Goal: Task Accomplishment & Management: Use online tool/utility

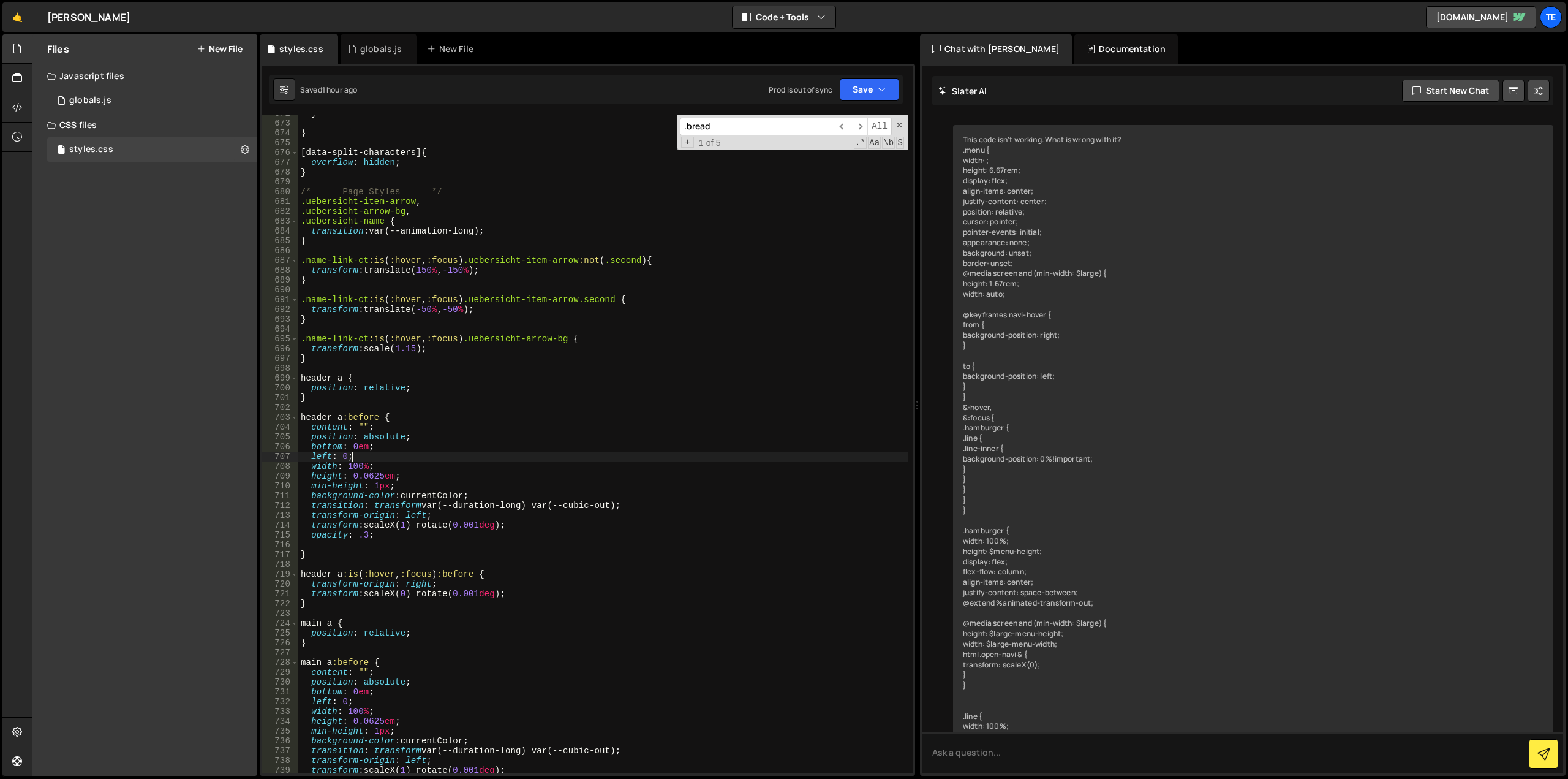
scroll to position [1630, 0]
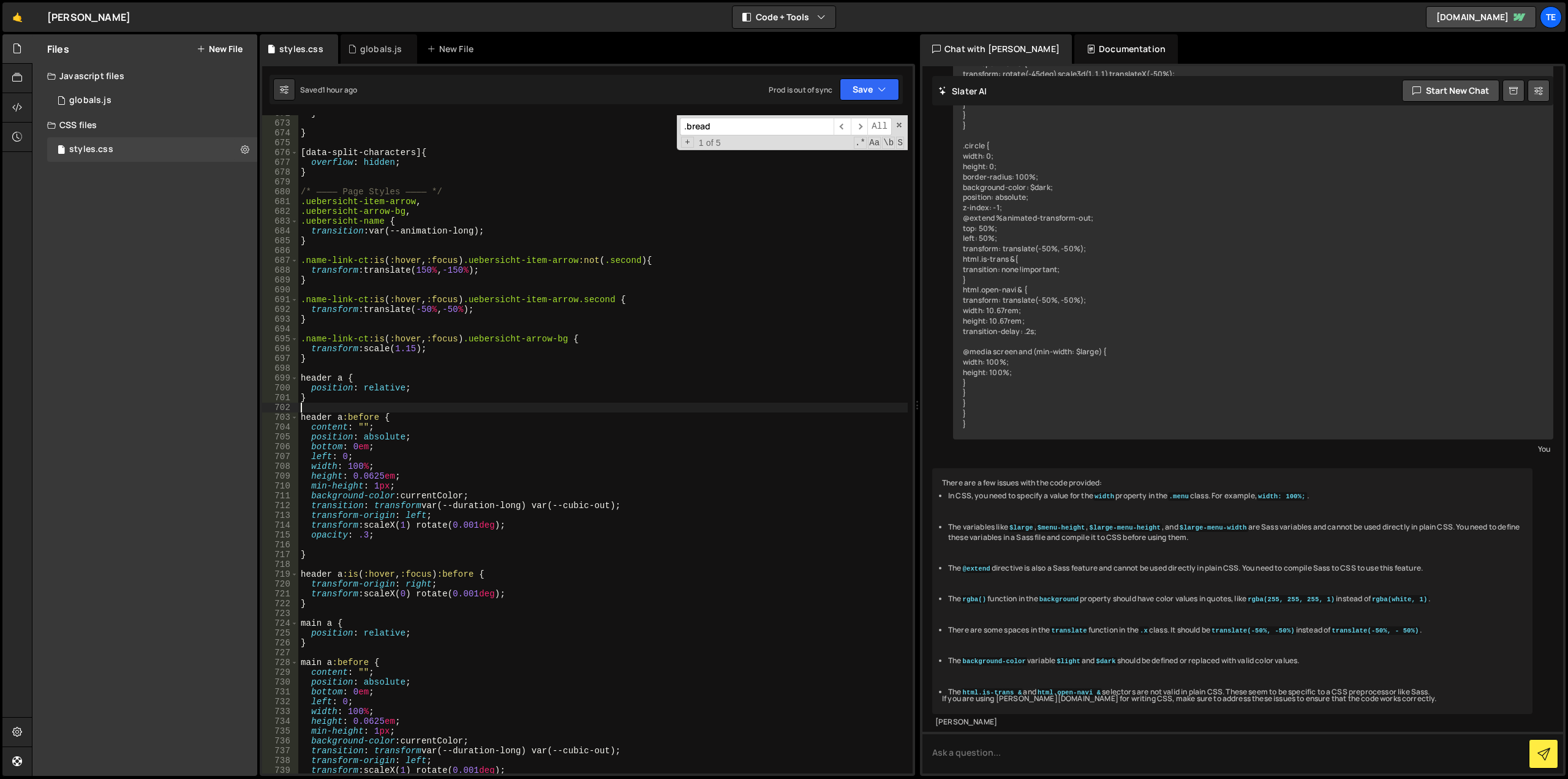
click at [542, 406] on div "} } [ data-split-characters ] { overflow : hidden ; } /* ———— Page Styles ———— …" at bounding box center [603, 447] width 610 height 678
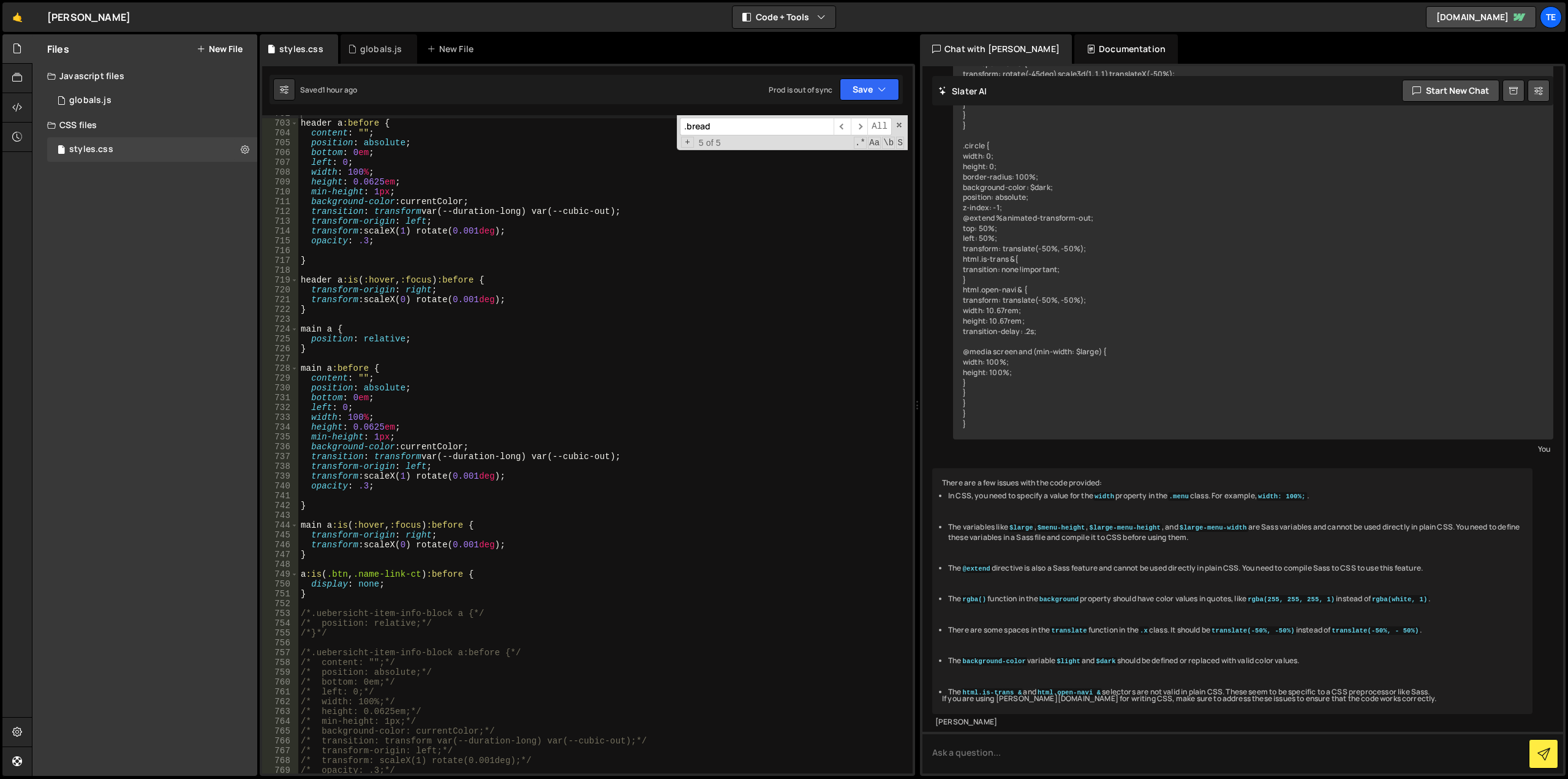
scroll to position [6995, 0]
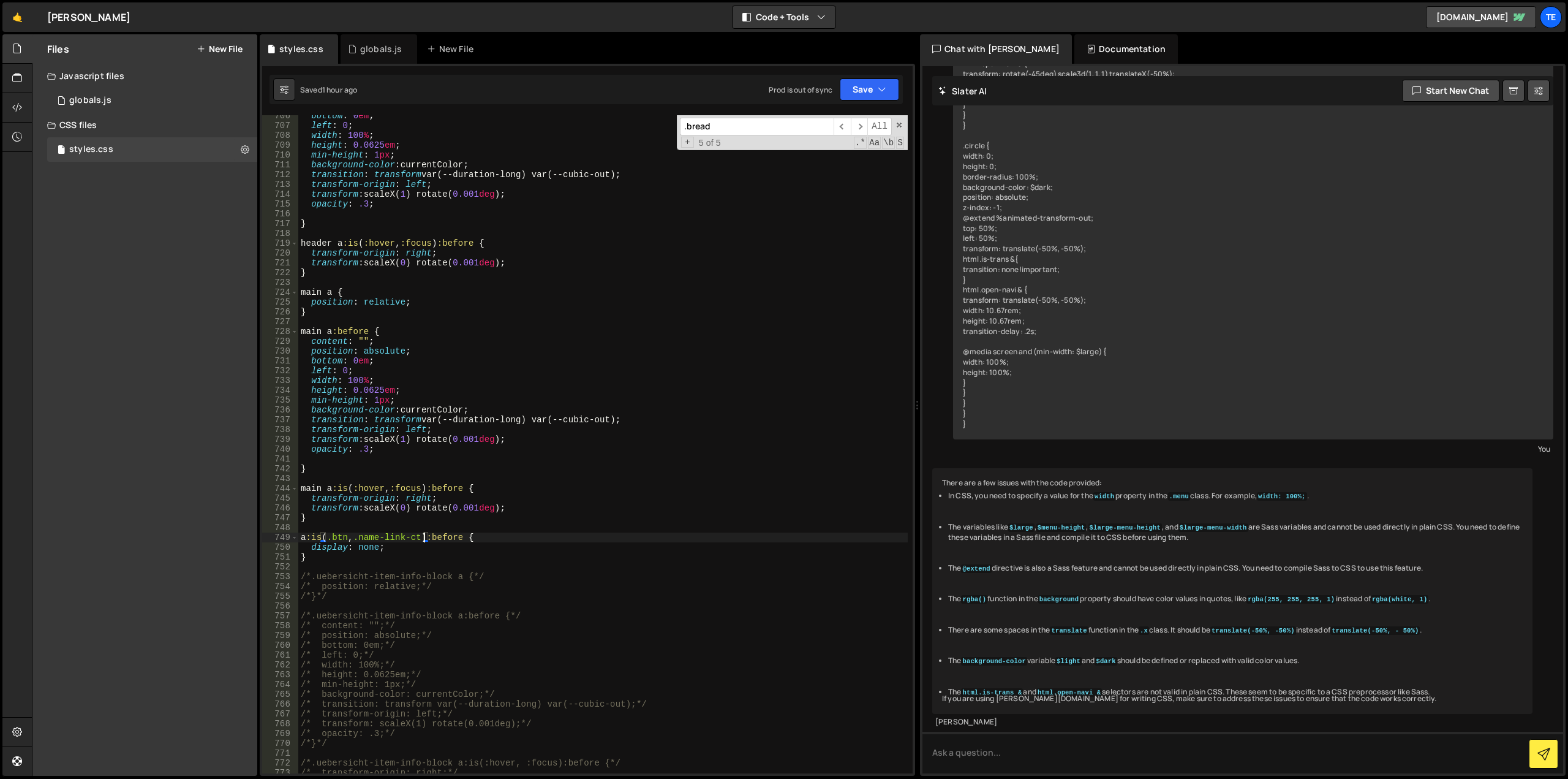
click at [422, 538] on div "bottom : 0 em ; left : 0 ; width : 100 % ; height : 0.0625 em ; min-height : 1 …" at bounding box center [603, 450] width 610 height 678
paste textarea "partner-item"
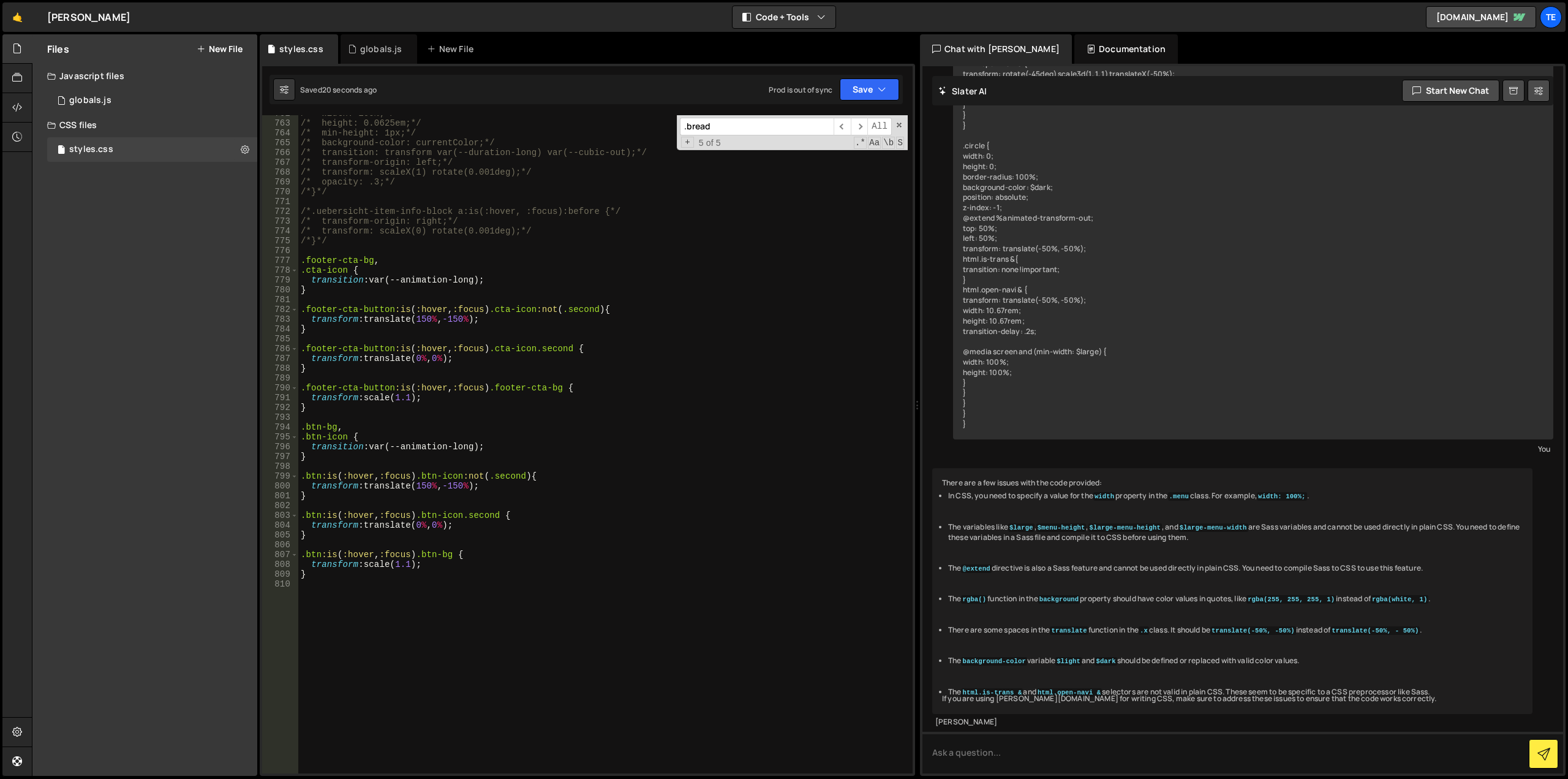
scroll to position [7289, 0]
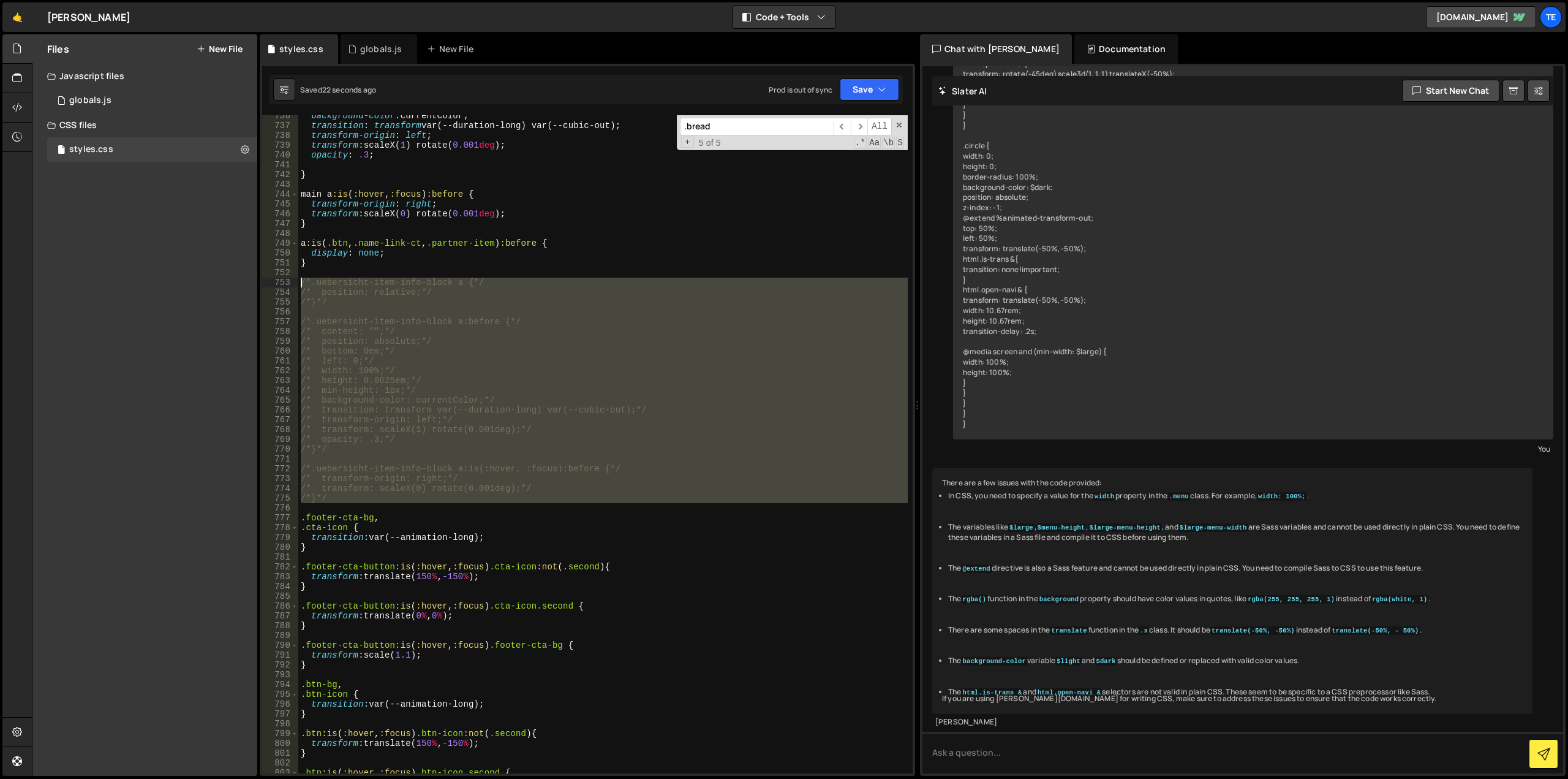
drag, startPoint x: 334, startPoint y: 503, endPoint x: 263, endPoint y: 283, distance: 231.2
click at [263, 283] on div "a:is(.btn, .name-link-ct, .partner-item):before { 736 737 738 739 740 741 742 7…" at bounding box center [587, 444] width 651 height 658
type textarea "/*.uebersicht-item-info-block a {*/ /* position: relative;*/"
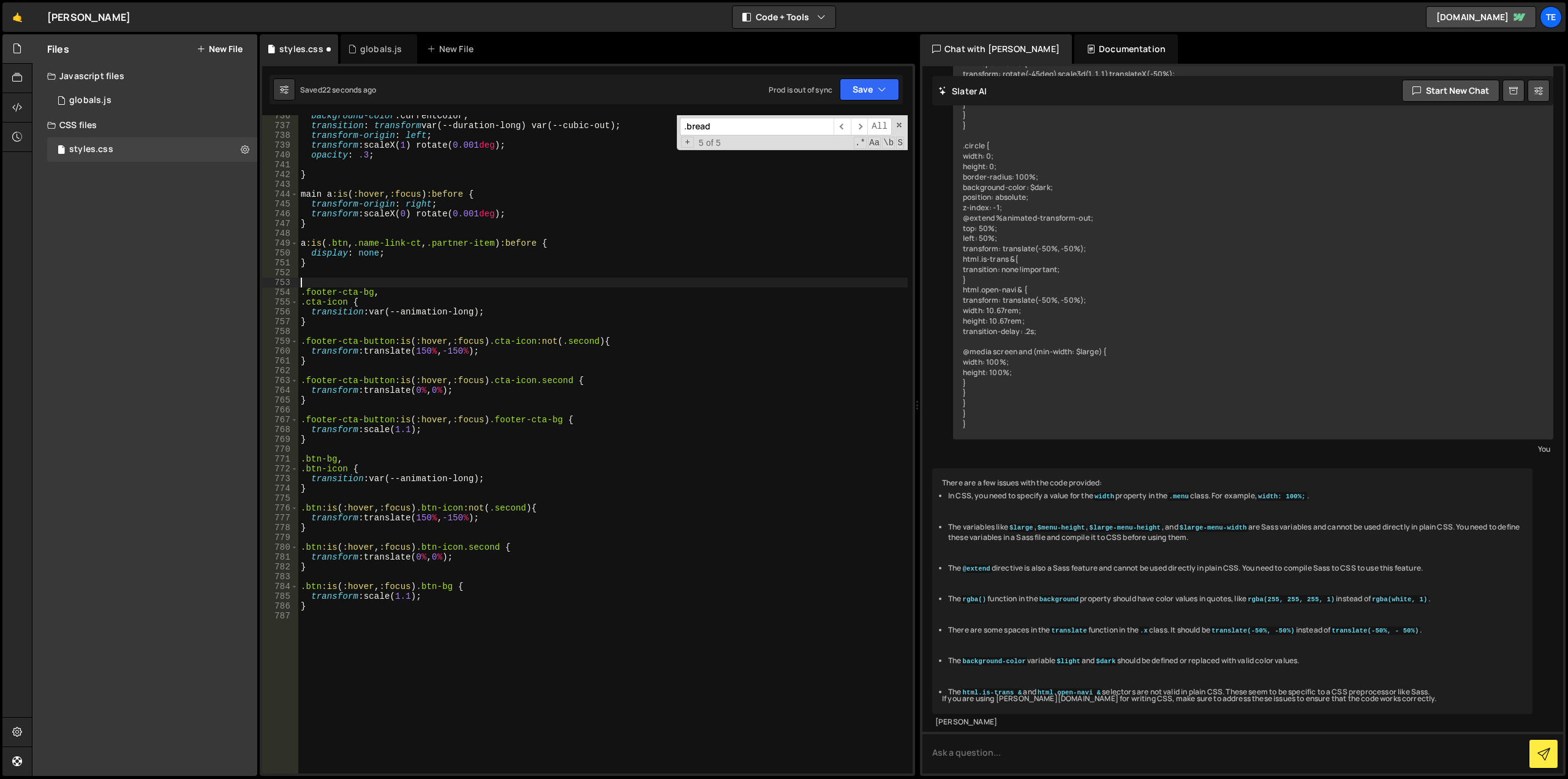
scroll to position [0, 0]
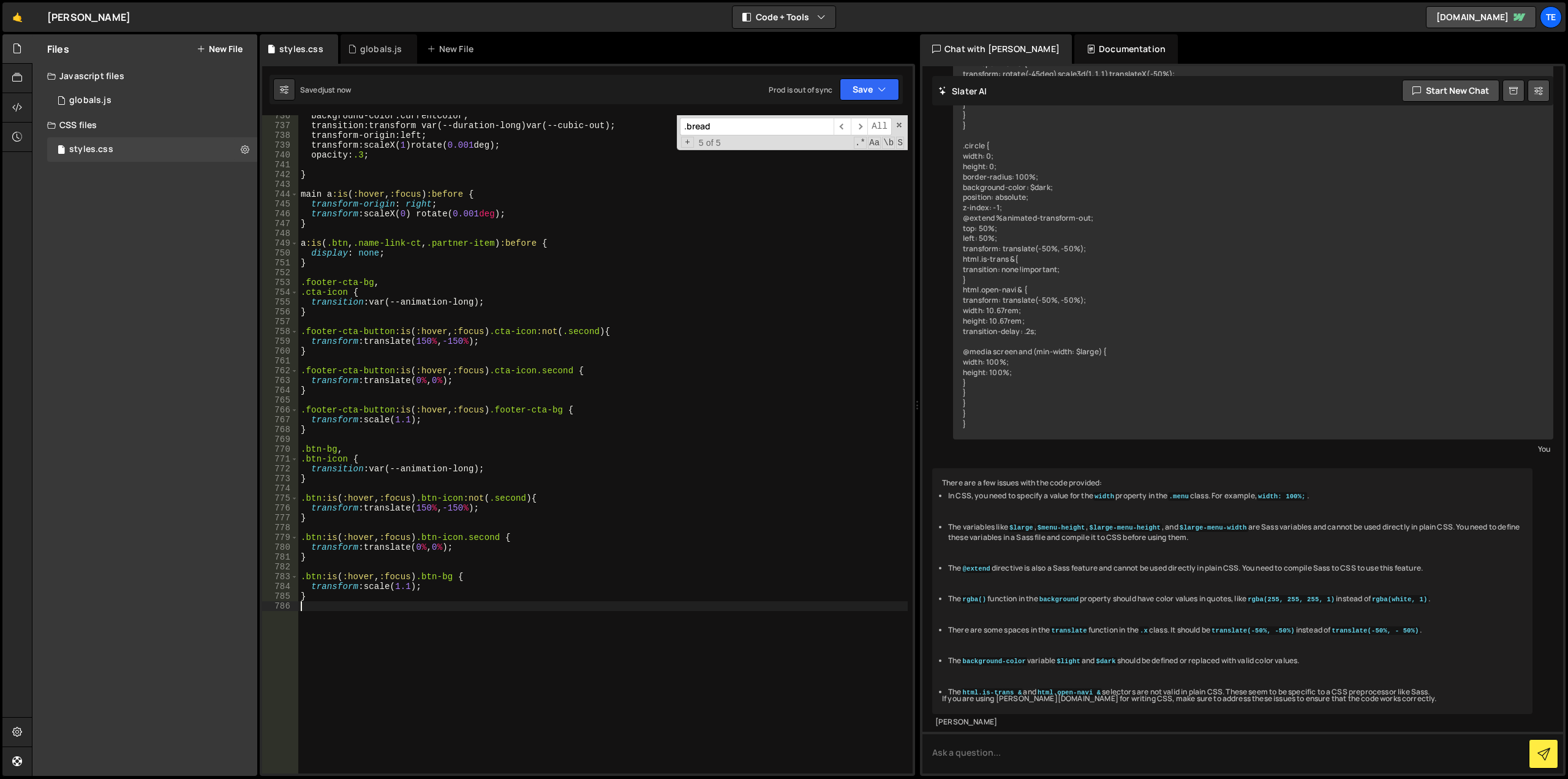
click at [509, 644] on div "background-color : currentColor ; transition : transform var ( --duration-long …" at bounding box center [603, 450] width 610 height 678
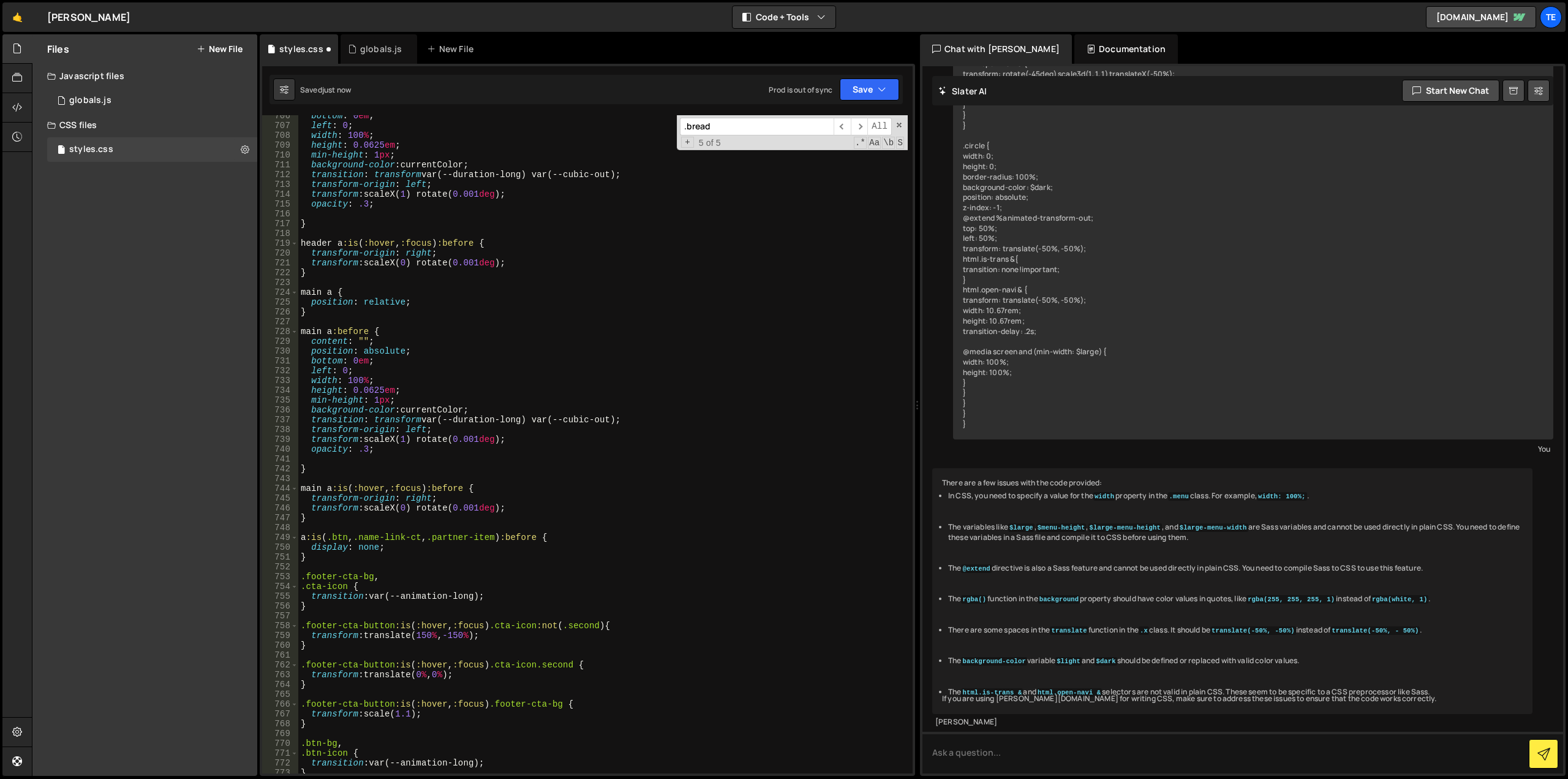
scroll to position [7289, 0]
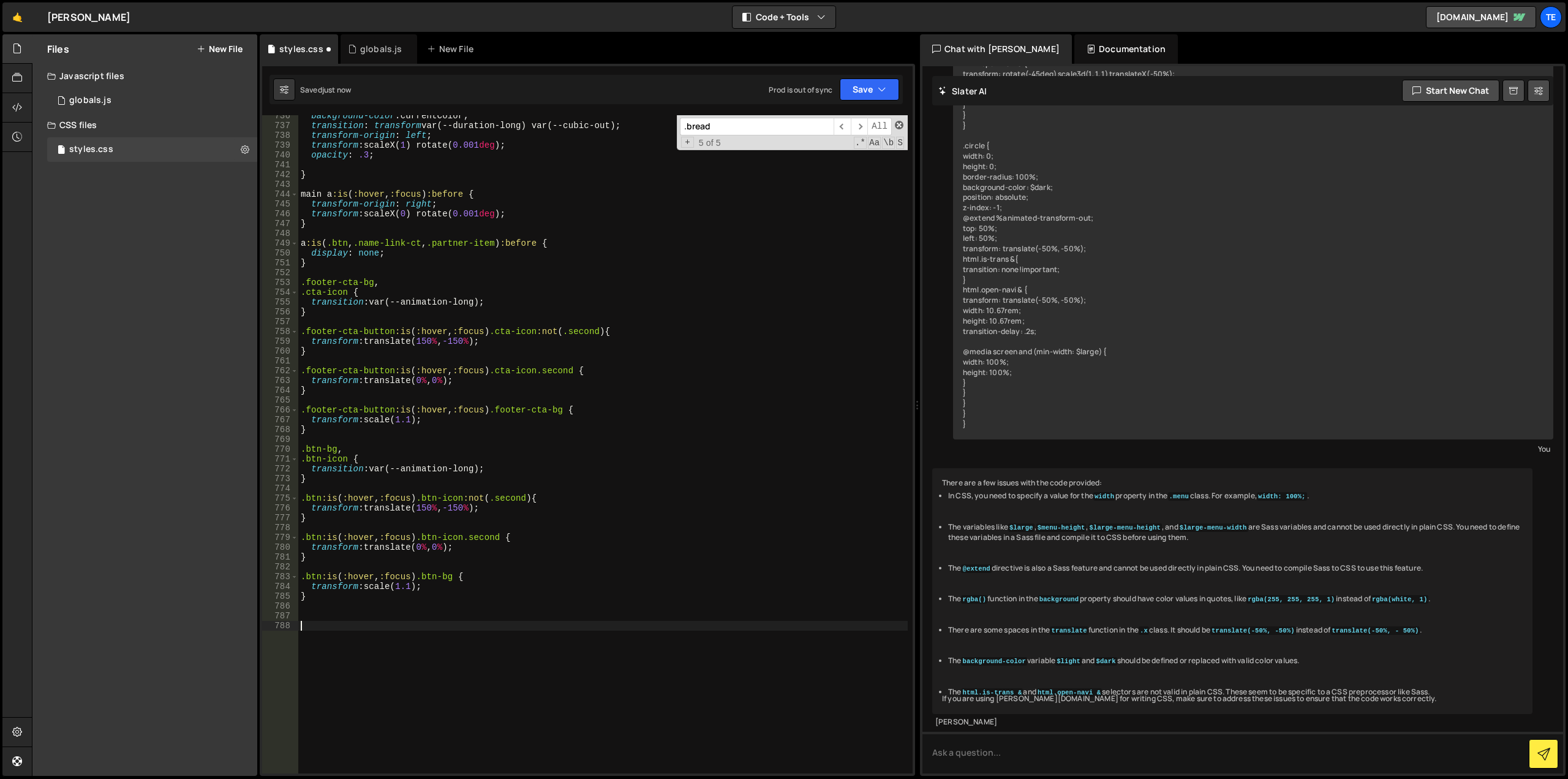
click at [901, 126] on span at bounding box center [899, 124] width 8 height 8
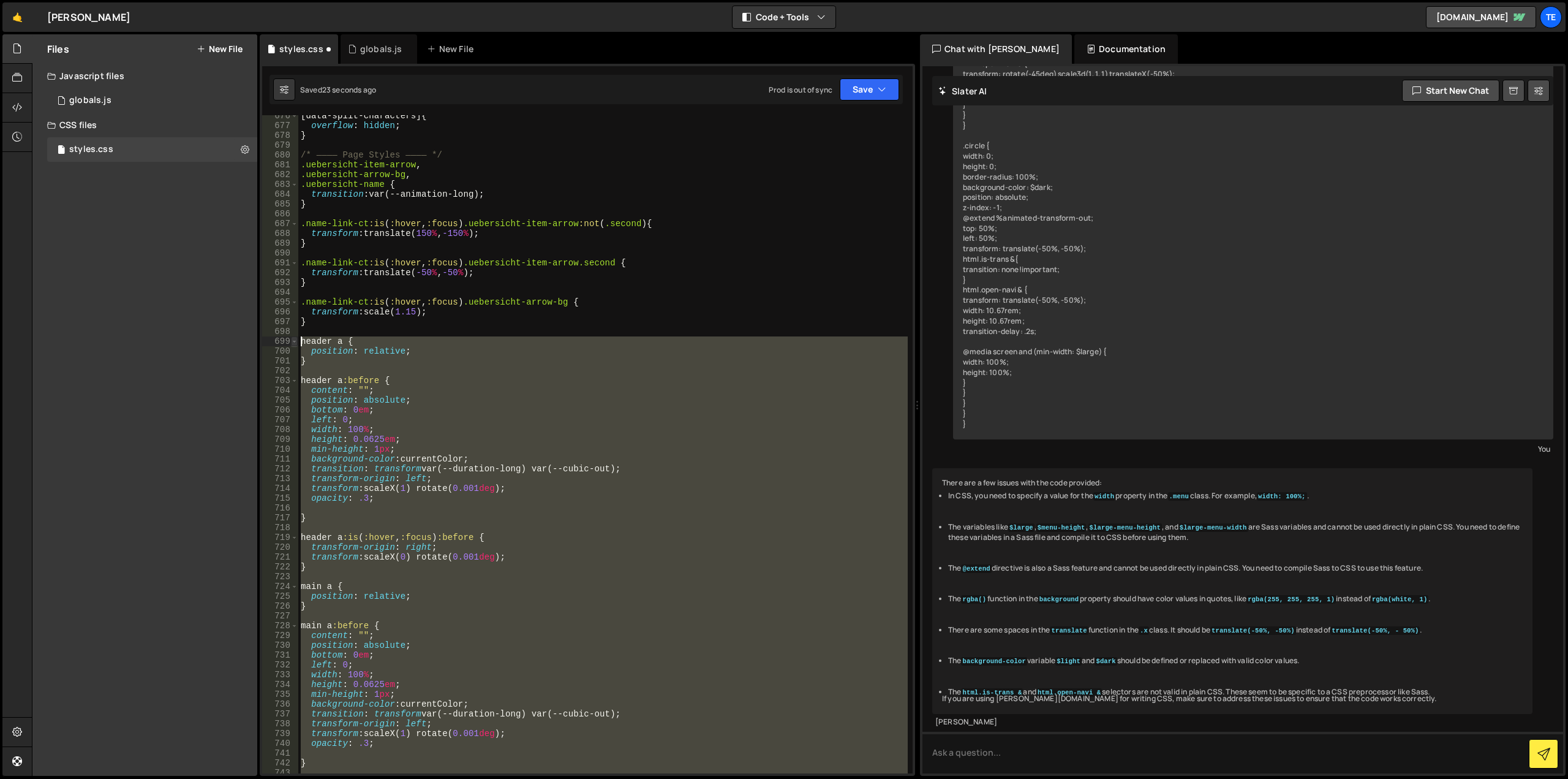
scroll to position [6554, 0]
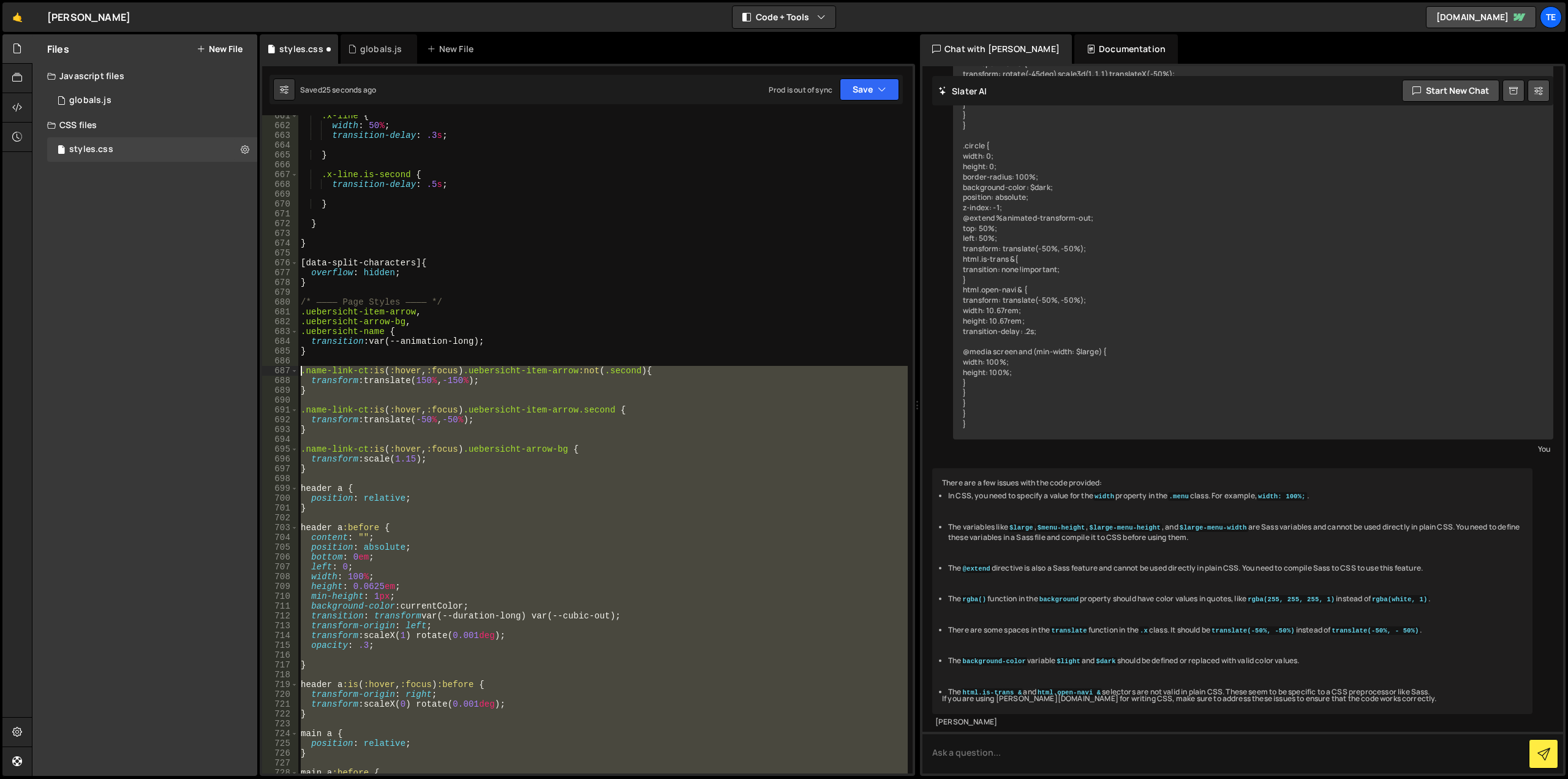
drag, startPoint x: 319, startPoint y: 521, endPoint x: 281, endPoint y: 366, distance: 159.6
click at [281, 366] on div "661 662 663 664 665 666 667 668 669 670 671 672 673 674 675 676 677 678 679 680…" at bounding box center [587, 444] width 651 height 658
type textarea ".name-link-ct:is(:hover, :focus) .uebersicht-item-arrow:not(.second) { transfor…"
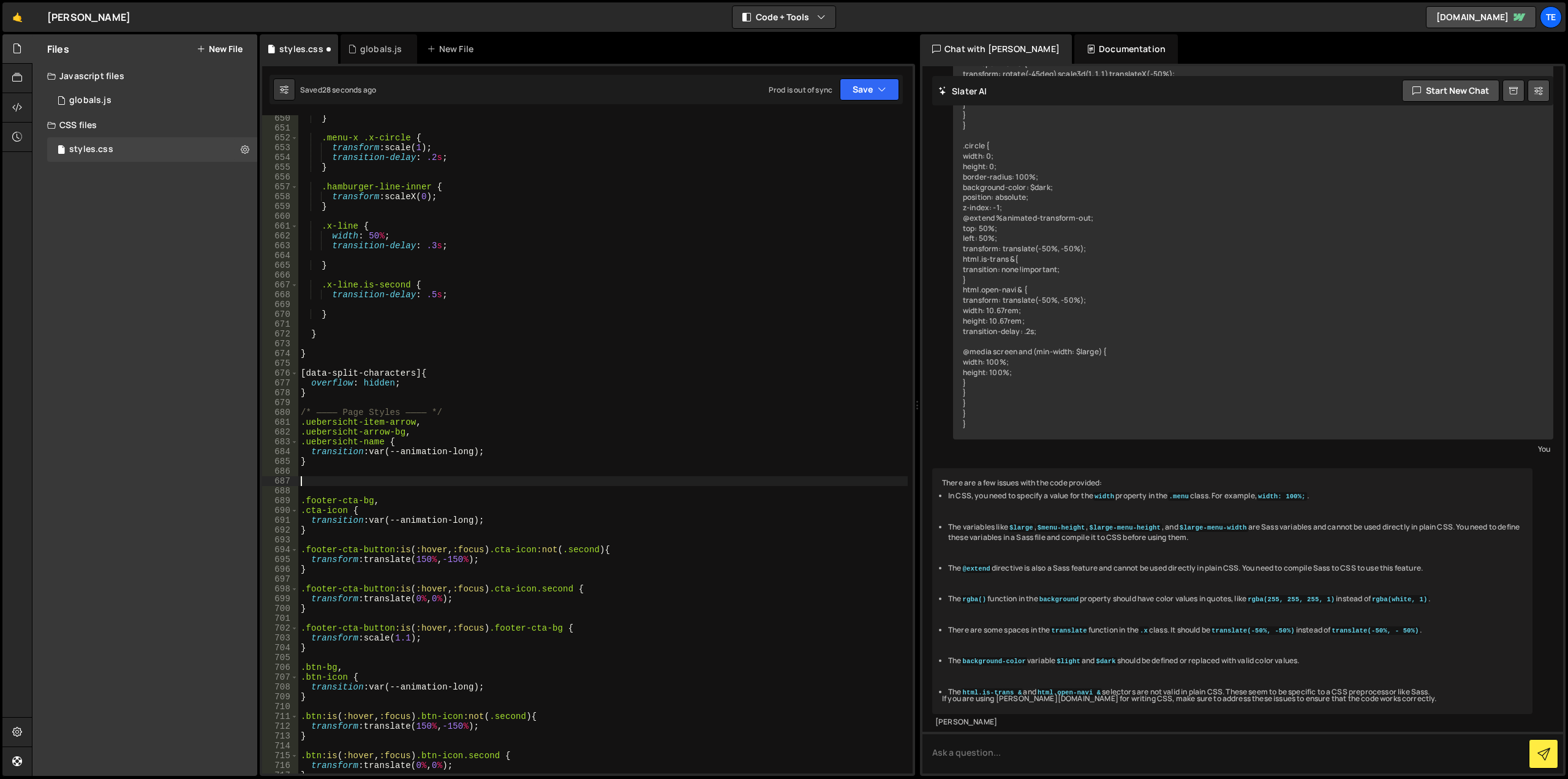
scroll to position [6481, 0]
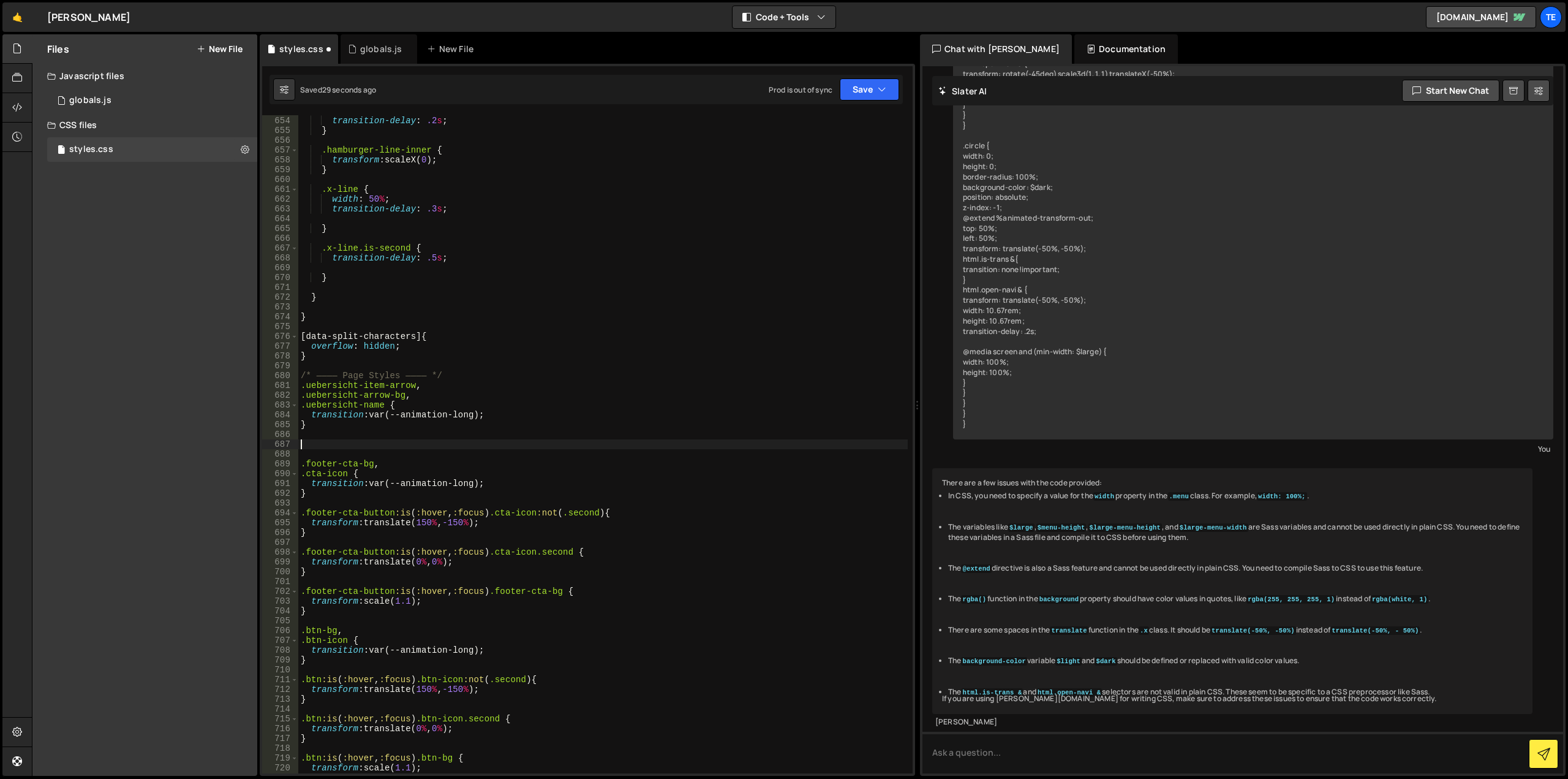
click at [425, 363] on div "transform : scale( 1 ) ; transition-delay : .2 s ; } .hamburger-line-inner { tr…" at bounding box center [603, 445] width 610 height 678
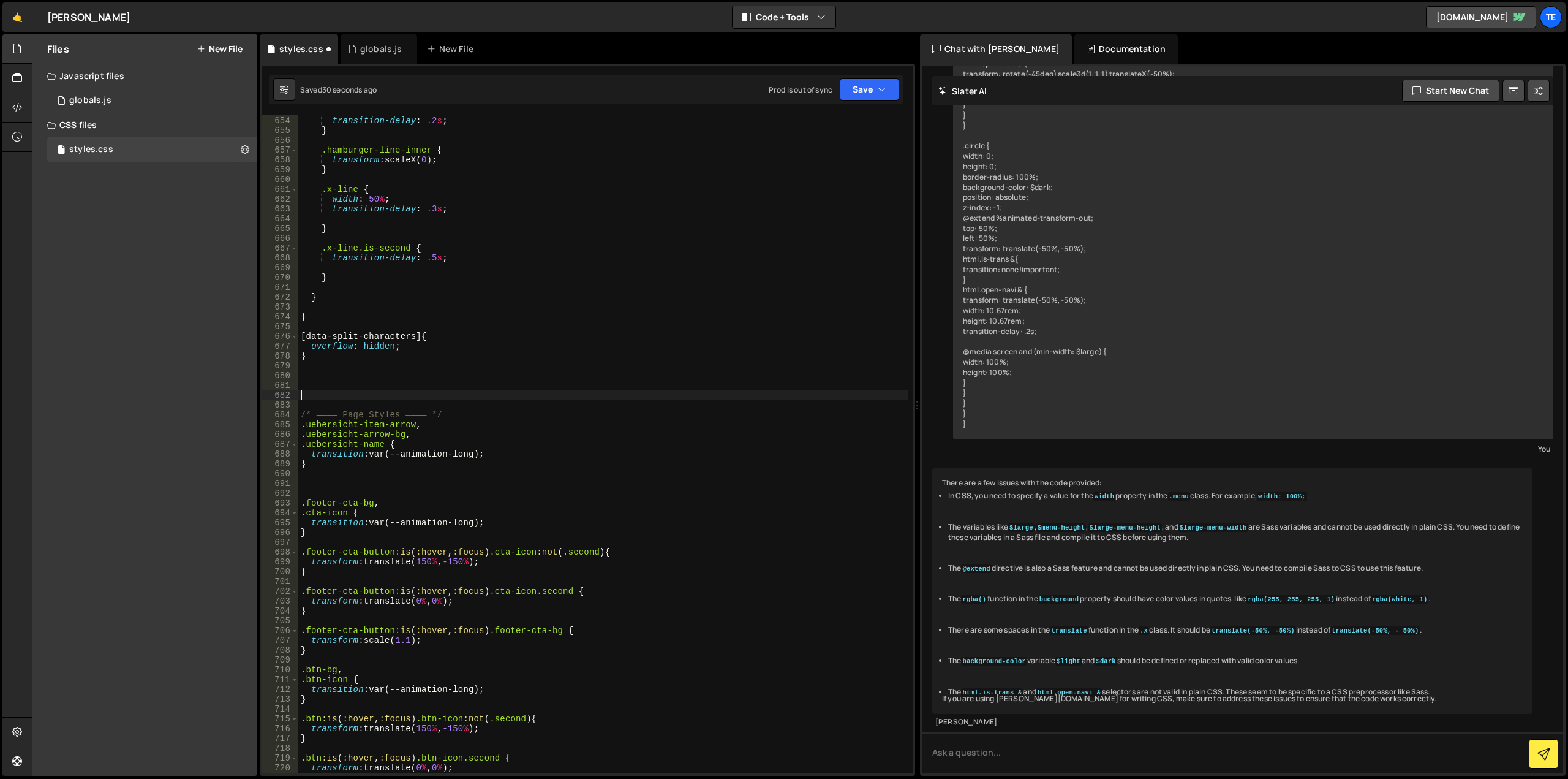
paste textarea "}"
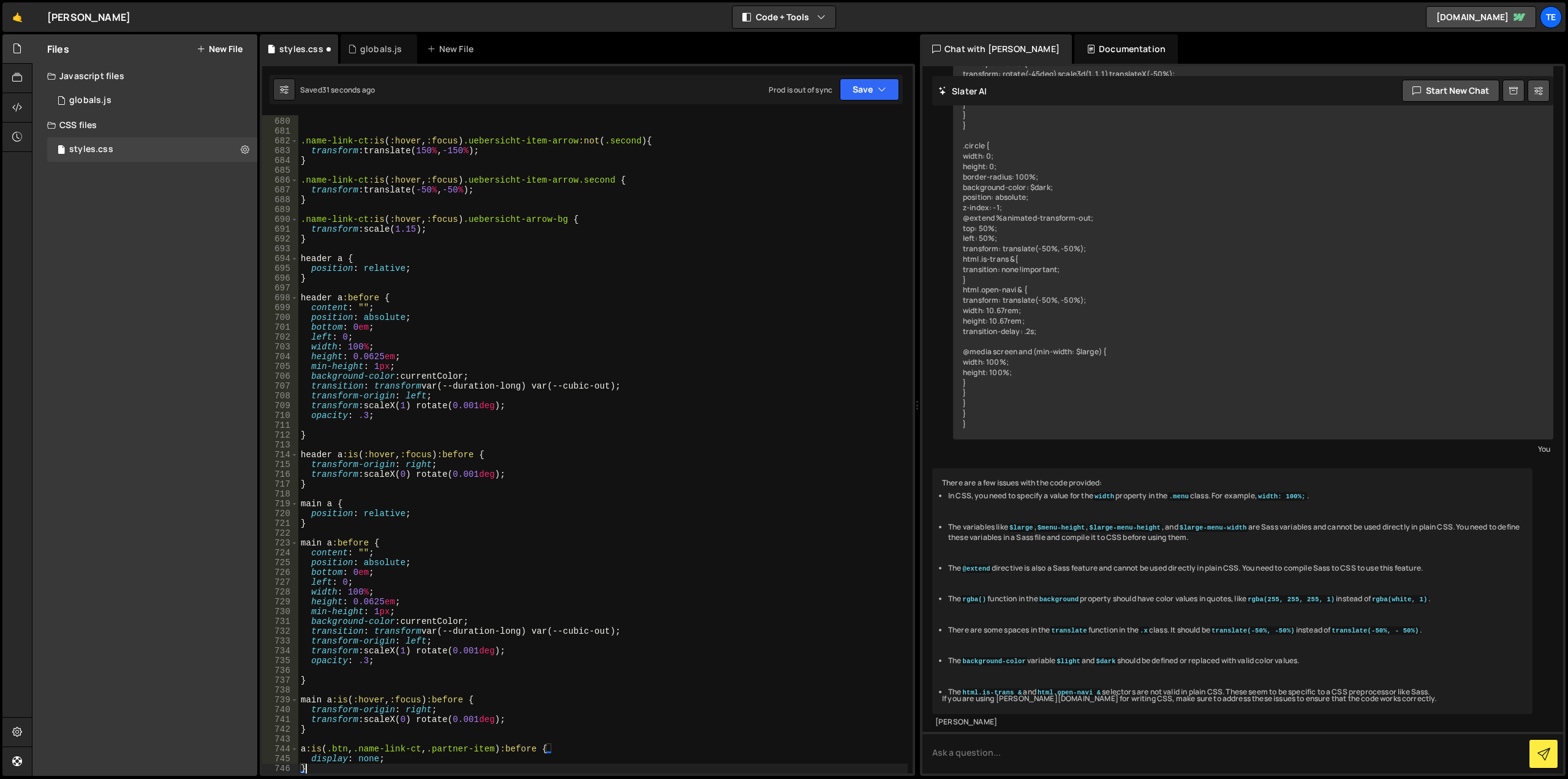
scroll to position [6955, 0]
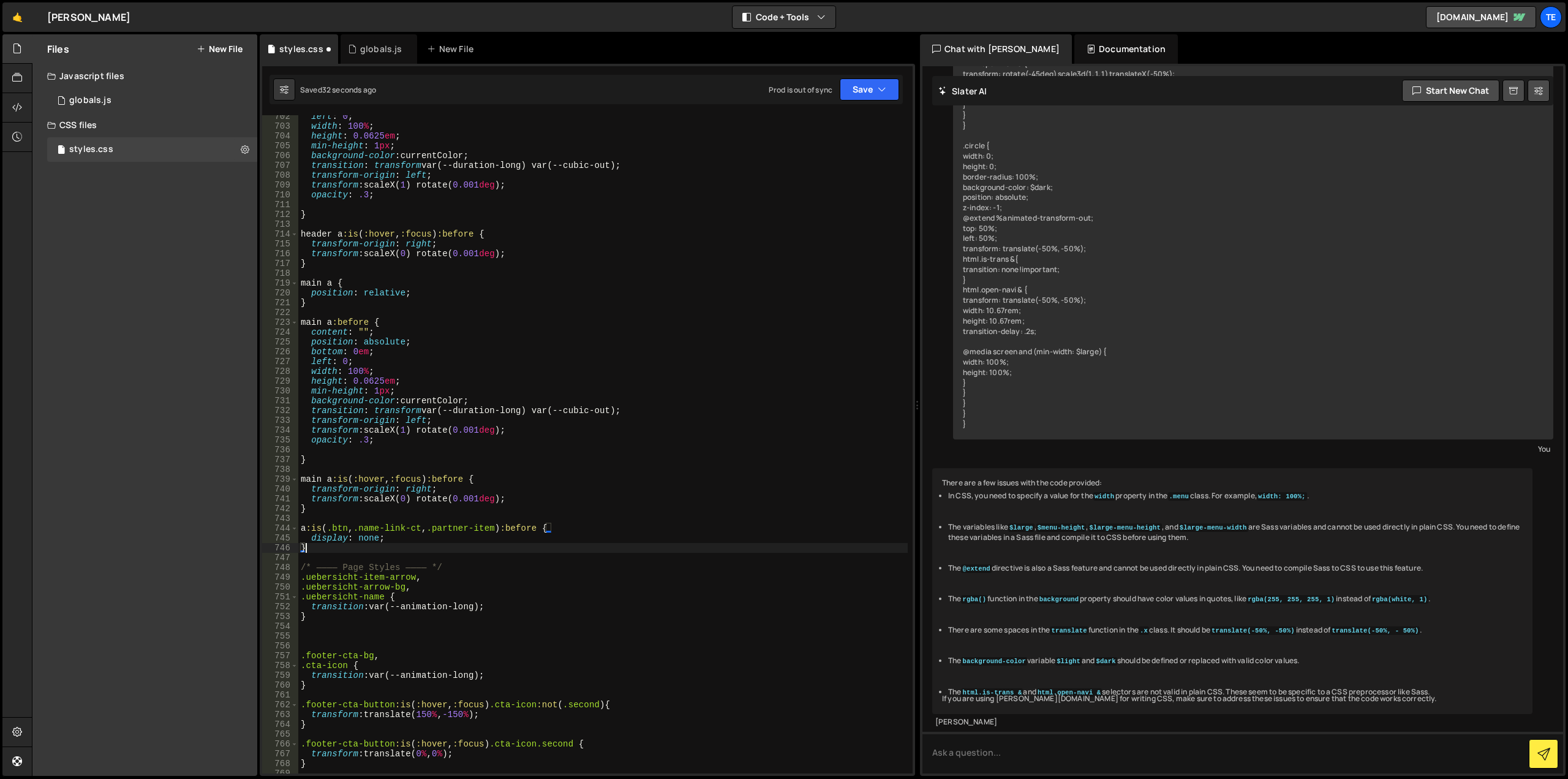
click at [357, 564] on div "left : 0 ; width : 100 % ; height : 0.0625 em ; min-height : 1 px ; background-…" at bounding box center [603, 450] width 610 height 678
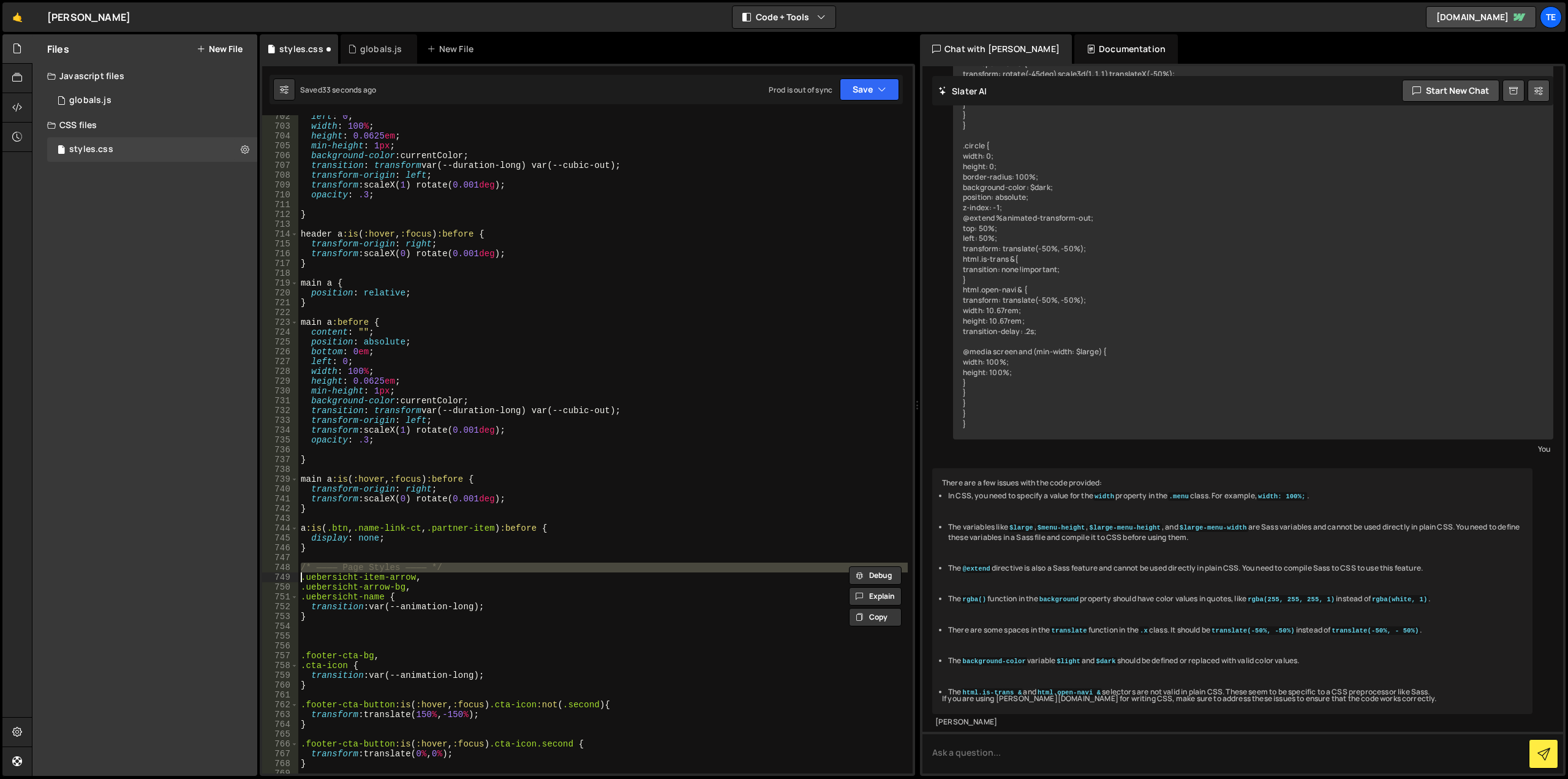
click at [357, 564] on div "left : 0 ; width : 100 % ; height : 0.0625 em ; min-height : 1 px ; background-…" at bounding box center [603, 450] width 610 height 678
type textarea "/* ———— Page Styles ———— */ .uebersicht-item-arrow,"
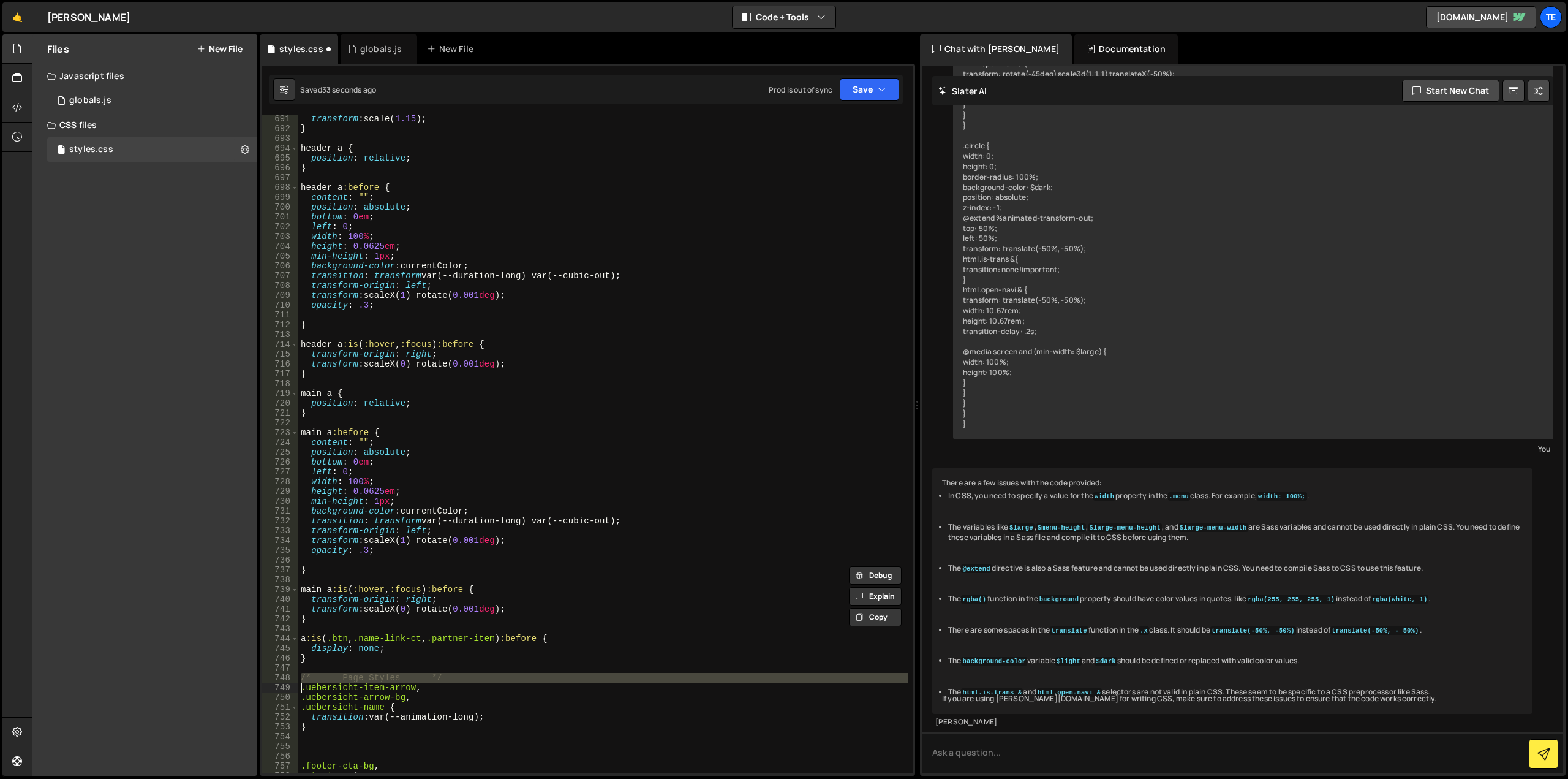
scroll to position [6624, 0]
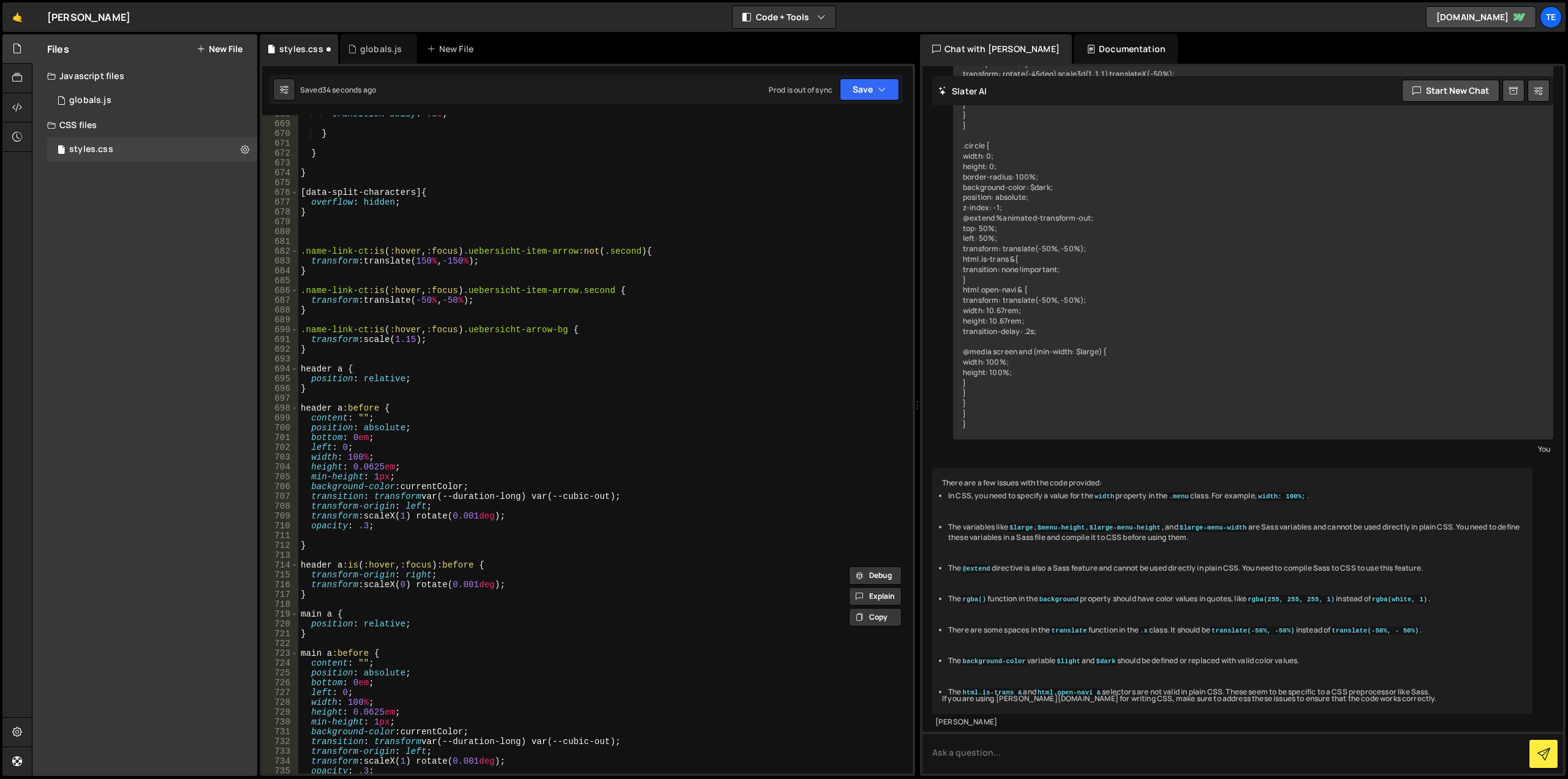
click at [319, 355] on div "transition-delay : .5 s ; } } } [ data-split-characters ] { overflow : hidden ;…" at bounding box center [603, 448] width 610 height 678
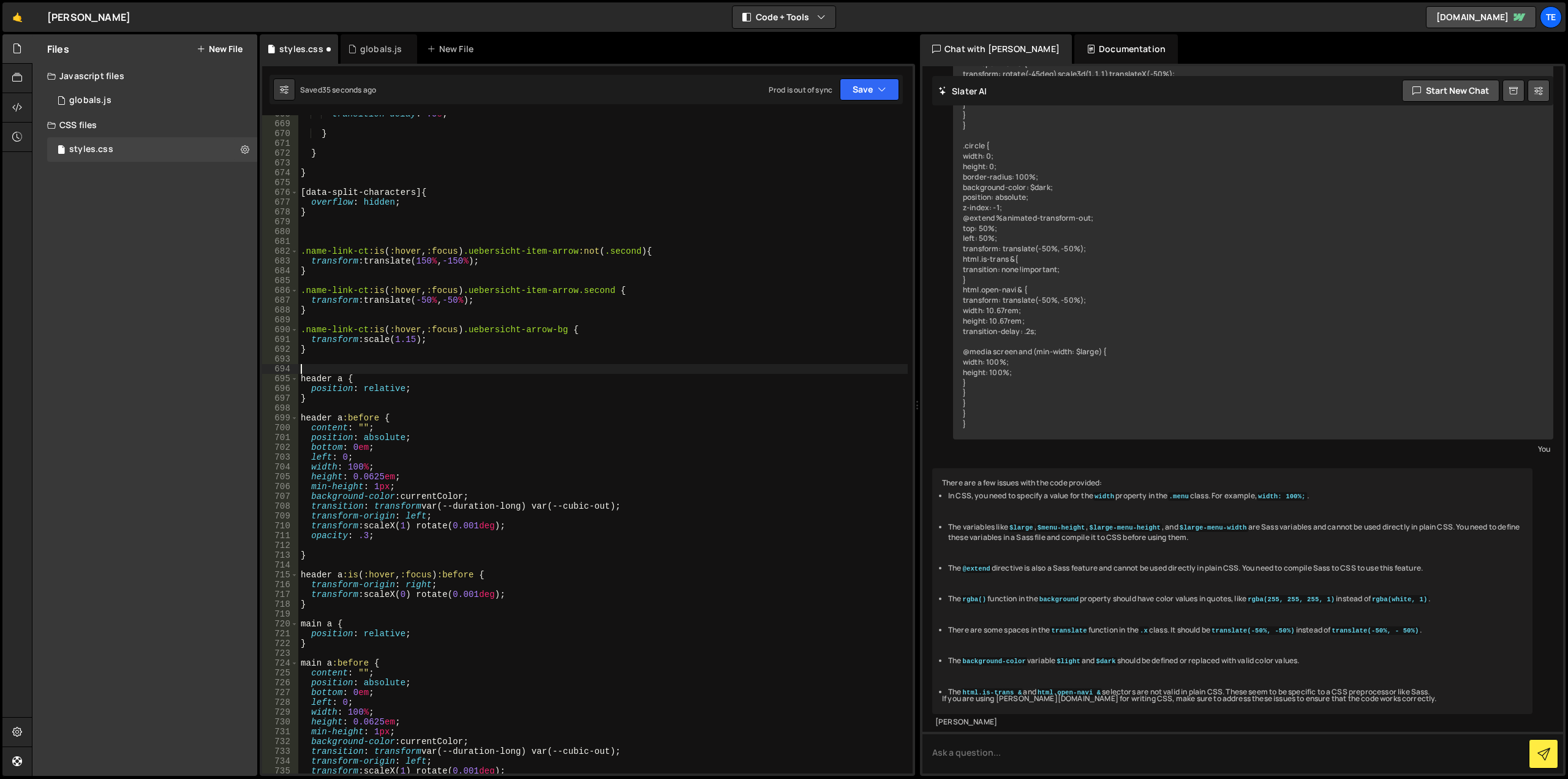
paste textarea "/* ———— Page Styles ———— */"
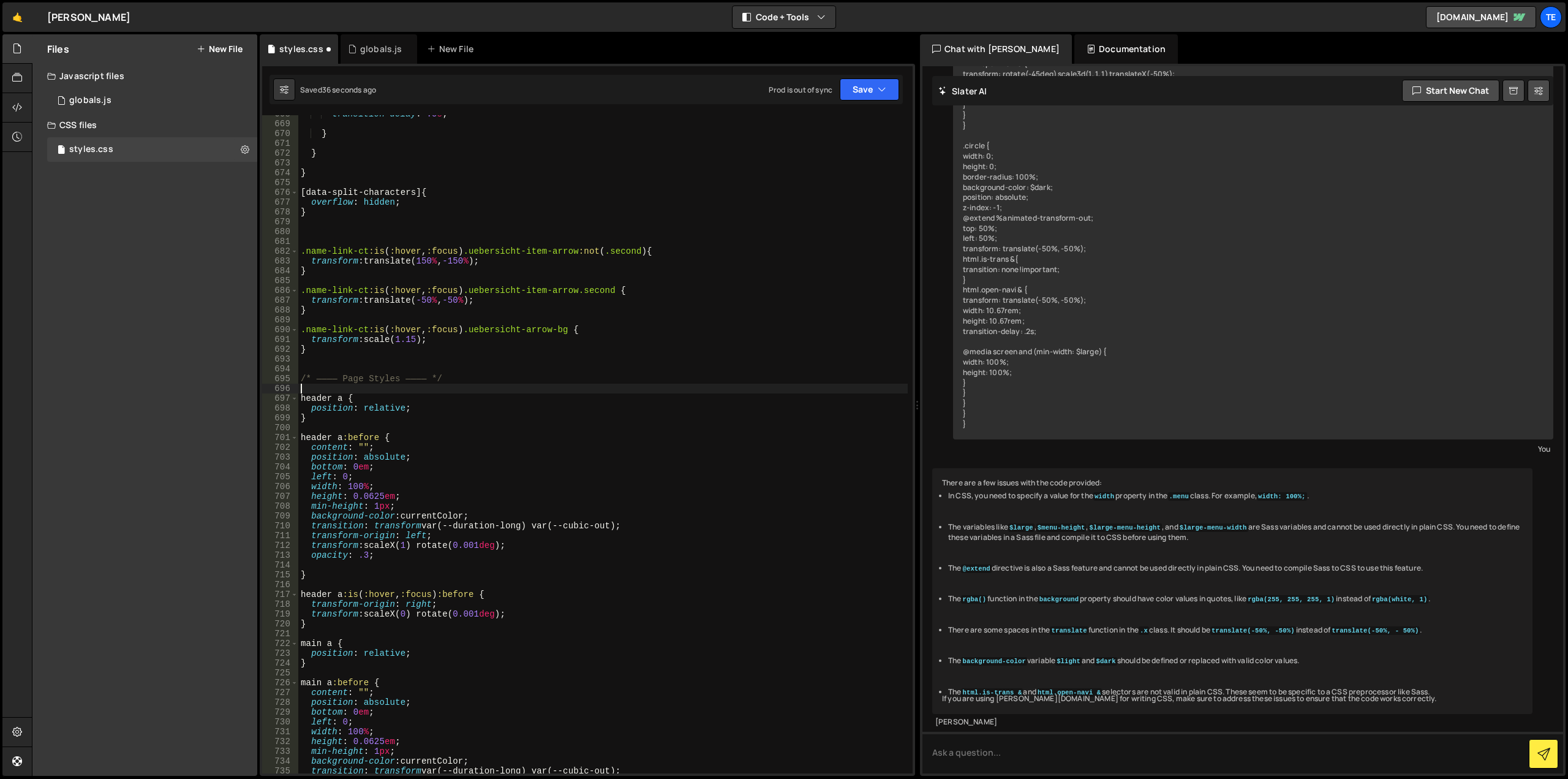
click at [352, 378] on div "transition-delay : .5 s ; } } } [ data-split-characters ] { overflow : hidden ;…" at bounding box center [603, 448] width 610 height 678
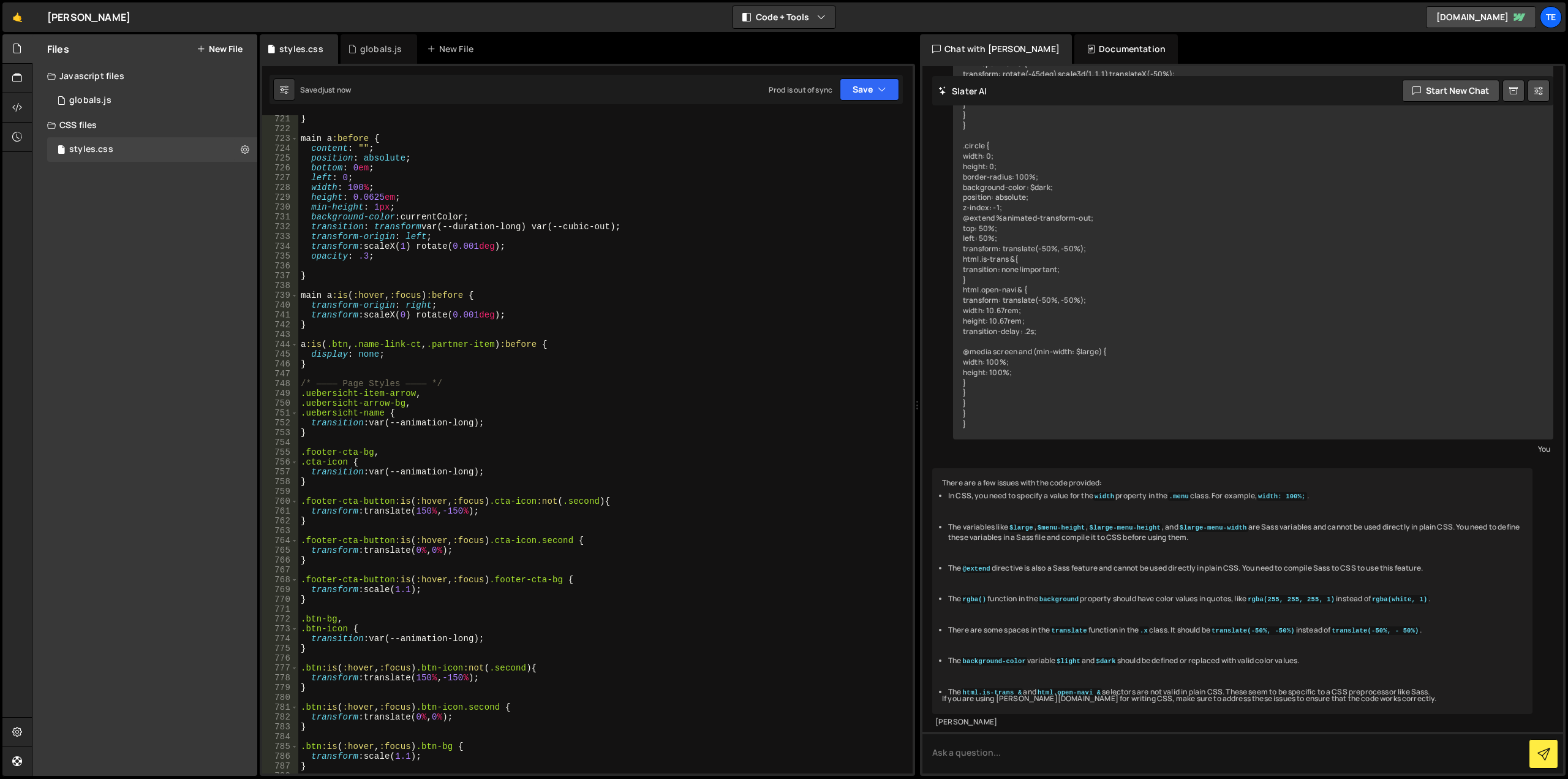
scroll to position [7396, 0]
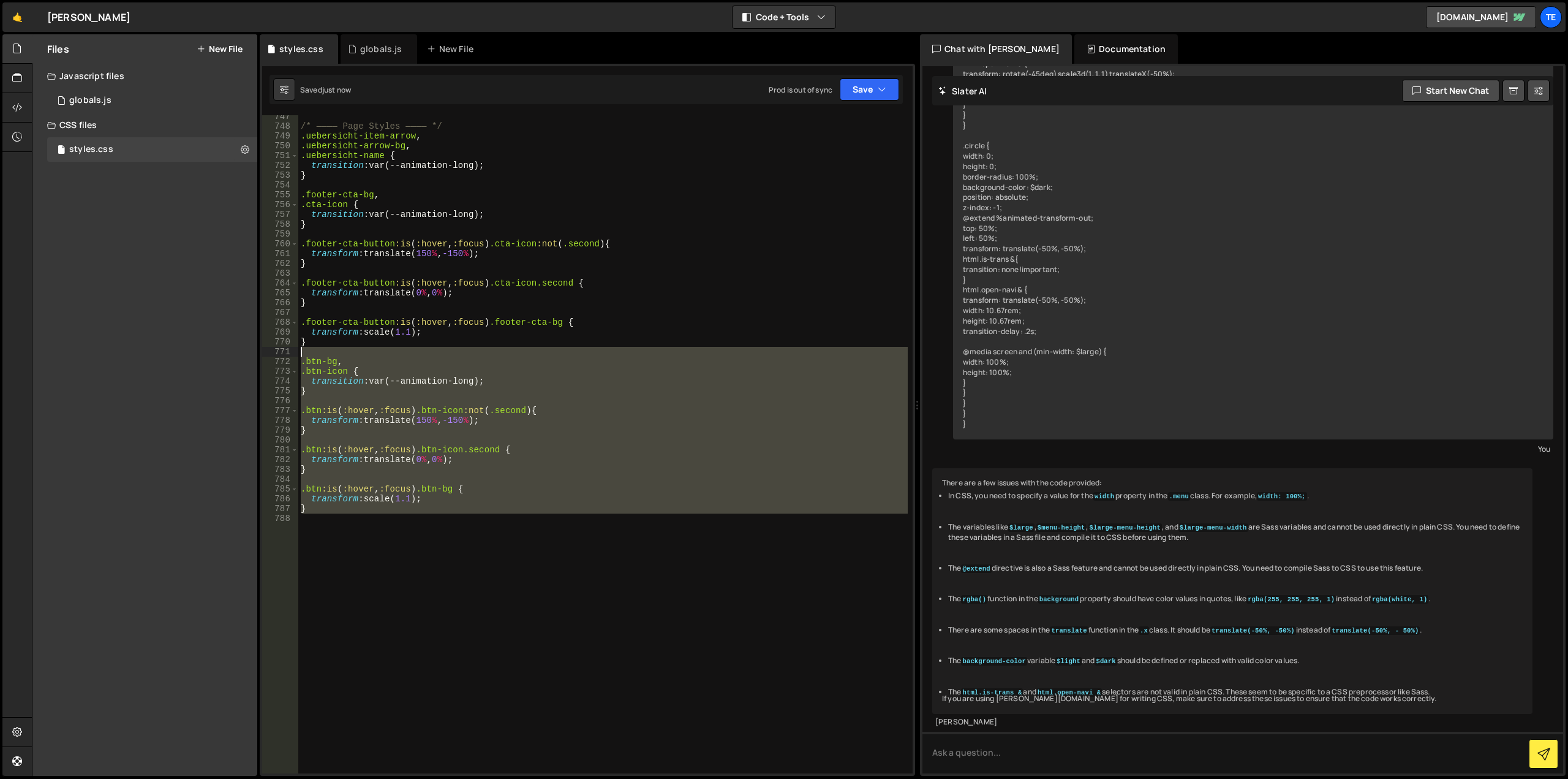
drag, startPoint x: 309, startPoint y: 503, endPoint x: 285, endPoint y: 354, distance: 150.9
click at [285, 354] on div "position: relative; 747 748 749 750 751 752 753 754 755 756 757 758 759 760 761…" at bounding box center [587, 444] width 651 height 658
type textarea ".btn-bg,"
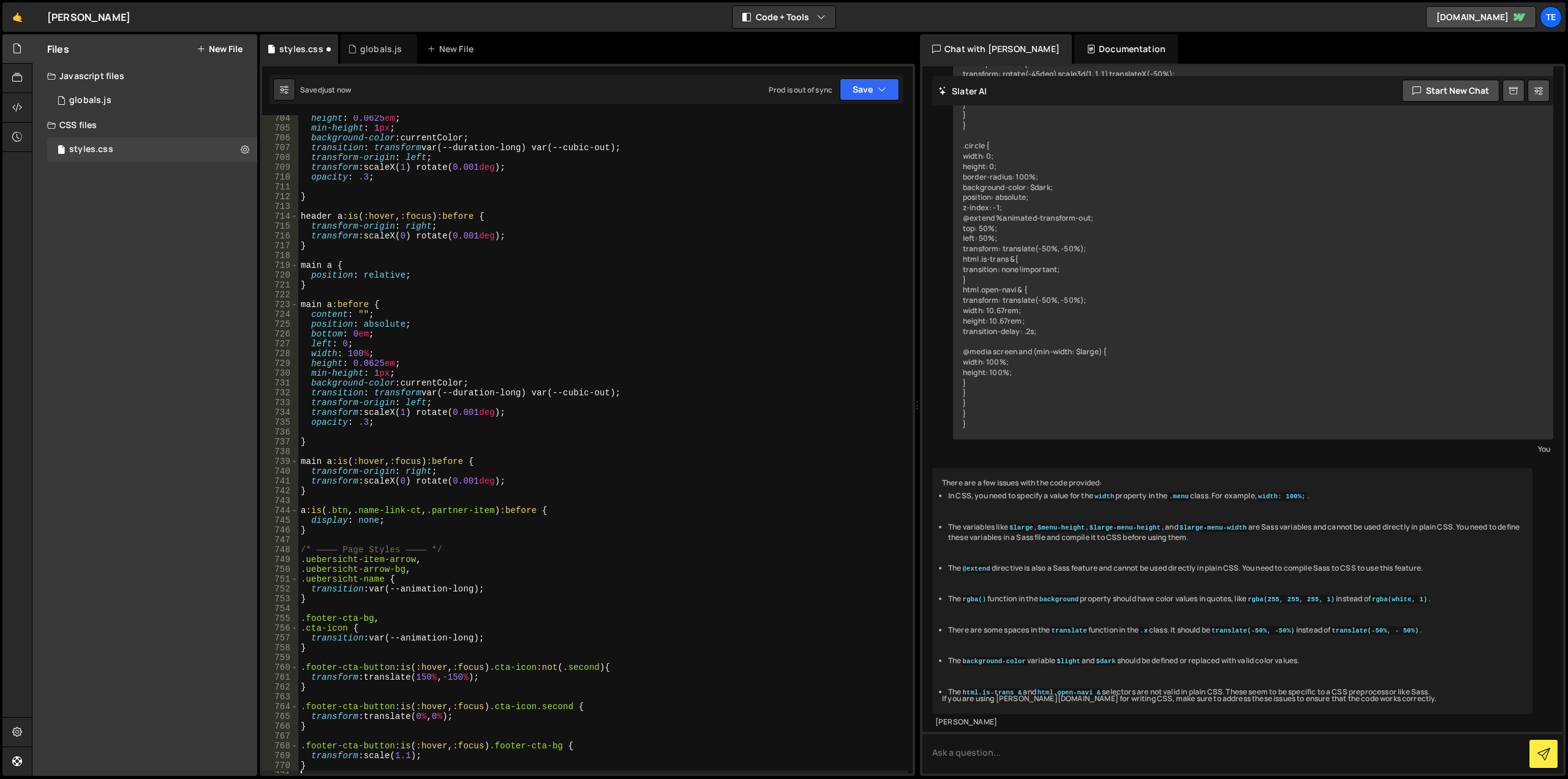
scroll to position [6973, 0]
click at [316, 532] on div "height : 0.0625 em ; min-height : 1 px ; background-color : currentColor ; tran…" at bounding box center [603, 452] width 610 height 678
type textarea "}"
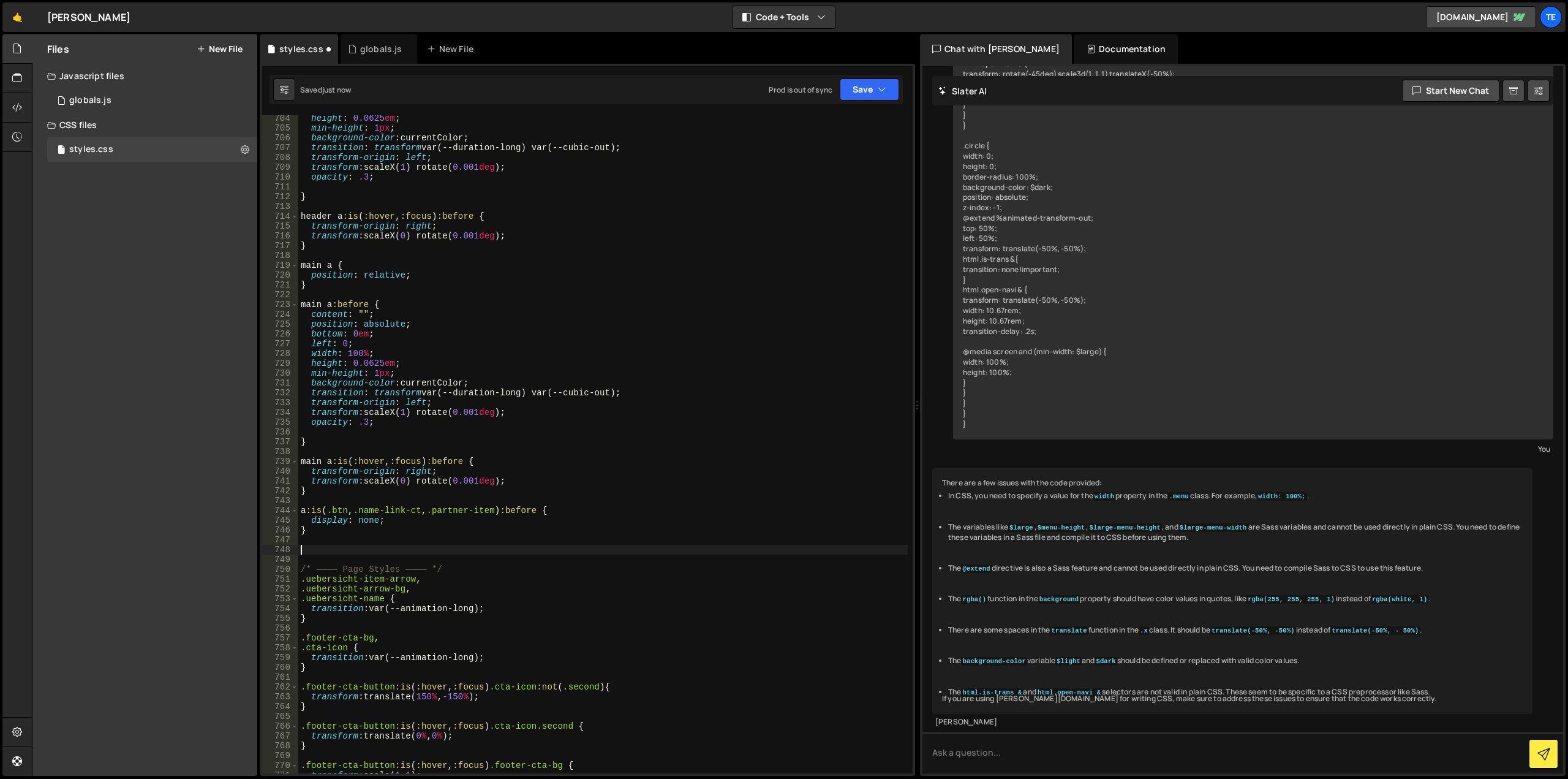
paste textarea "/* ———— Page Styles ———— */"
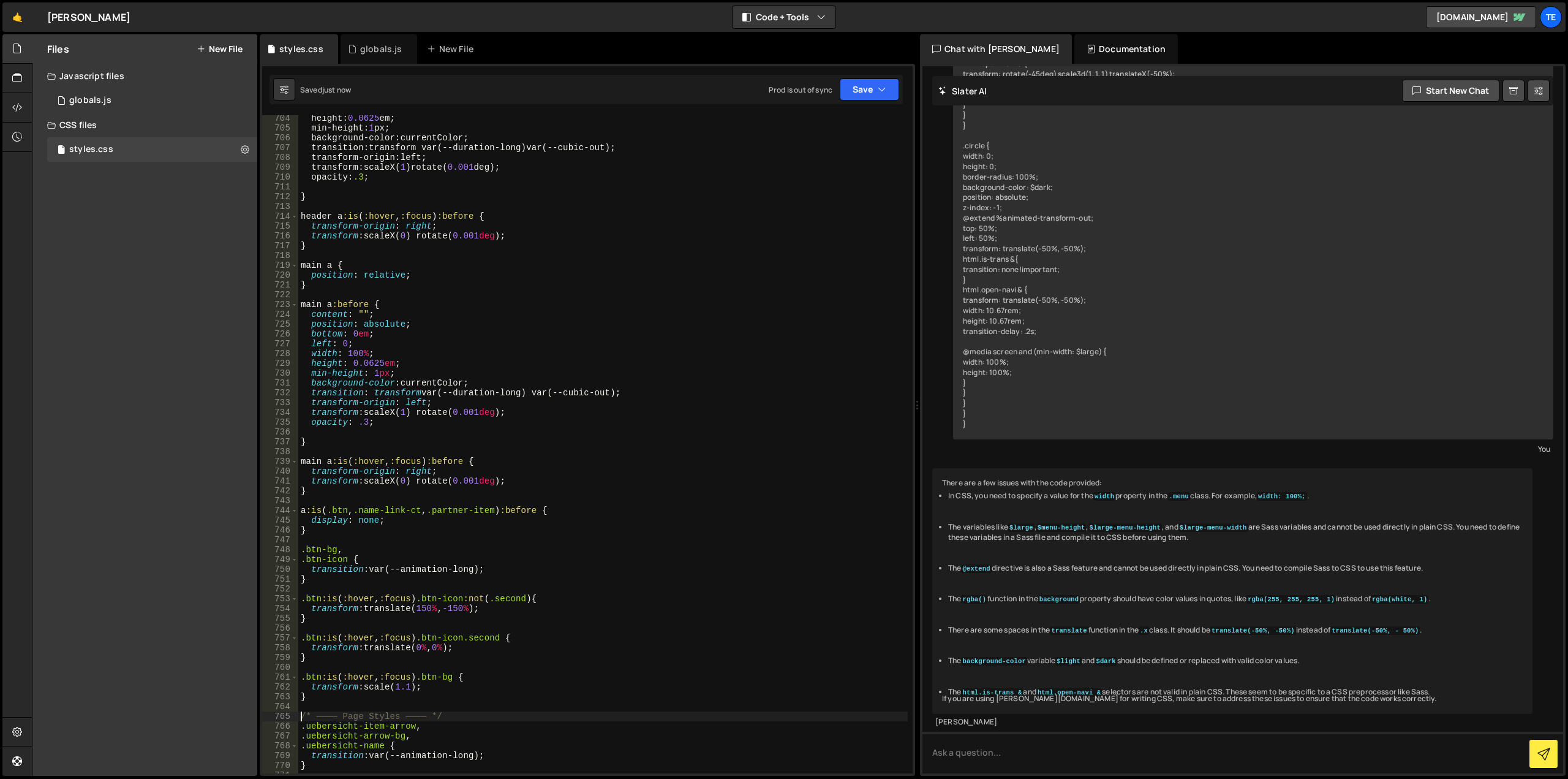
scroll to position [7230, 0]
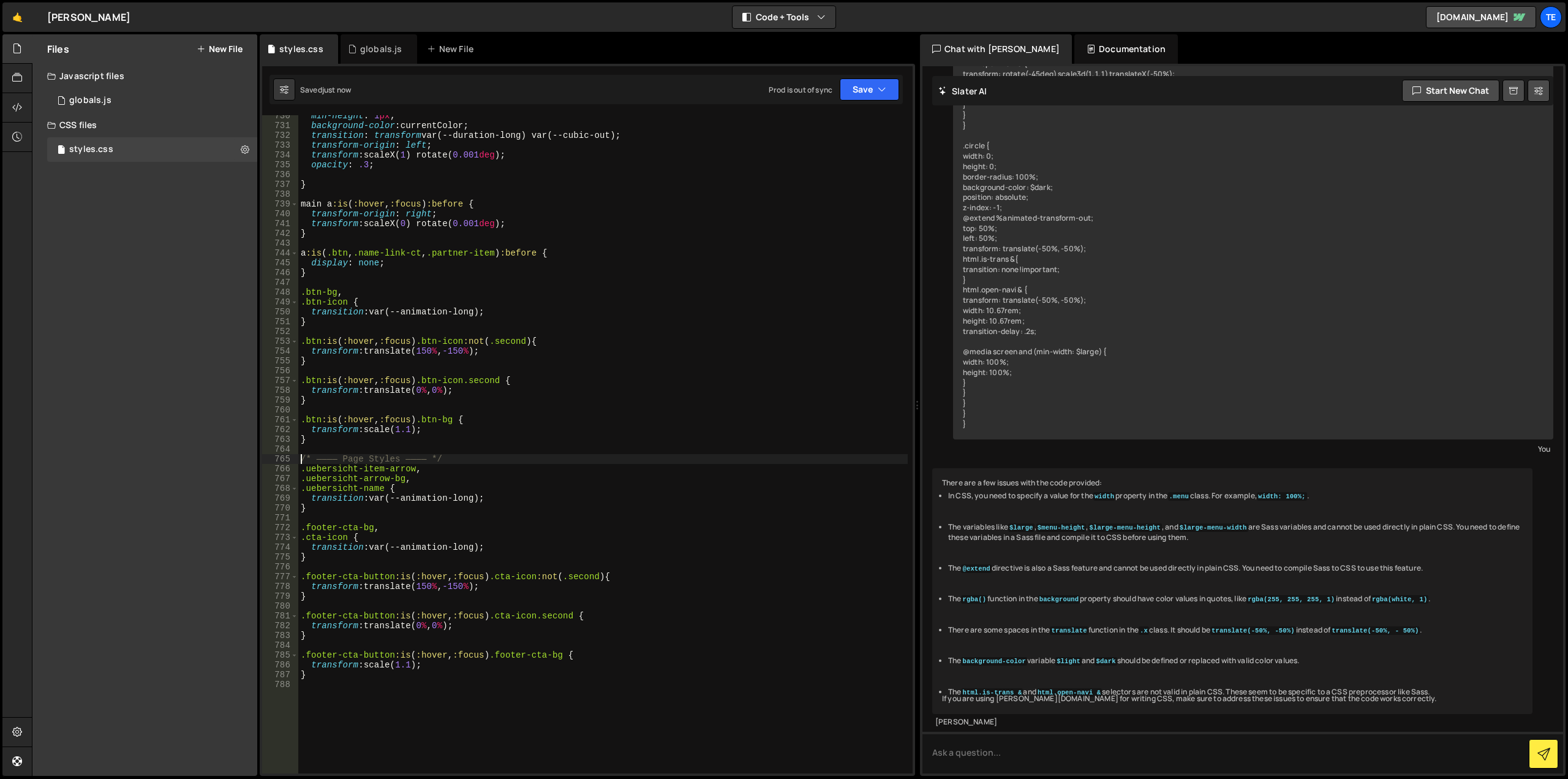
type textarea "/* ———— Page Styles ———— */"
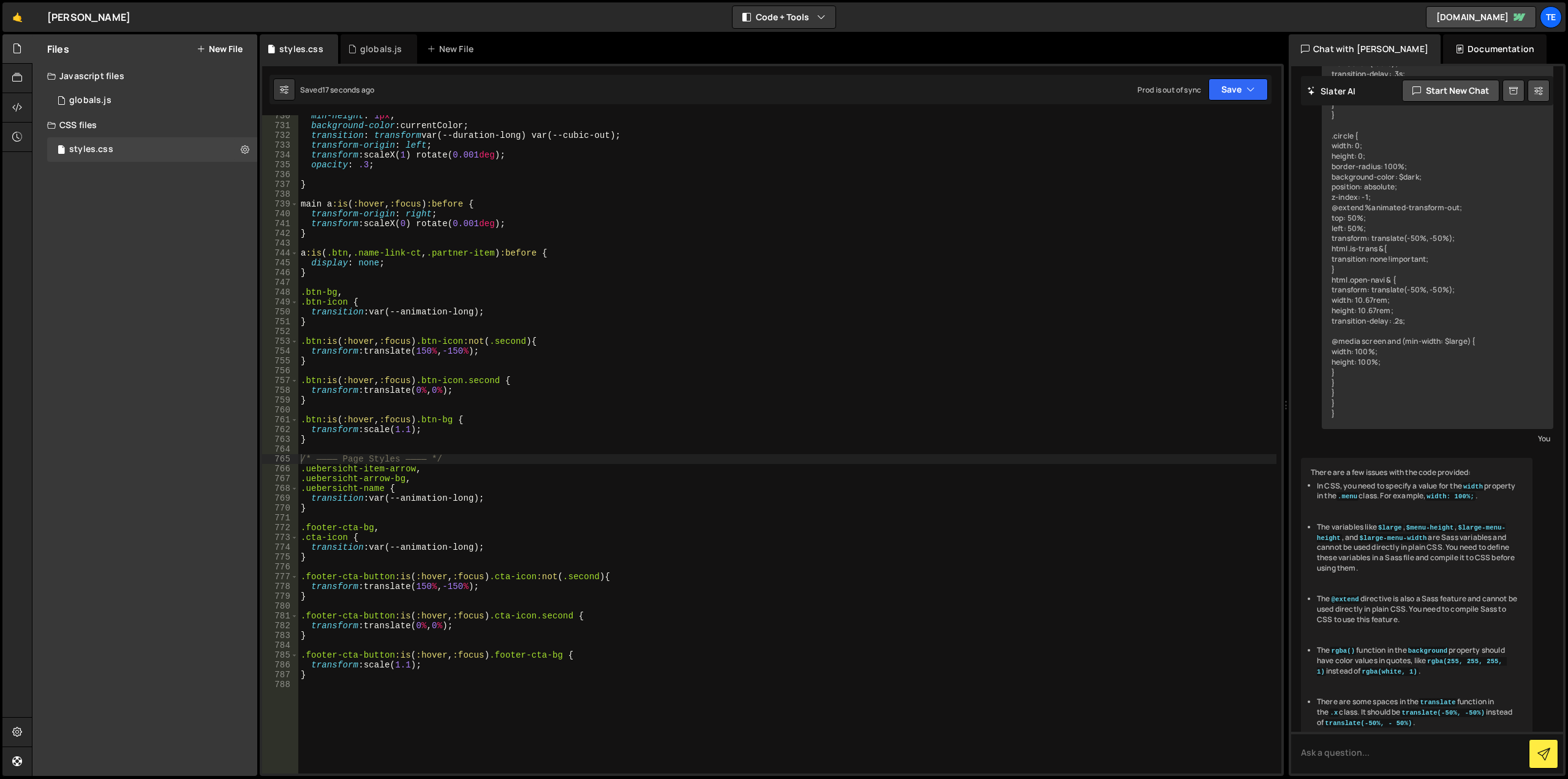
scroll to position [1692, 0]
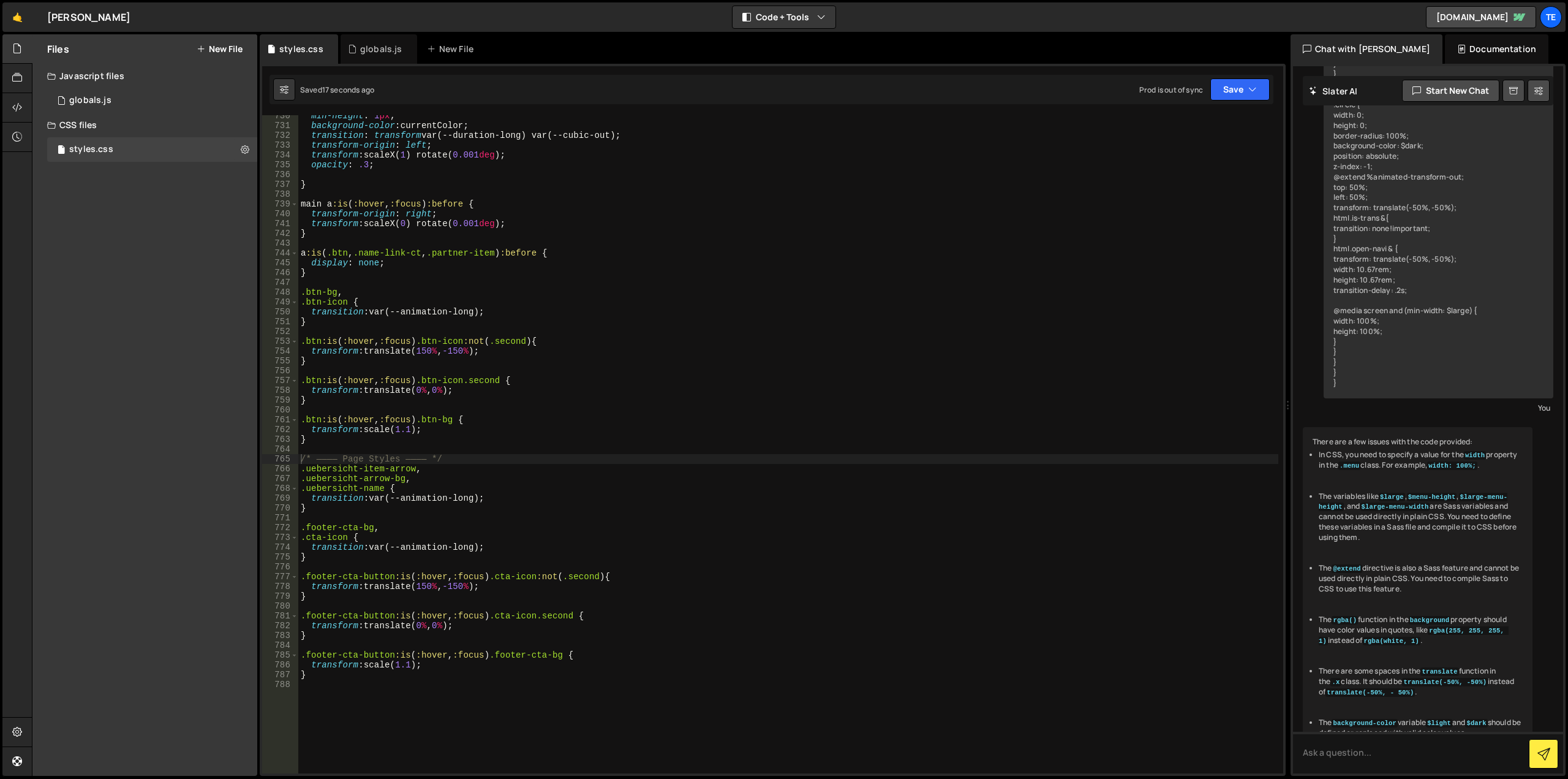
drag, startPoint x: 919, startPoint y: 243, endPoint x: 1281, endPoint y: 269, distance: 362.9
click at [1281, 269] on div "Files New File Javascript files 0 globals.js 0 CSS files styles.css 0 Copy shar…" at bounding box center [799, 405] width 1536 height 742
click at [668, 715] on div "min-height : 1 px ; background-color : currentColor ; transition : transform va…" at bounding box center [789, 450] width 980 height 678
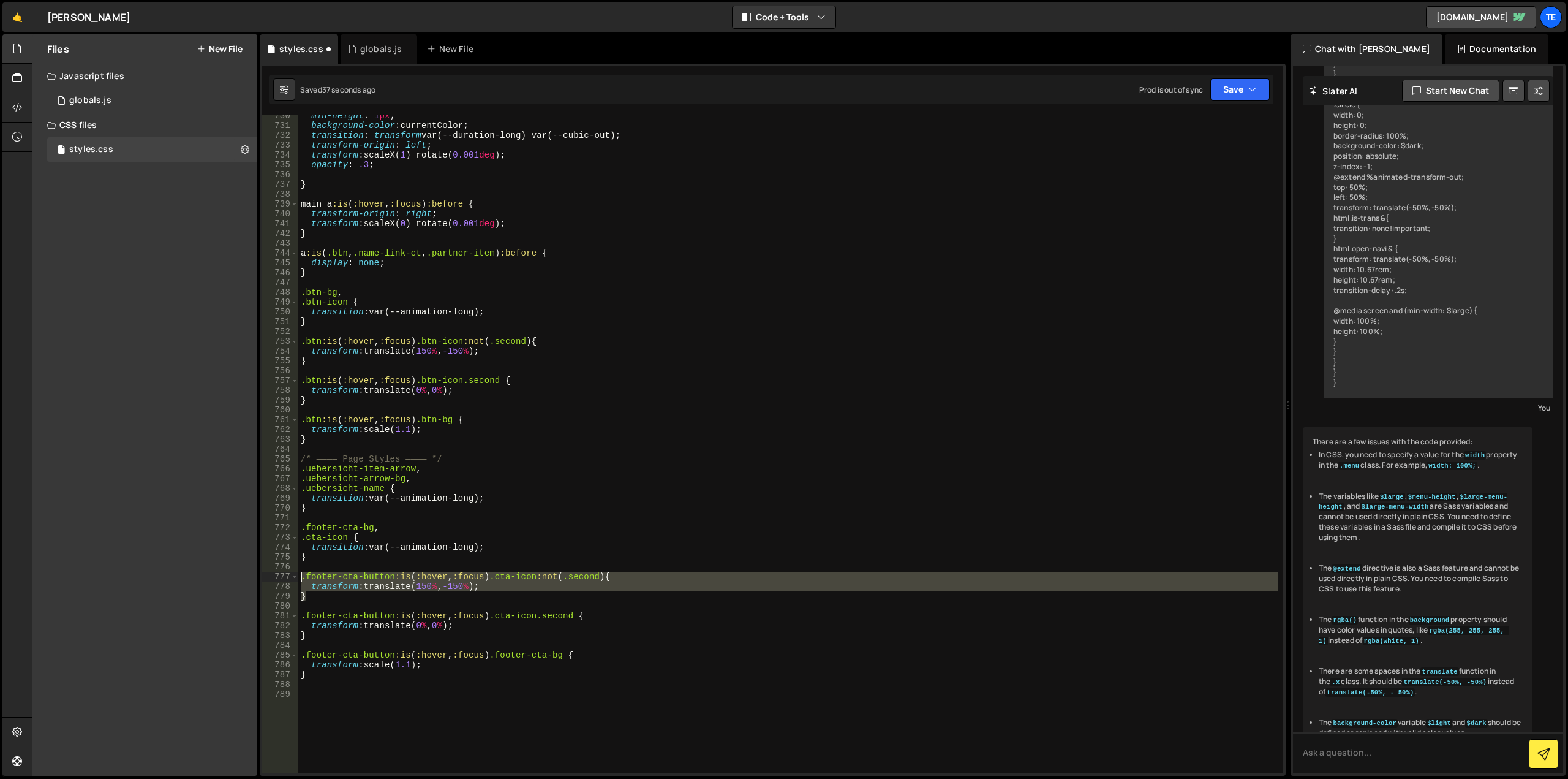
drag, startPoint x: 314, startPoint y: 599, endPoint x: 282, endPoint y: 572, distance: 41.9
click at [282, 572] on div "730 731 732 733 734 735 736 737 738 739 740 741 742 743 744 745 746 747 748 749…" at bounding box center [772, 444] width 1021 height 658
type textarea ".footer-cta-button:is(:hover, :focus) .cta-icon:not(.second) { transform: trans…"
click at [387, 701] on div "min-height : 1 px ; background-color : currentColor ; transition : transform va…" at bounding box center [789, 450] width 980 height 678
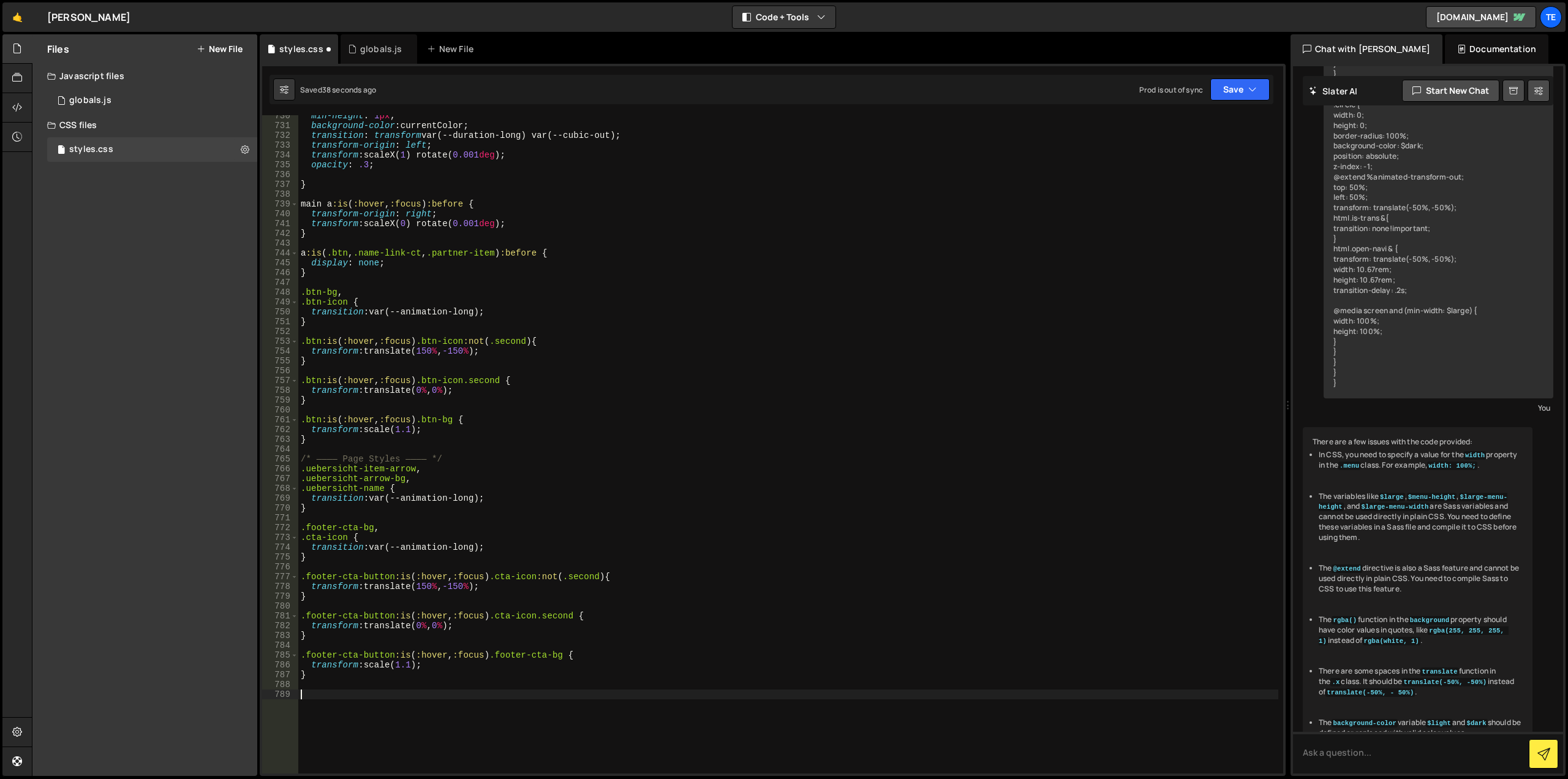
paste textarea "}"
type textarea "}"
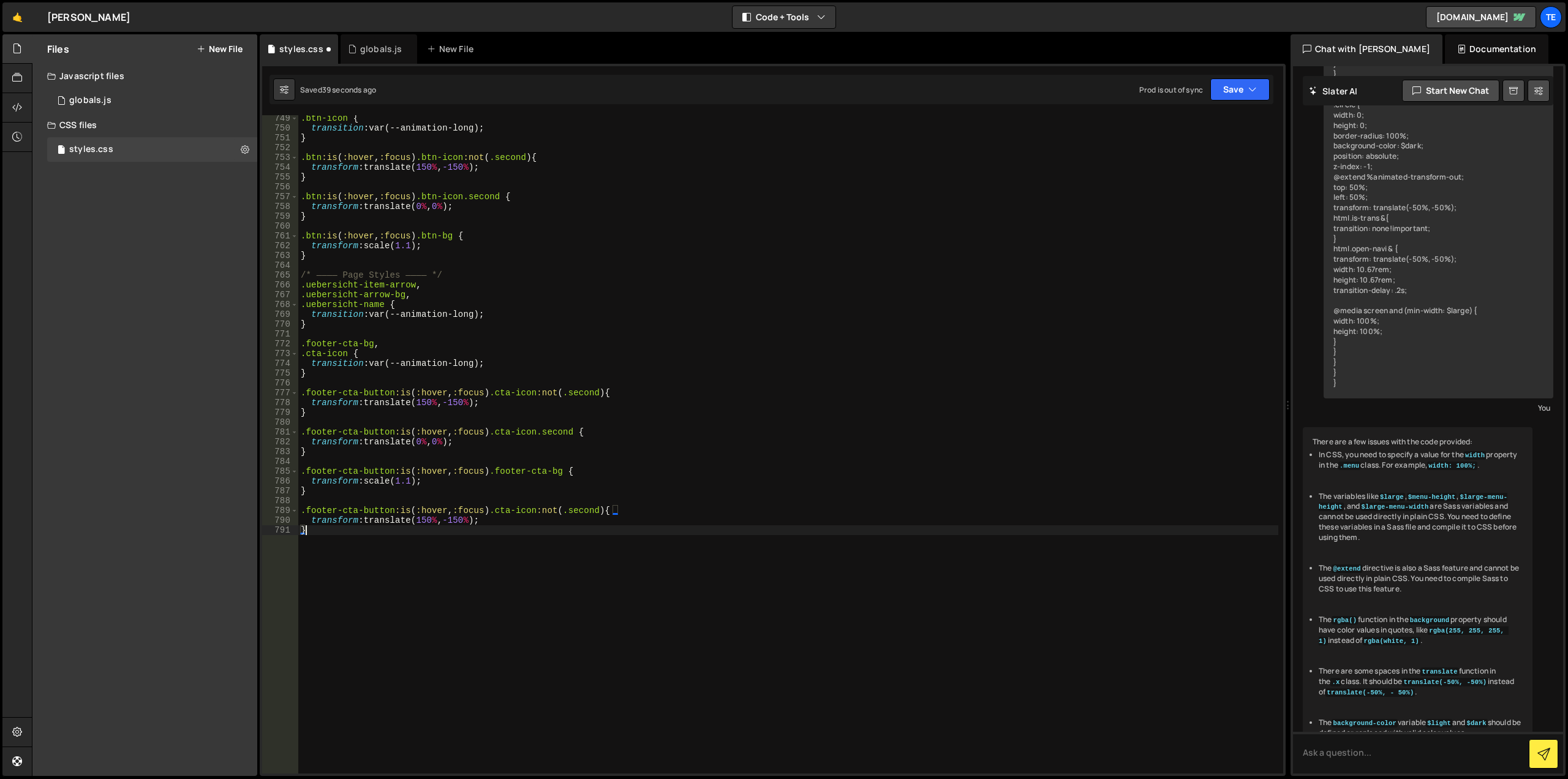
scroll to position [7355, 0]
click at [317, 501] on div ".btn-icon { transition : var(--animation-long) ; } .btn :is ( :hover , :focus )…" at bounding box center [789, 452] width 980 height 678
click at [377, 529] on div ".btn-icon { transition : var(--animation-long) ; } .btn :is ( :hover , :focus )…" at bounding box center [789, 452] width 980 height 678
drag, startPoint x: 377, startPoint y: 529, endPoint x: 307, endPoint y: 528, distance: 70.0
click at [307, 528] on div ".btn-icon { transition : var(--animation-long) ; } .btn :is ( :hover , :focus )…" at bounding box center [789, 452] width 980 height 678
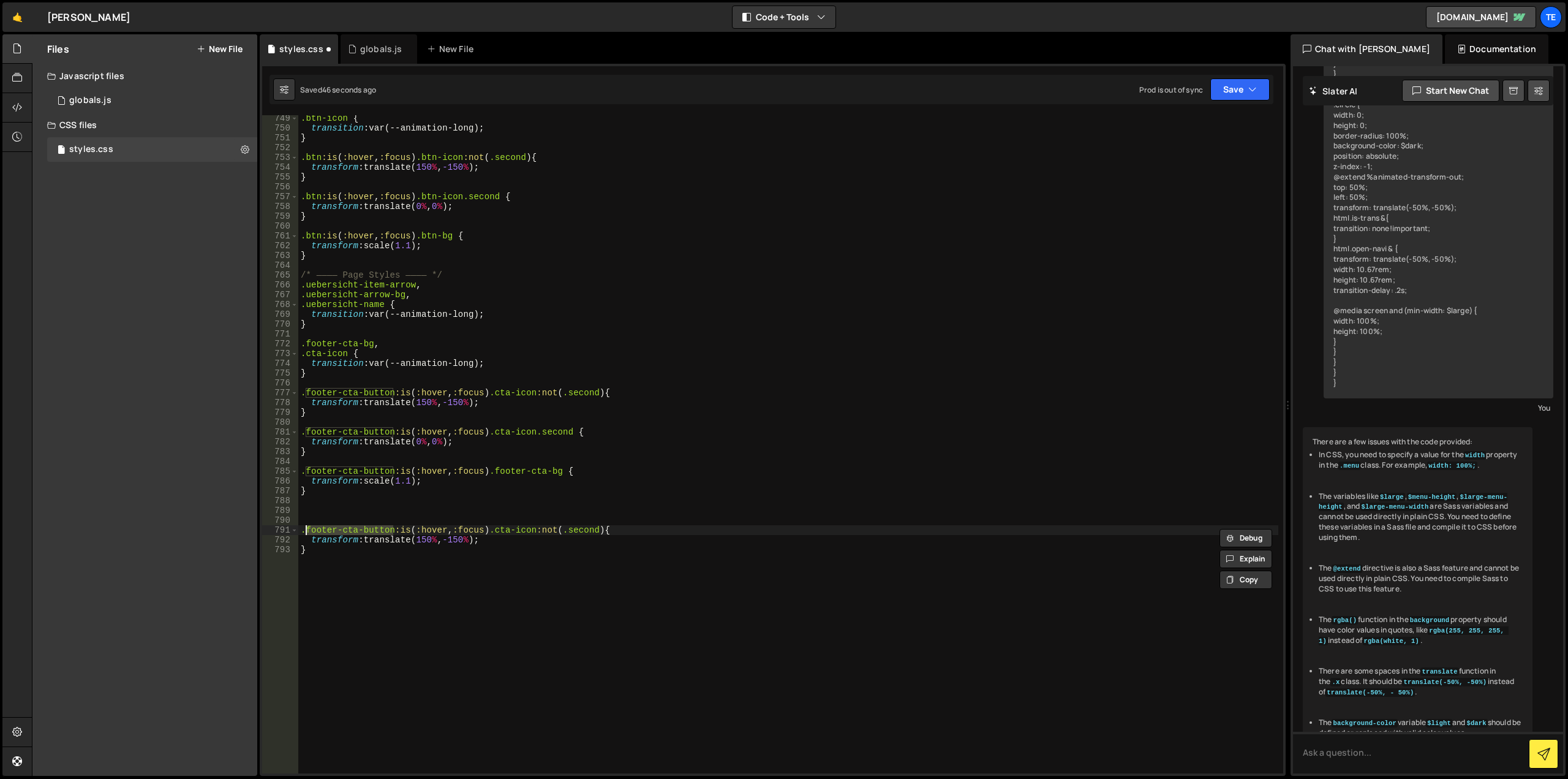
paste textarea "partner-item"
drag, startPoint x: 583, startPoint y: 510, endPoint x: 475, endPoint y: 511, distance: 108.0
click at [475, 511] on div ".btn-icon { transition : var(--animation-long) ; } .btn :is ( :hover , :focus )…" at bounding box center [789, 452] width 980 height 678
drag, startPoint x: 502, startPoint y: 520, endPoint x: 293, endPoint y: 523, distance: 209.0
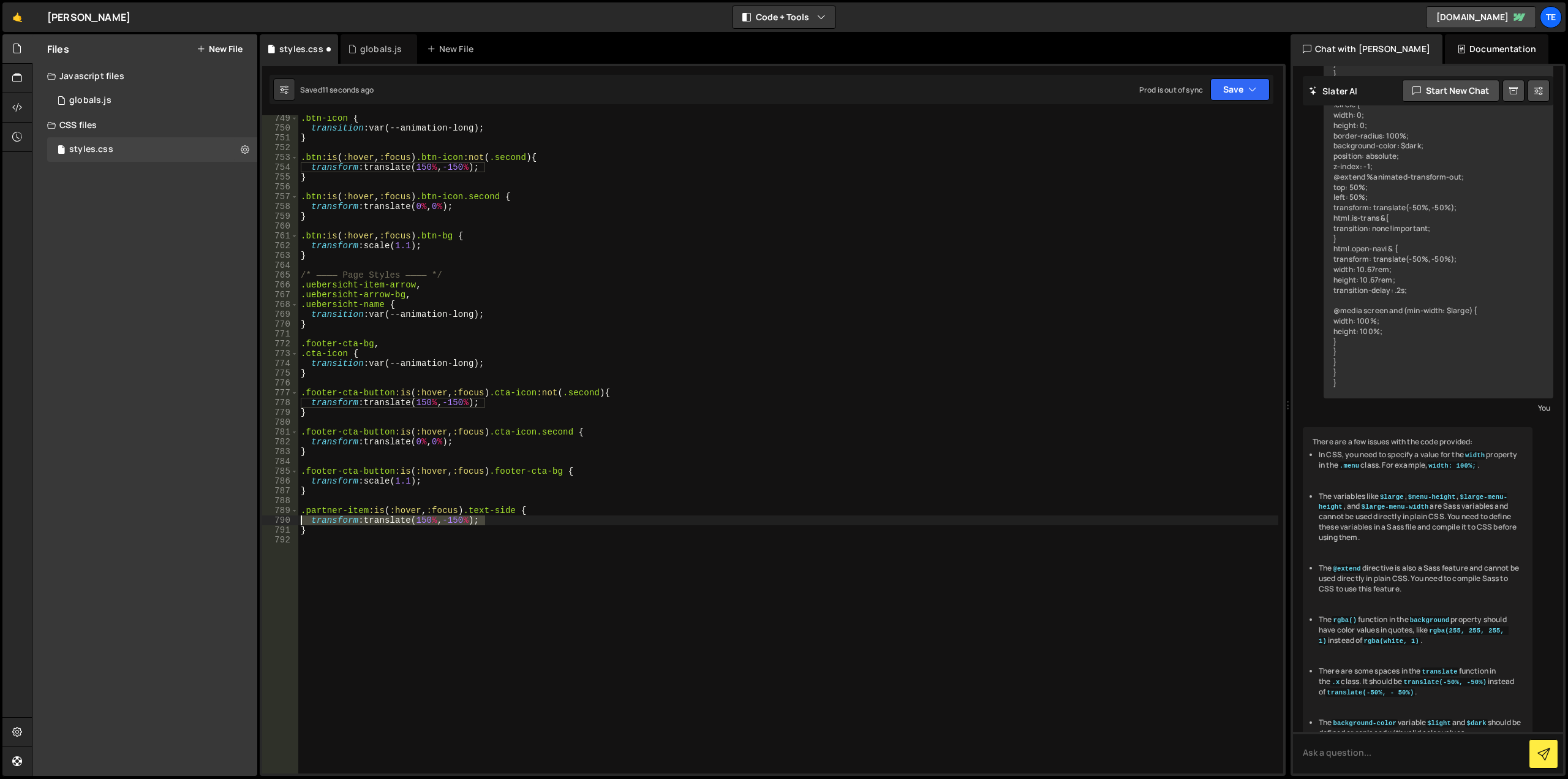
click at [293, 523] on div ".partner-item:is(:hover, :focus) .text-side { 749 750 751 752 753 754 755 756 7…" at bounding box center [772, 444] width 1021 height 658
type textarea "opacity: 0;"
click at [322, 497] on div ".btn-icon { transition : var(--animation-long) ; } .btn :is ( :hover , :focus )…" at bounding box center [789, 452] width 980 height 678
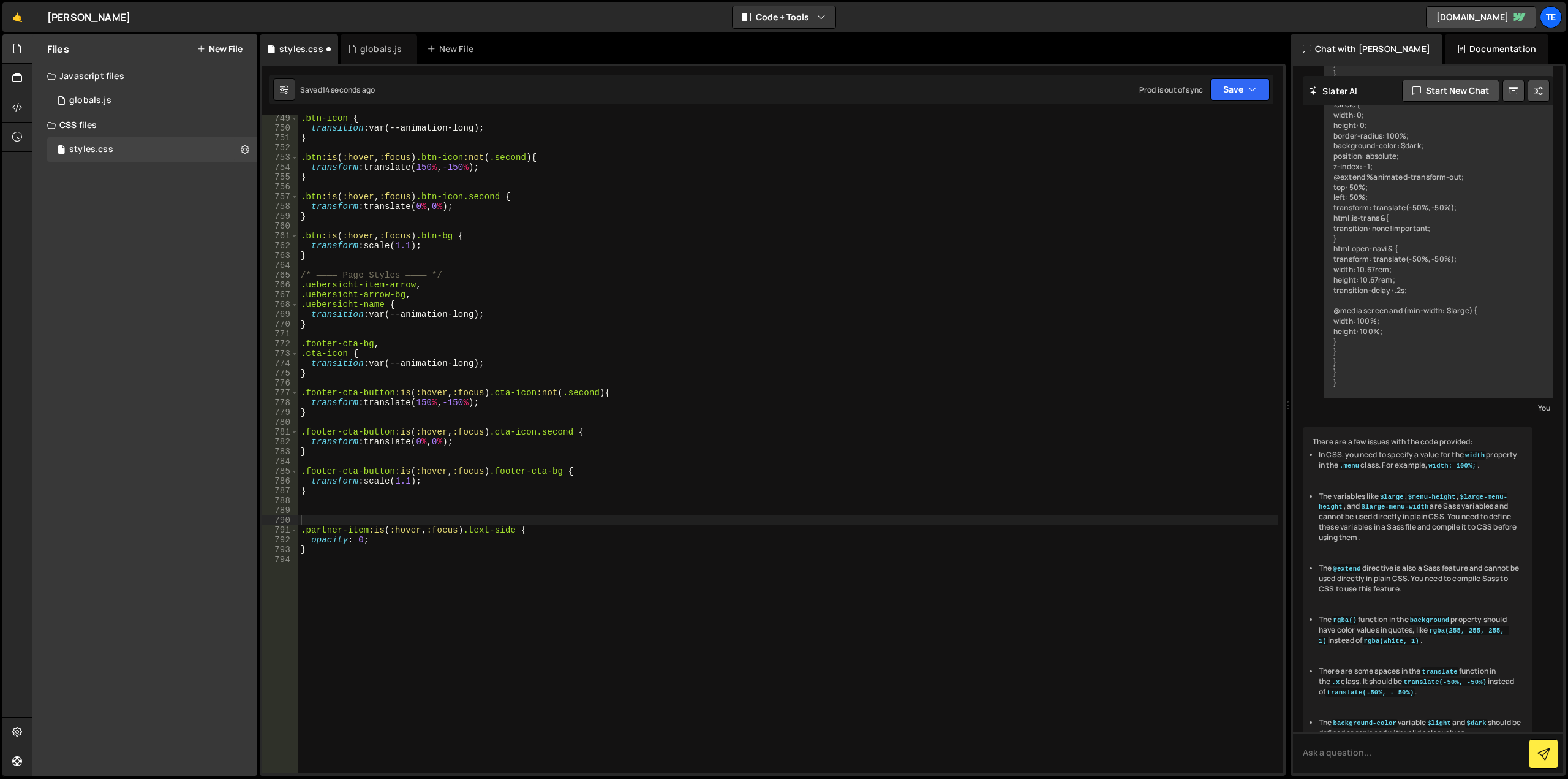
click at [485, 532] on div ".btn-icon { transition : var(--animation-long) ; } .btn :is ( :hover , :focus )…" at bounding box center [789, 452] width 980 height 678
click at [483, 530] on div ".btn-icon { transition : var(--animation-long) ; } .btn :is ( :hover , :focus )…" at bounding box center [789, 452] width 980 height 678
type textarea "}"
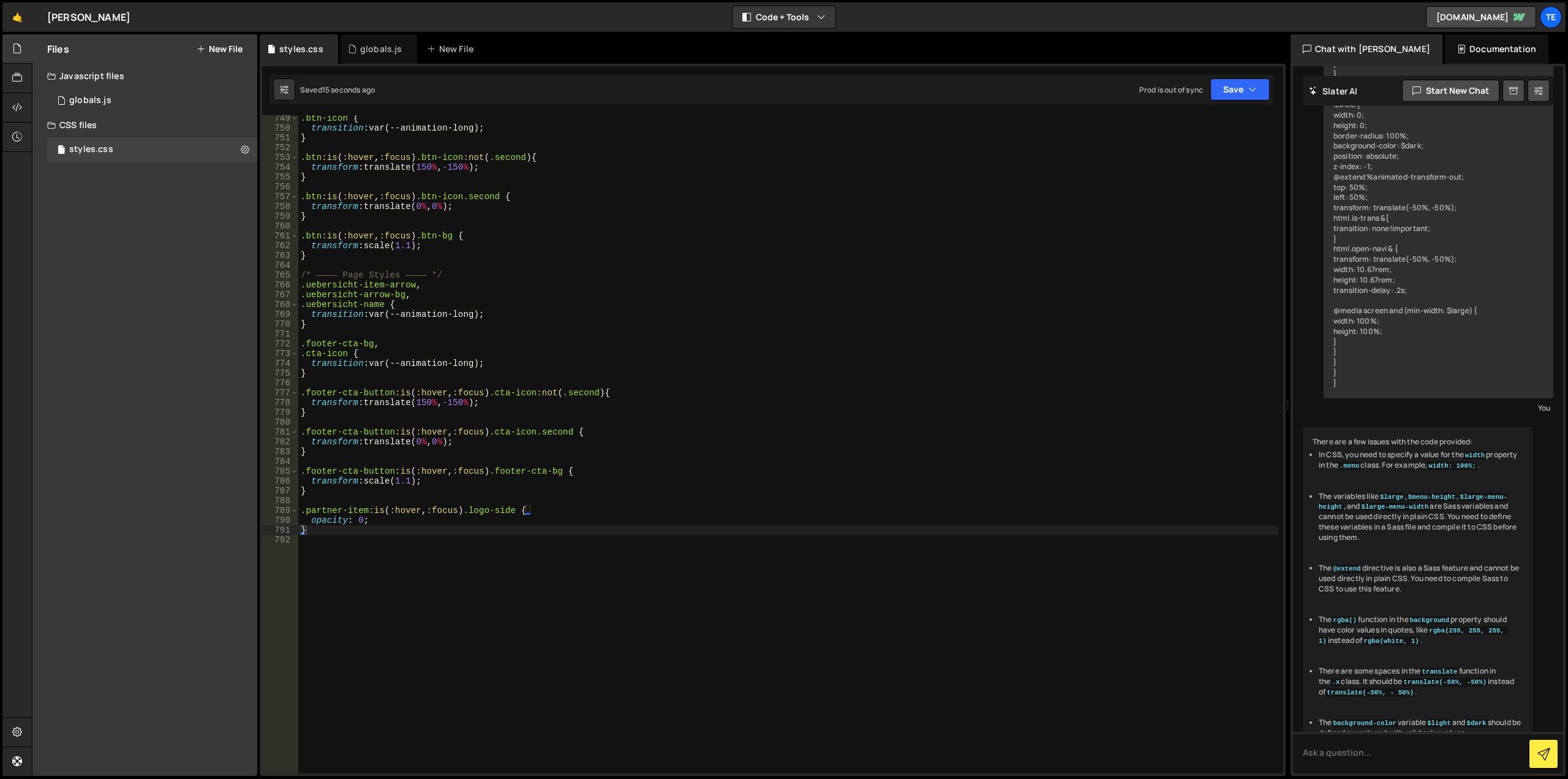
click at [333, 499] on div ".btn-icon { transition : var(--animation-long) ; } .btn :is ( :hover , :focus )…" at bounding box center [789, 452] width 980 height 678
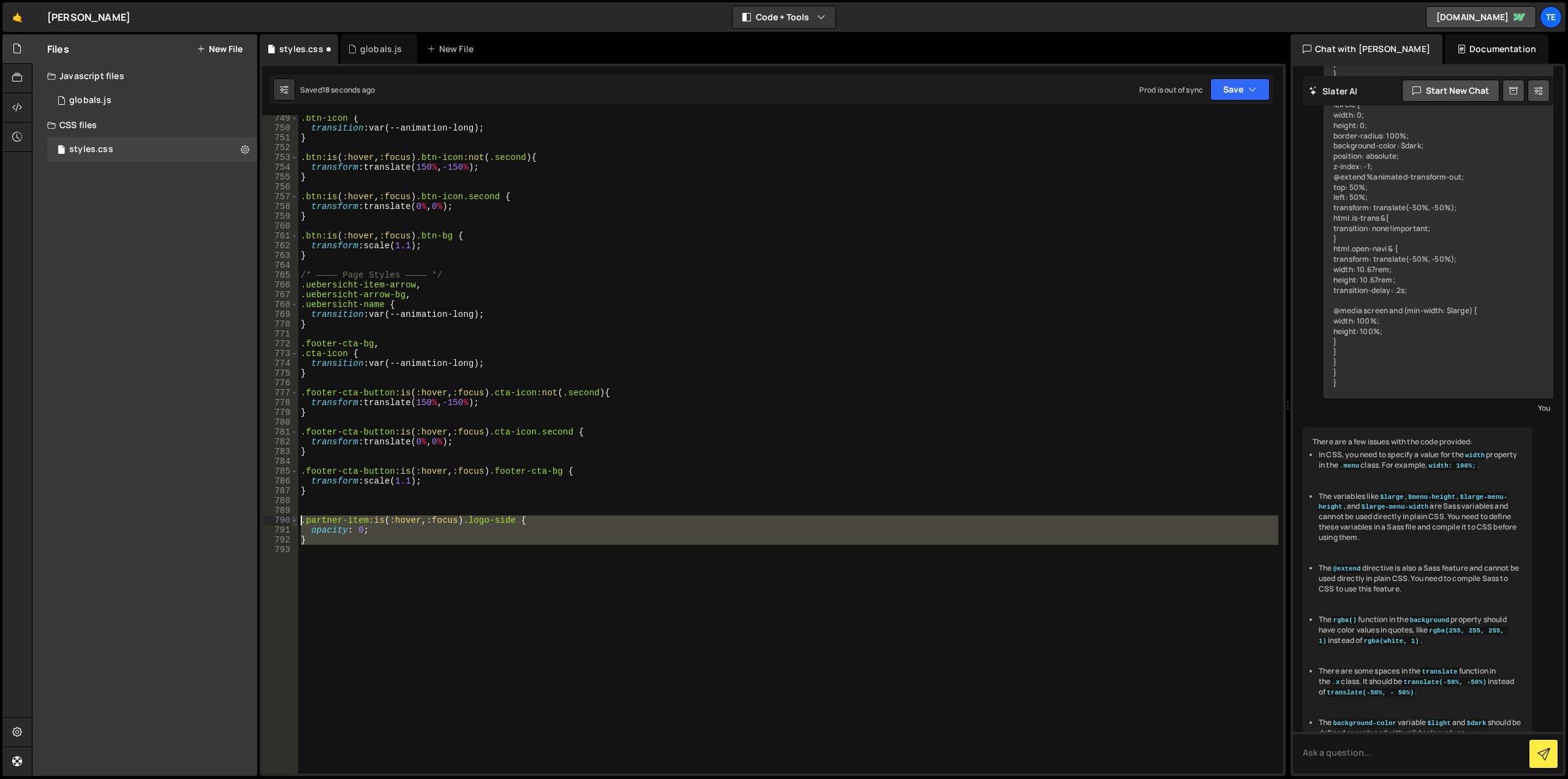
drag, startPoint x: 346, startPoint y: 551, endPoint x: 296, endPoint y: 520, distance: 58.8
click at [296, 520] on div "749 750 751 752 753 754 755 756 757 758 759 760 761 762 763 764 765 766 767 768…" at bounding box center [772, 444] width 1021 height 658
click at [524, 523] on div ".btn-icon { transition : var(--animation-long) ; } .btn :is ( :hover , :focus )…" at bounding box center [789, 444] width 980 height 658
type textarea ".partner-item:is(:hover, :focus) .logo-side {"
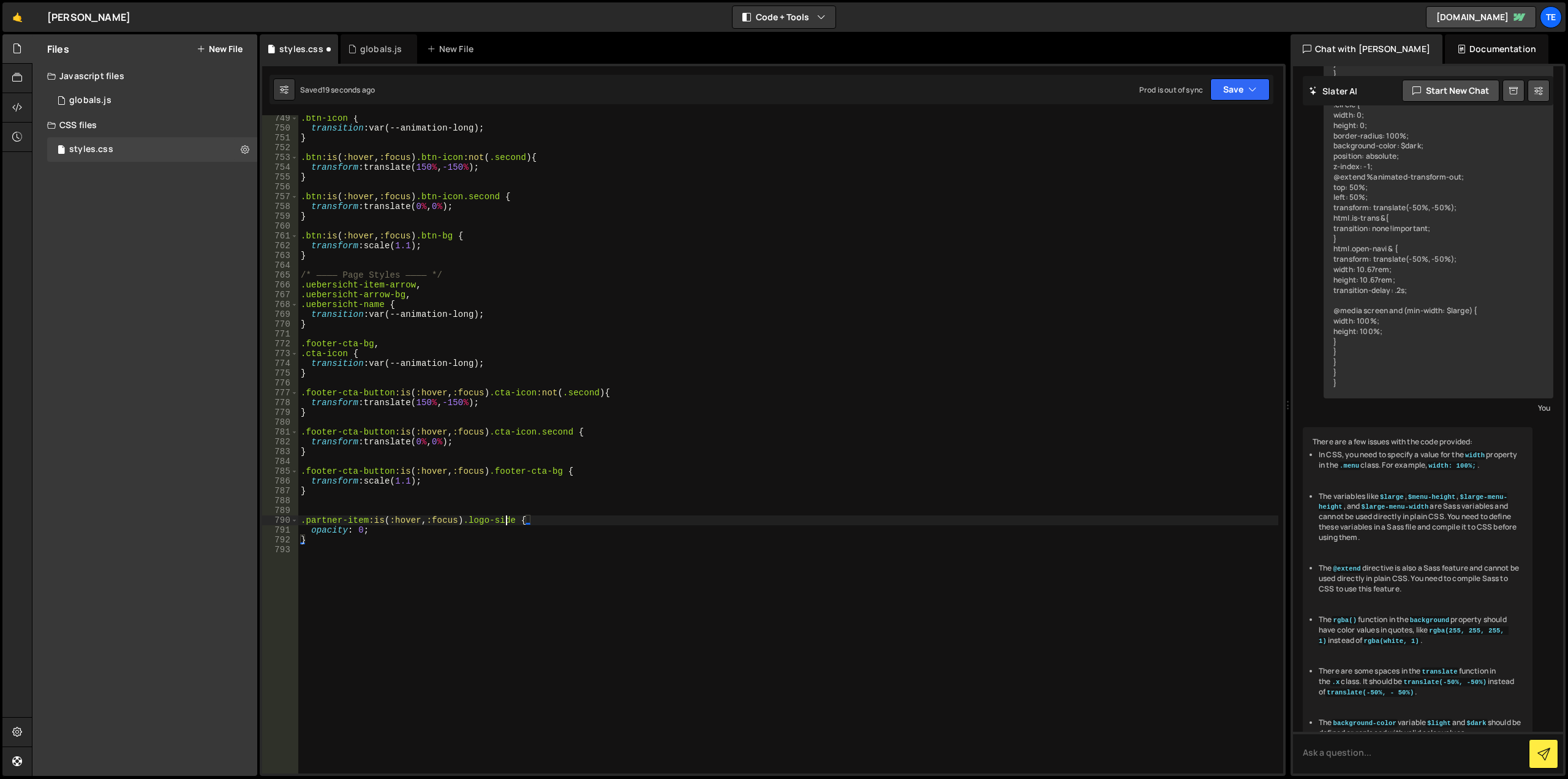
click at [506, 518] on div ".btn-icon { transition : var(--animation-long) ; } .btn :is ( :hover , :focus )…" at bounding box center [789, 452] width 980 height 678
drag, startPoint x: 506, startPoint y: 518, endPoint x: 469, endPoint y: 518, distance: 37.0
click at [469, 518] on div ".btn-icon { transition : var(--animation-long) ; } .btn :is ( :hover , :focus )…" at bounding box center [789, 452] width 980 height 678
click at [320, 513] on div ".btn-icon { transition : var(--animation-long) ; } .btn :is ( :hover , :focus )…" at bounding box center [789, 452] width 980 height 678
paste textarea ") .logo-side"
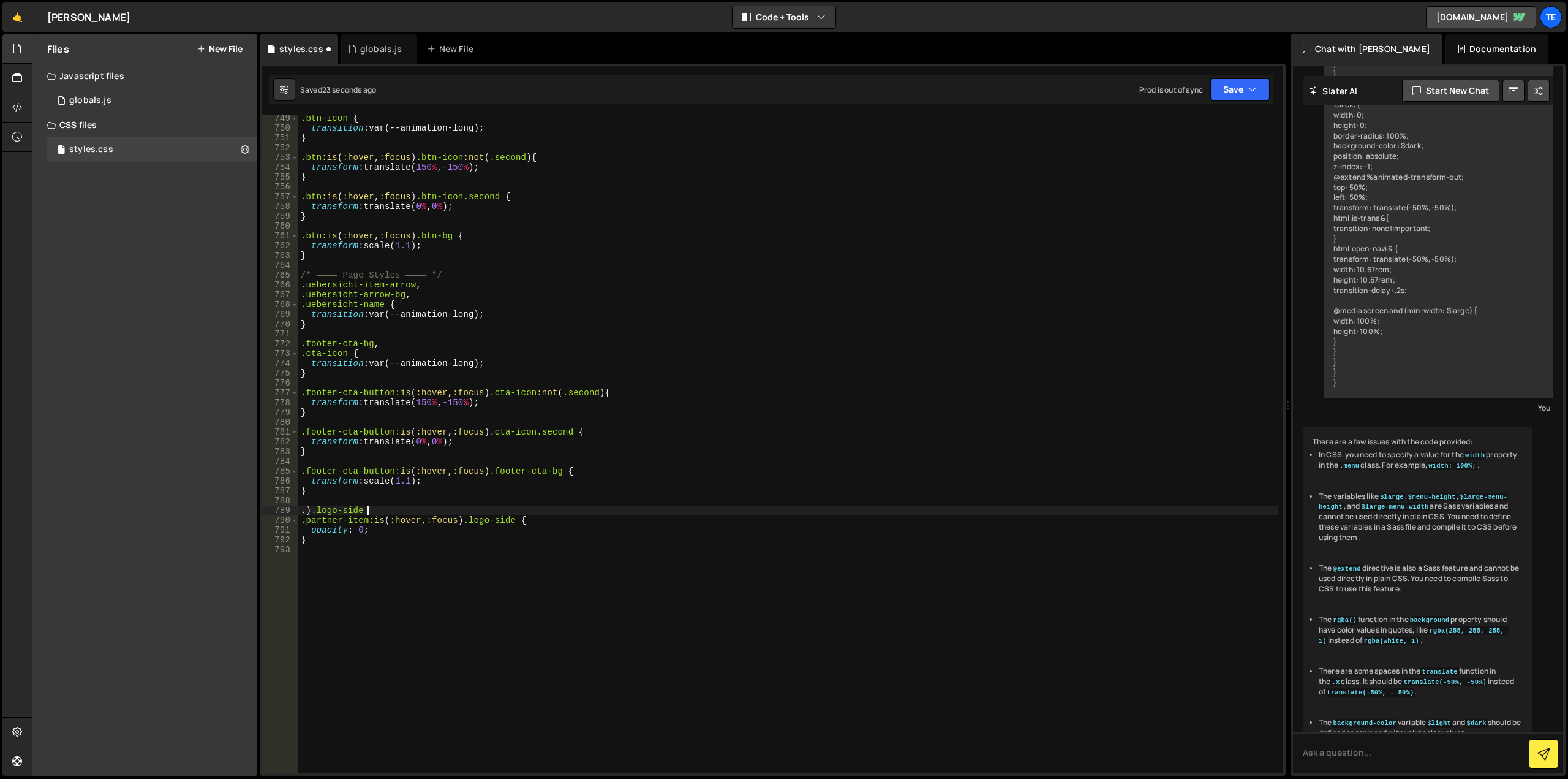
type textarea "."
paste textarea ") .logo-side"
type textarea ".logo-side {"
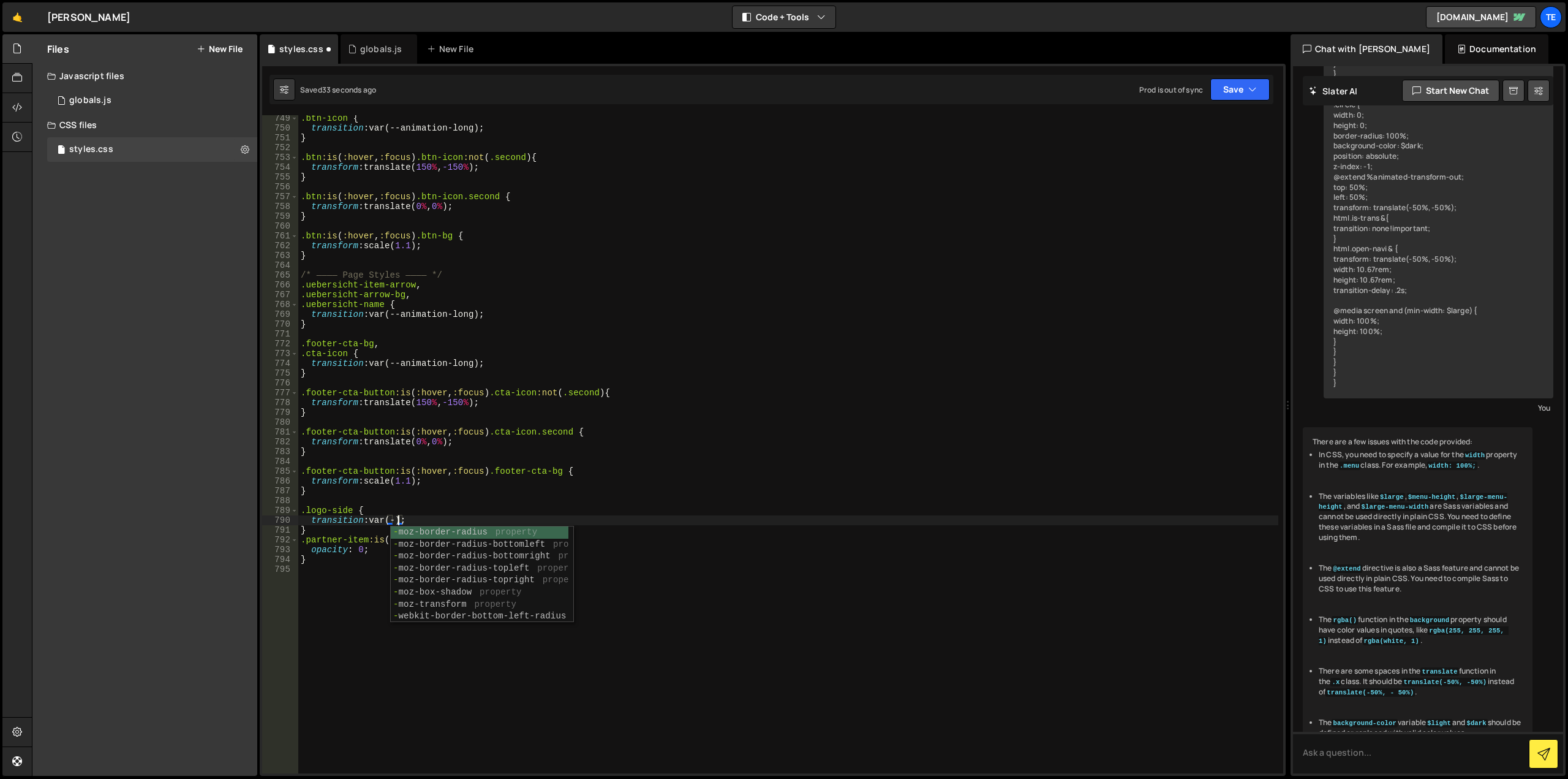
scroll to position [0, 7]
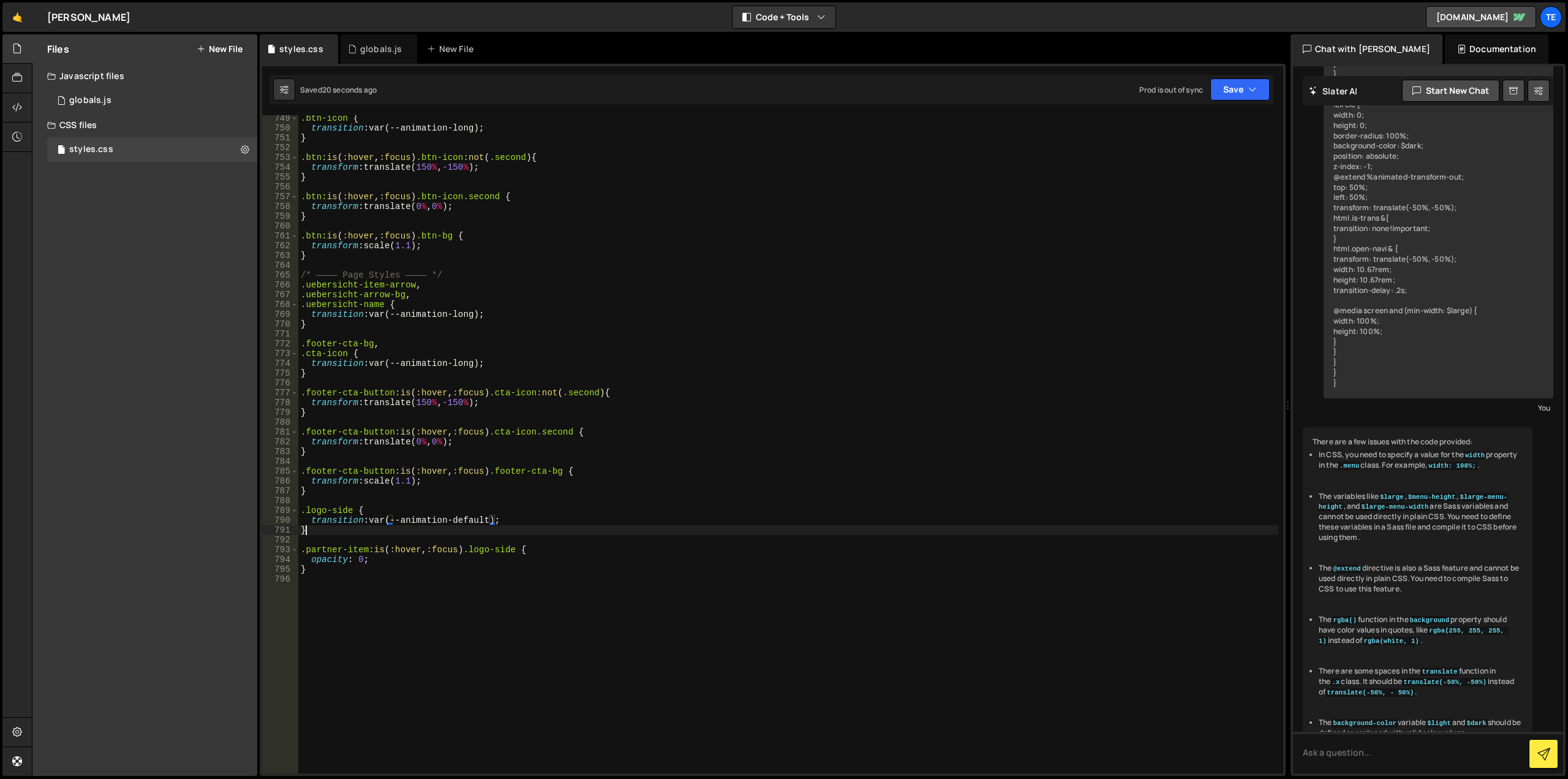
click at [318, 533] on div ".btn-icon { transition : var(--animation-long) ; } .btn :is ( :hover , :focus )…" at bounding box center [789, 452] width 980 height 678
type textarea "}"
click at [353, 510] on div ".btn-icon { transition : var(--animation-long) ; } .btn :is ( :hover , :focus )…" at bounding box center [789, 452] width 980 height 678
click at [353, 513] on div ".btn-icon { transition : var(--animation-long) ; } .btn :is ( :hover , :focus )…" at bounding box center [789, 452] width 980 height 678
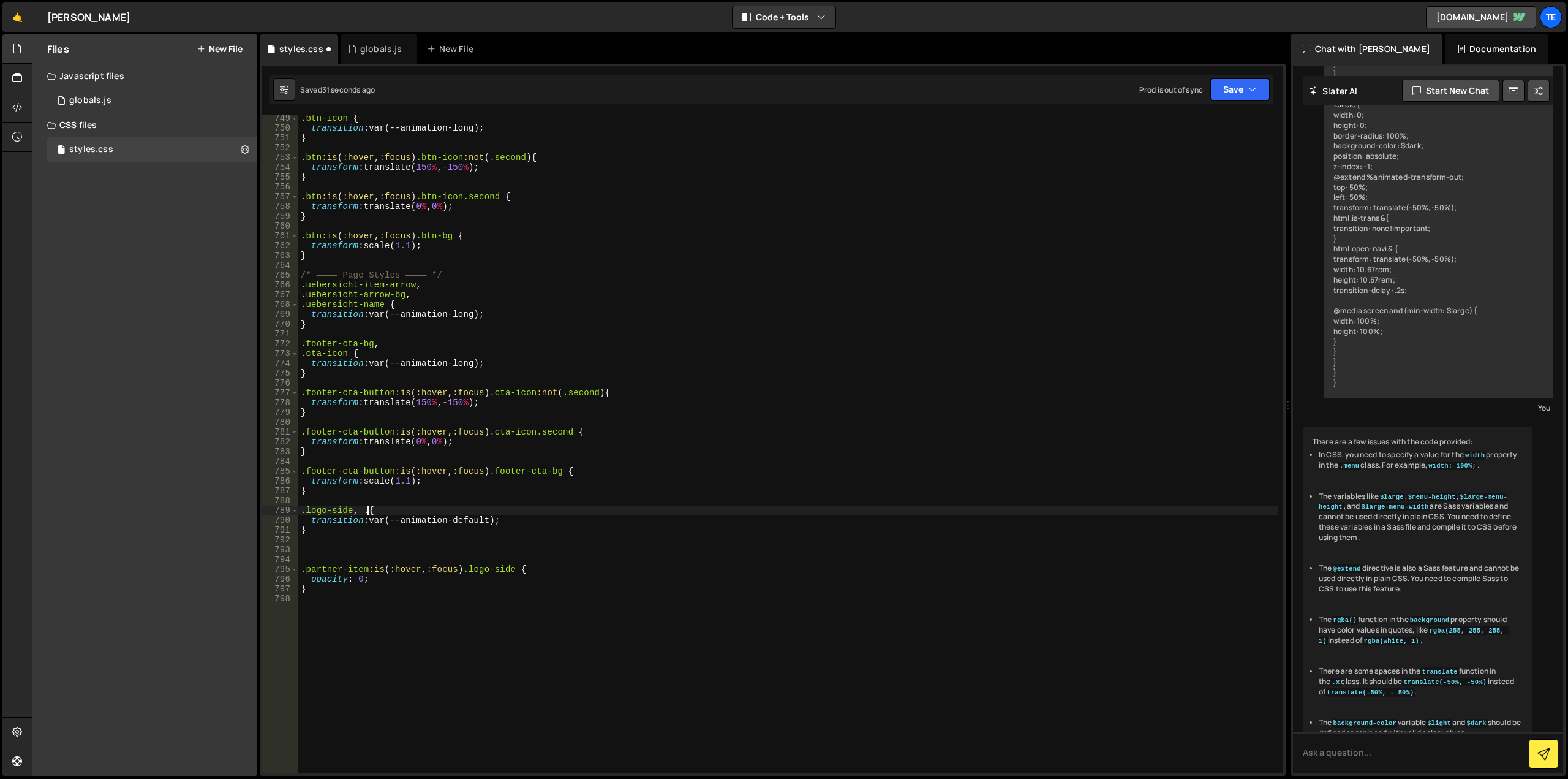
paste textarea "partner-big-logo-ct"
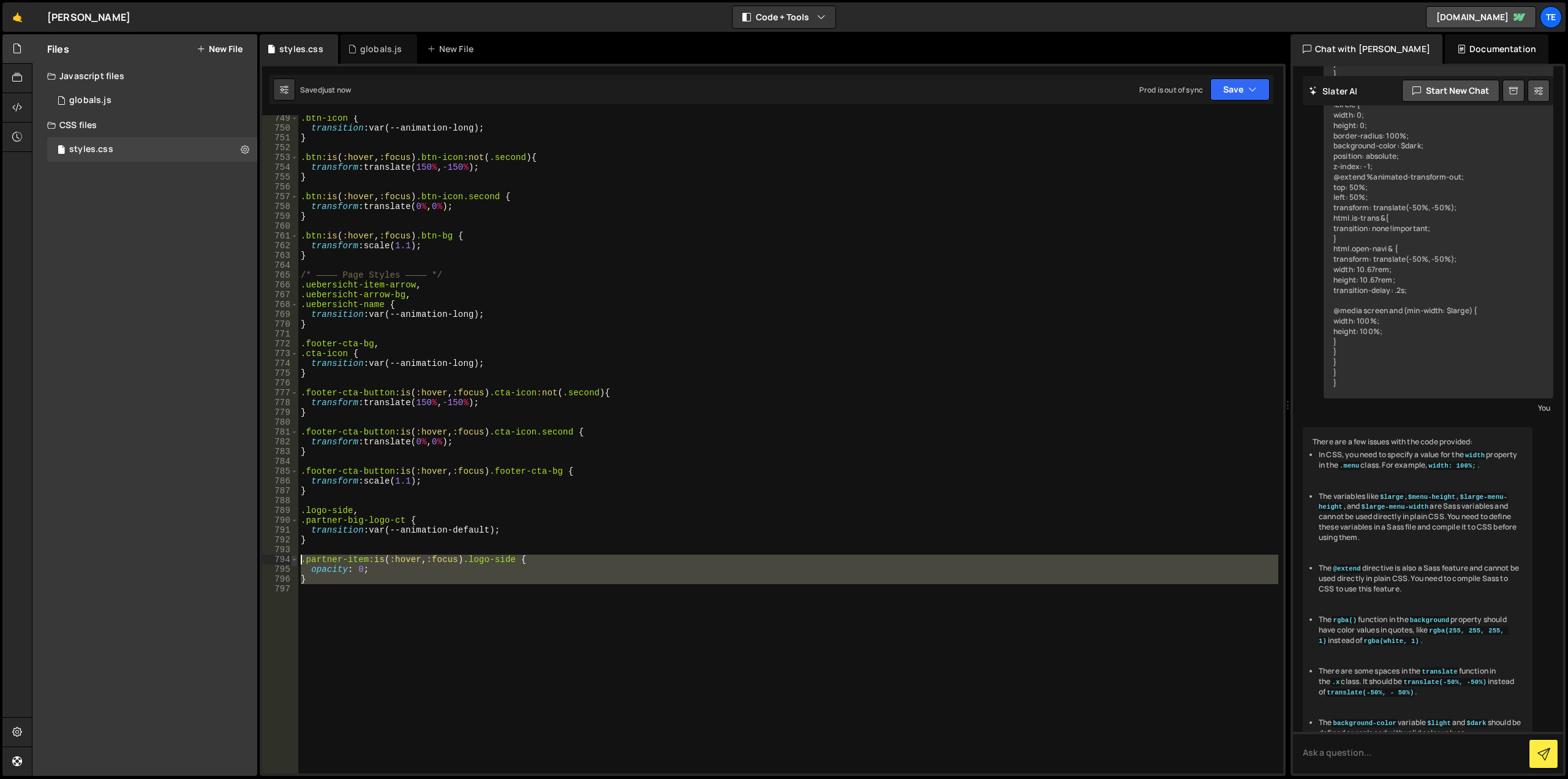
drag, startPoint x: 357, startPoint y: 598, endPoint x: 294, endPoint y: 561, distance: 73.1
click at [294, 561] on div ".logo-side, 749 750 751 752 753 754 755 756 757 758 759 760 761 762 763 764 765…" at bounding box center [772, 444] width 1021 height 658
type textarea ".partner-item:is(:hover, :focus) .logo-side { opacity: 0;"
click at [366, 616] on div ".btn-icon { transition : var(--animation-long) ; } .btn :is ( :hover , :focus )…" at bounding box center [789, 444] width 980 height 658
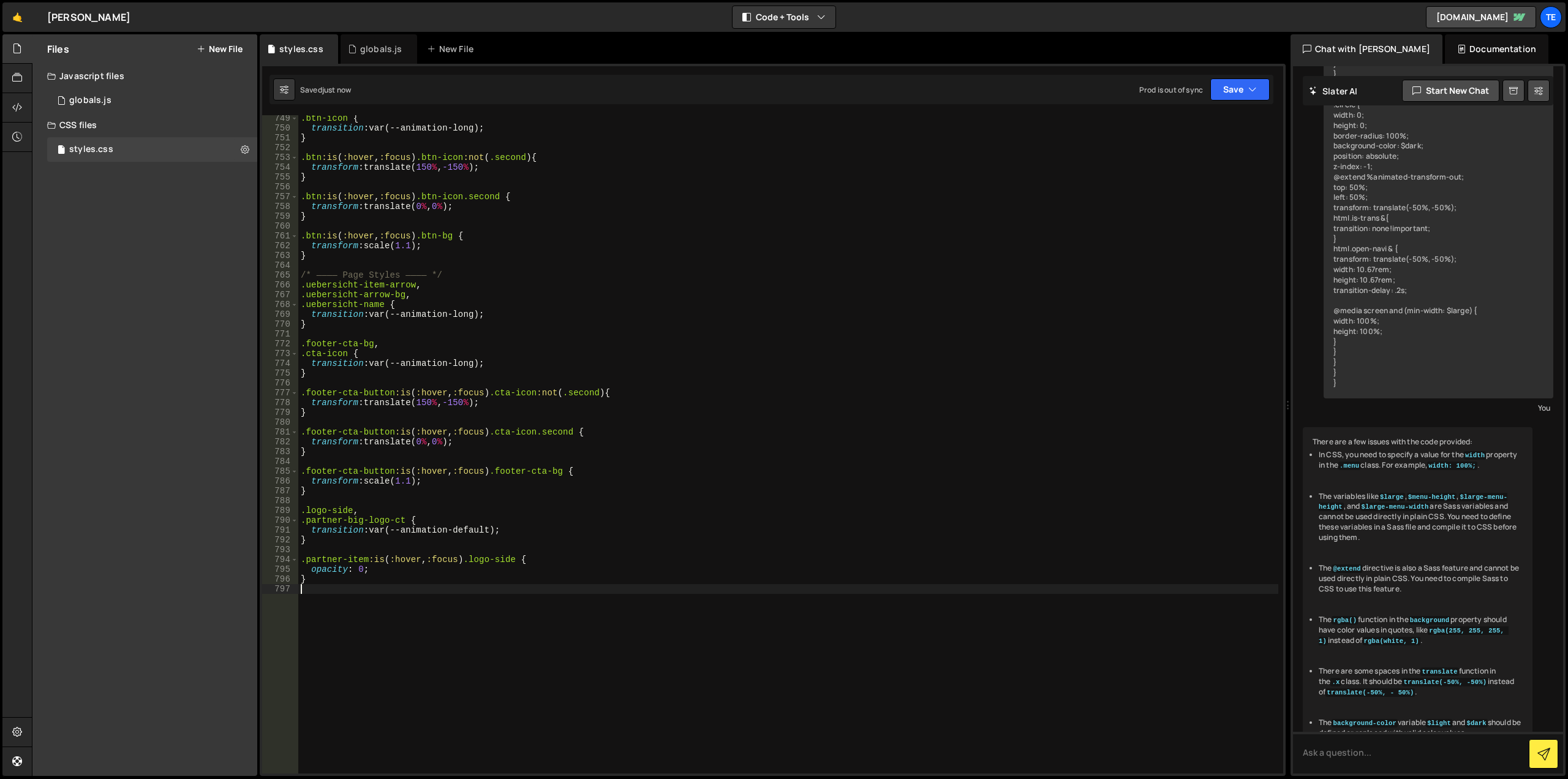
scroll to position [0, 0]
paste textarea ".partner-item:is(:hover, :focus) .logo-side {"
click at [509, 587] on div ".btn-icon { transition : var(--animation-long) ; } .btn :is ( :hover , :focus )…" at bounding box center [789, 452] width 980 height 678
drag, startPoint x: 509, startPoint y: 587, endPoint x: 475, endPoint y: 594, distance: 34.7
click at [475, 594] on div ".btn-icon { transition : var(--animation-long) ; } .btn :is ( :hover , :focus )…" at bounding box center [789, 452] width 980 height 678
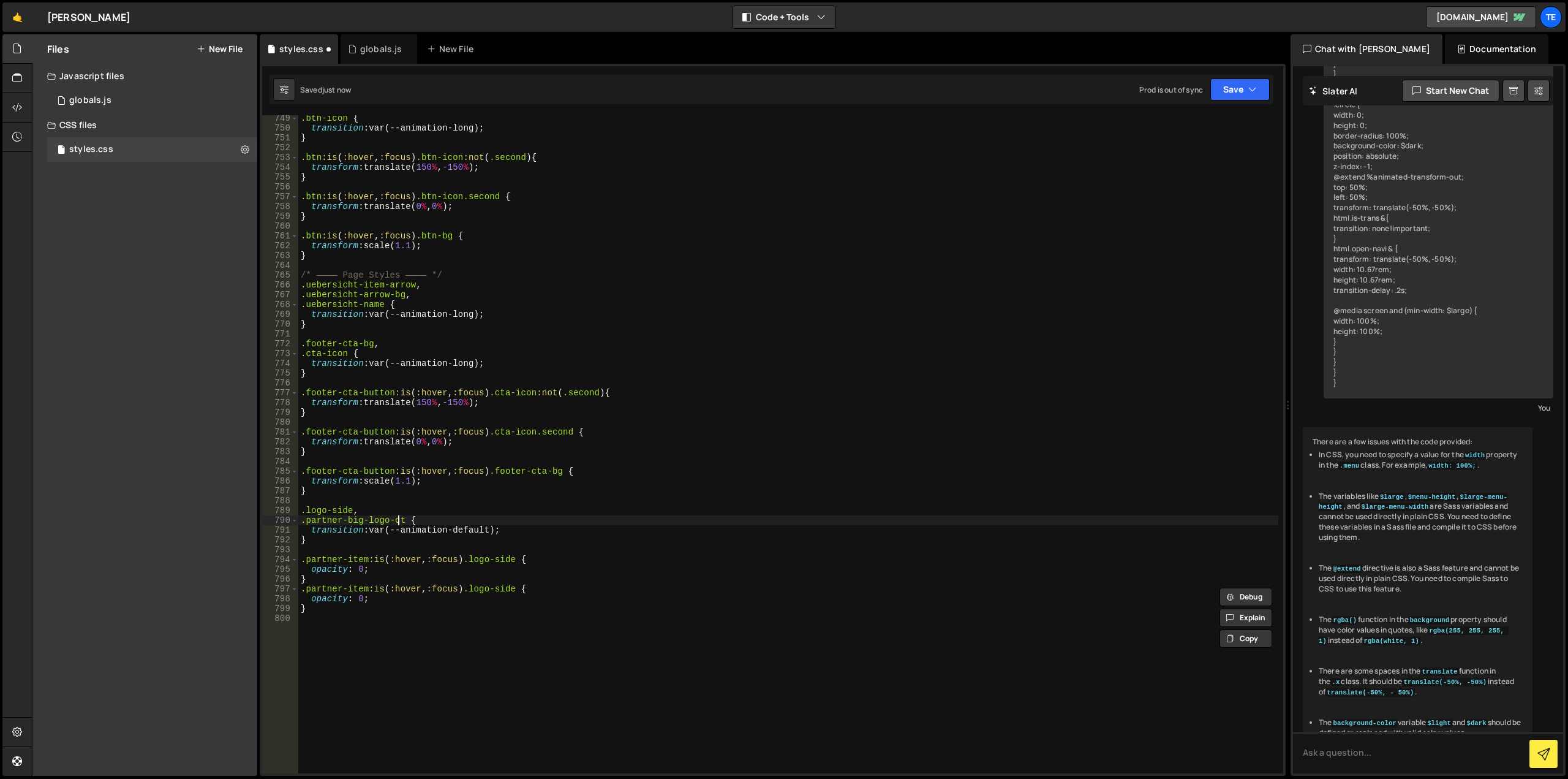
click at [398, 518] on div ".btn-icon { transition : var(--animation-long) ; } .btn :is ( :hover , :focus )…" at bounding box center [789, 452] width 980 height 678
drag, startPoint x: 398, startPoint y: 518, endPoint x: 310, endPoint y: 521, distance: 88.1
click at [310, 521] on div ".btn-icon { transition : var(--animation-long) ; } .btn :is ( :hover , :focus )…" at bounding box center [789, 452] width 980 height 678
click at [512, 590] on div ".btn-icon { transition : var(--animation-long) ; } .btn :is ( :hover , :focus )…" at bounding box center [789, 452] width 980 height 678
drag, startPoint x: 512, startPoint y: 590, endPoint x: 485, endPoint y: 587, distance: 27.2
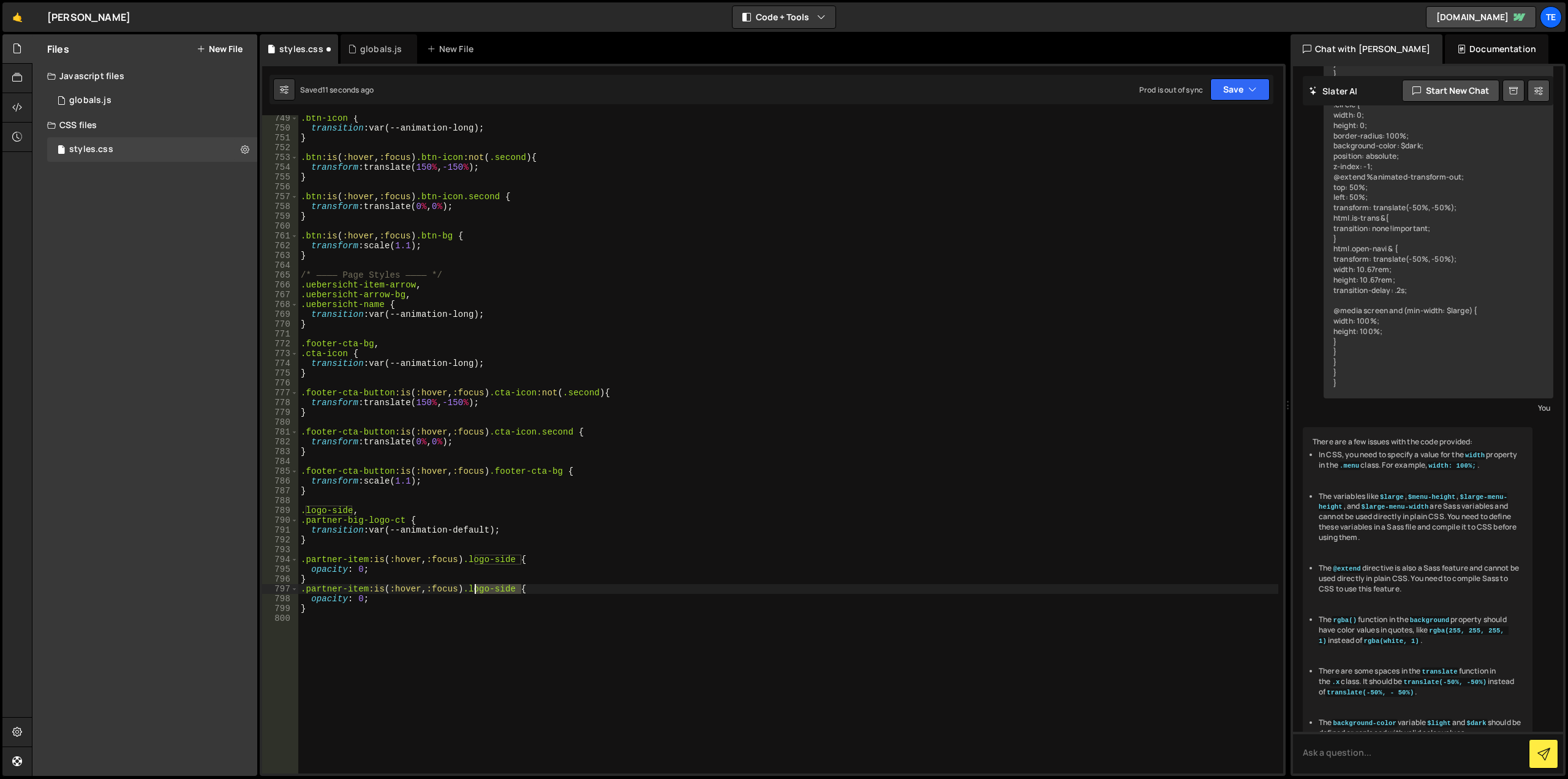
click at [485, 587] on div ".btn-icon { transition : var(--animation-long) ; } .btn :is ( :hover , :focus )…" at bounding box center [789, 452] width 980 height 678
paste textarea "partner-big-logo-ct"
type textarea ".partner-item:is(:hover, :focus) .partner-big-logo-ct {"
click at [376, 614] on div ".btn-icon { transition : var(--animation-long) ; } .btn :is ( :hover , :focus )…" at bounding box center [789, 452] width 980 height 678
click at [377, 611] on div ".btn-icon { transition : var(--animation-long) ; } .btn :is ( :hover , :focus )…" at bounding box center [789, 452] width 980 height 678
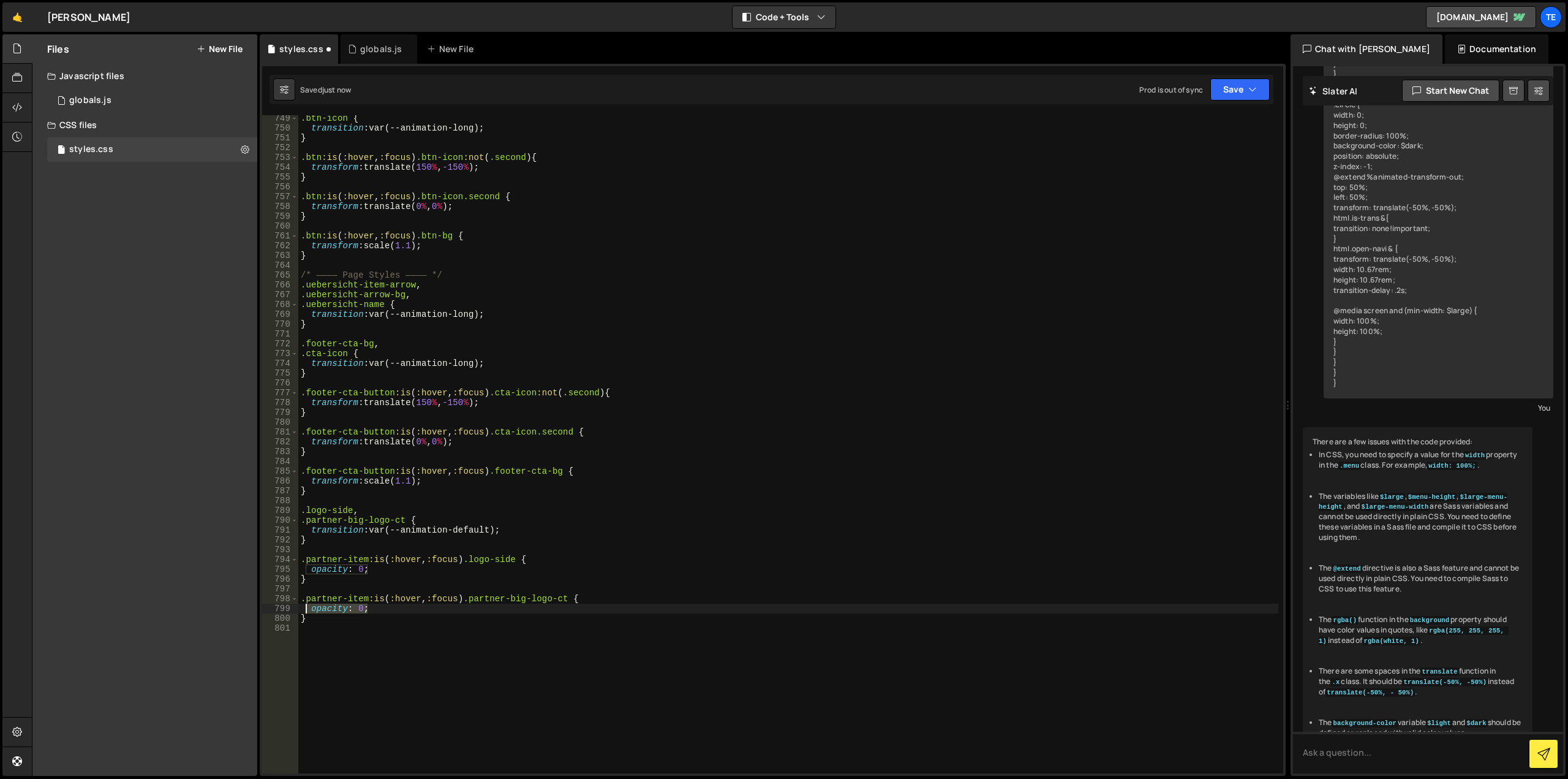
drag, startPoint x: 384, startPoint y: 608, endPoint x: 304, endPoint y: 605, distance: 80.1
click at [304, 605] on div ".btn-icon { transition : var(--animation-long) ; } .btn :is ( :hover , :focus )…" at bounding box center [789, 452] width 980 height 678
click at [400, 608] on div ".btn-icon { transition : var(--animation-long) ; } .btn :is ( :hover , :focus )…" at bounding box center [789, 452] width 980 height 678
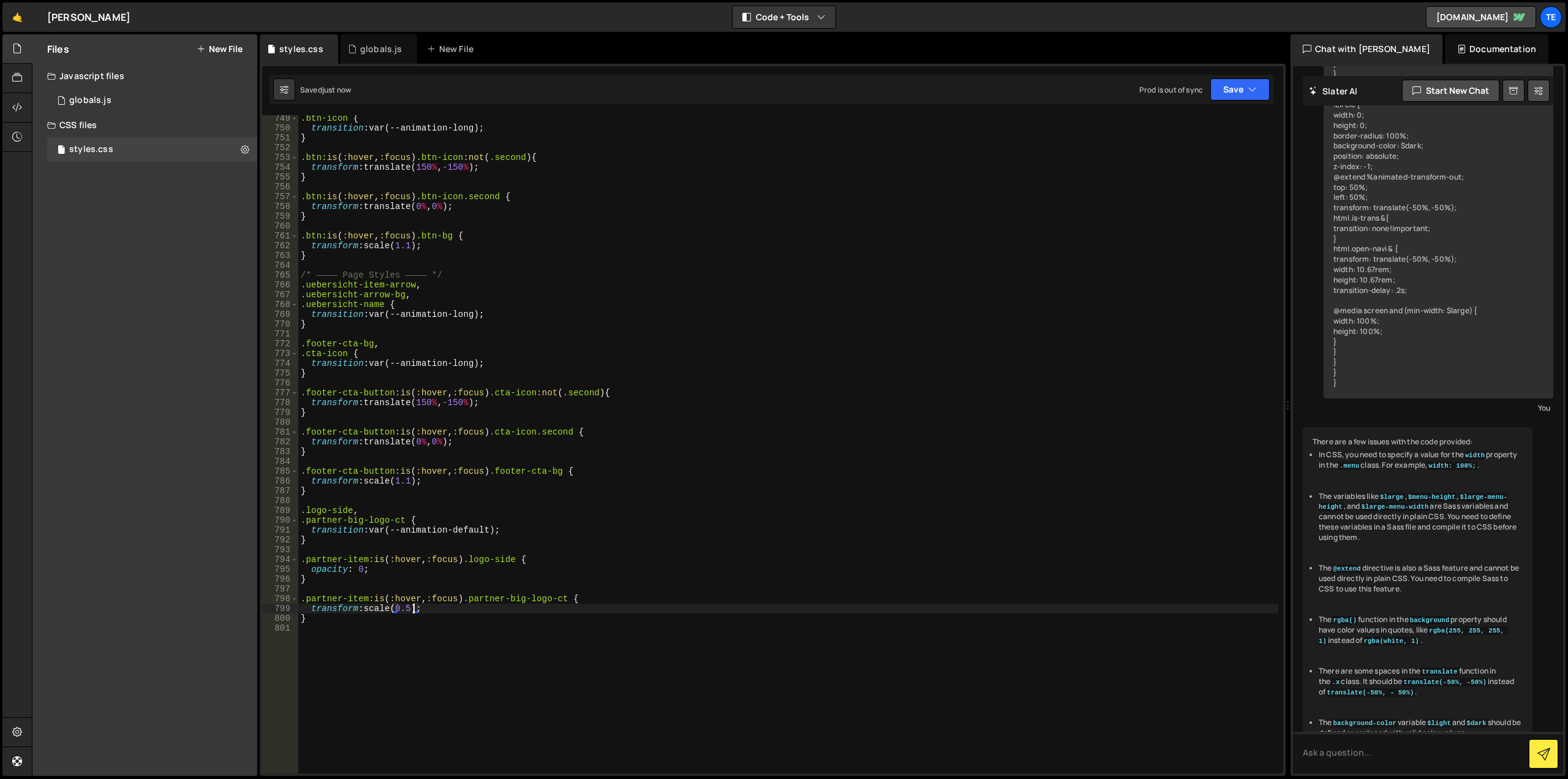
type textarea "transform: scale(0.5);"
click at [437, 613] on div ".btn-icon { transition : var(--animation-long) ; } .btn :is ( :hover , :focus )…" at bounding box center [789, 452] width 980 height 678
type textarea "opacity: 0;"
click at [392, 571] on div ".btn-icon { transition : var(--animation-long) ; } .btn :is ( :hover , :focus )…" at bounding box center [789, 452] width 980 height 678
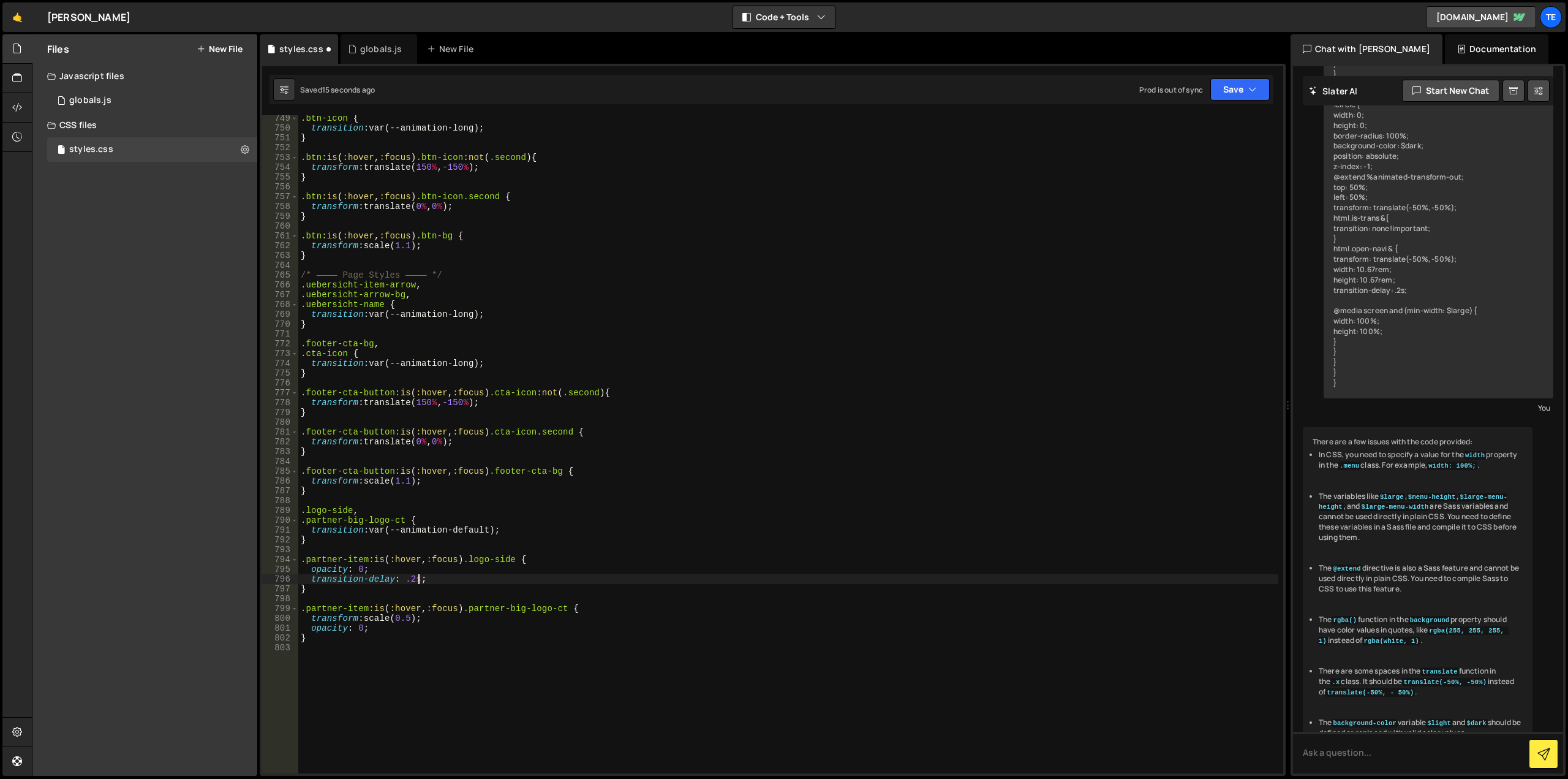
scroll to position [0, 8]
click at [412, 575] on div ".btn-icon { transition : var(--animation-long) ; } .btn :is ( :hover , :focus )…" at bounding box center [789, 452] width 980 height 678
click at [319, 544] on div ".btn-icon { transition : var(--animation-long) ; } .btn :is ( :hover , :focus )…" at bounding box center [789, 452] width 980 height 678
type textarea "}"
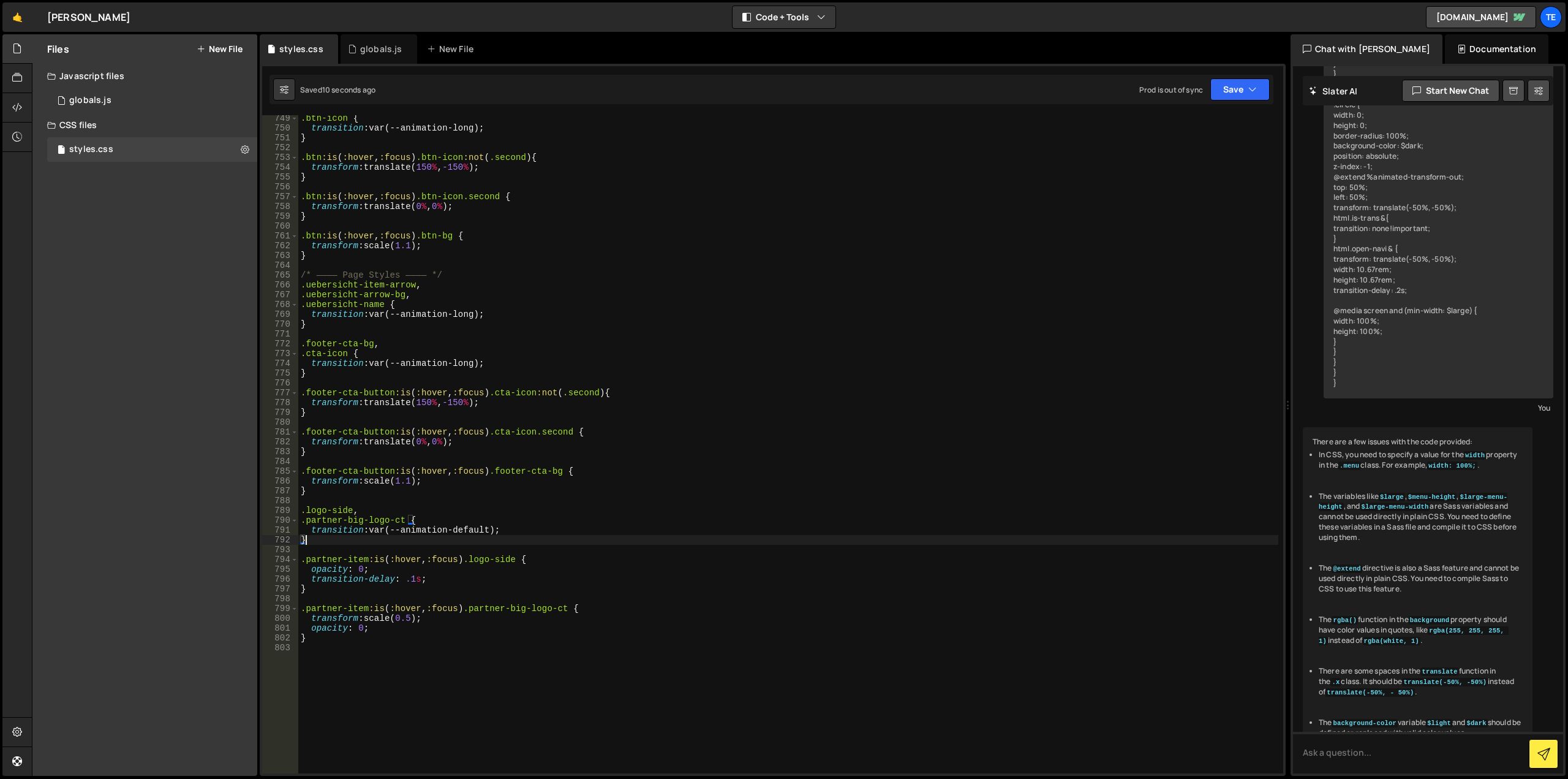
scroll to position [0, 0]
type textarea ".logo-side {"
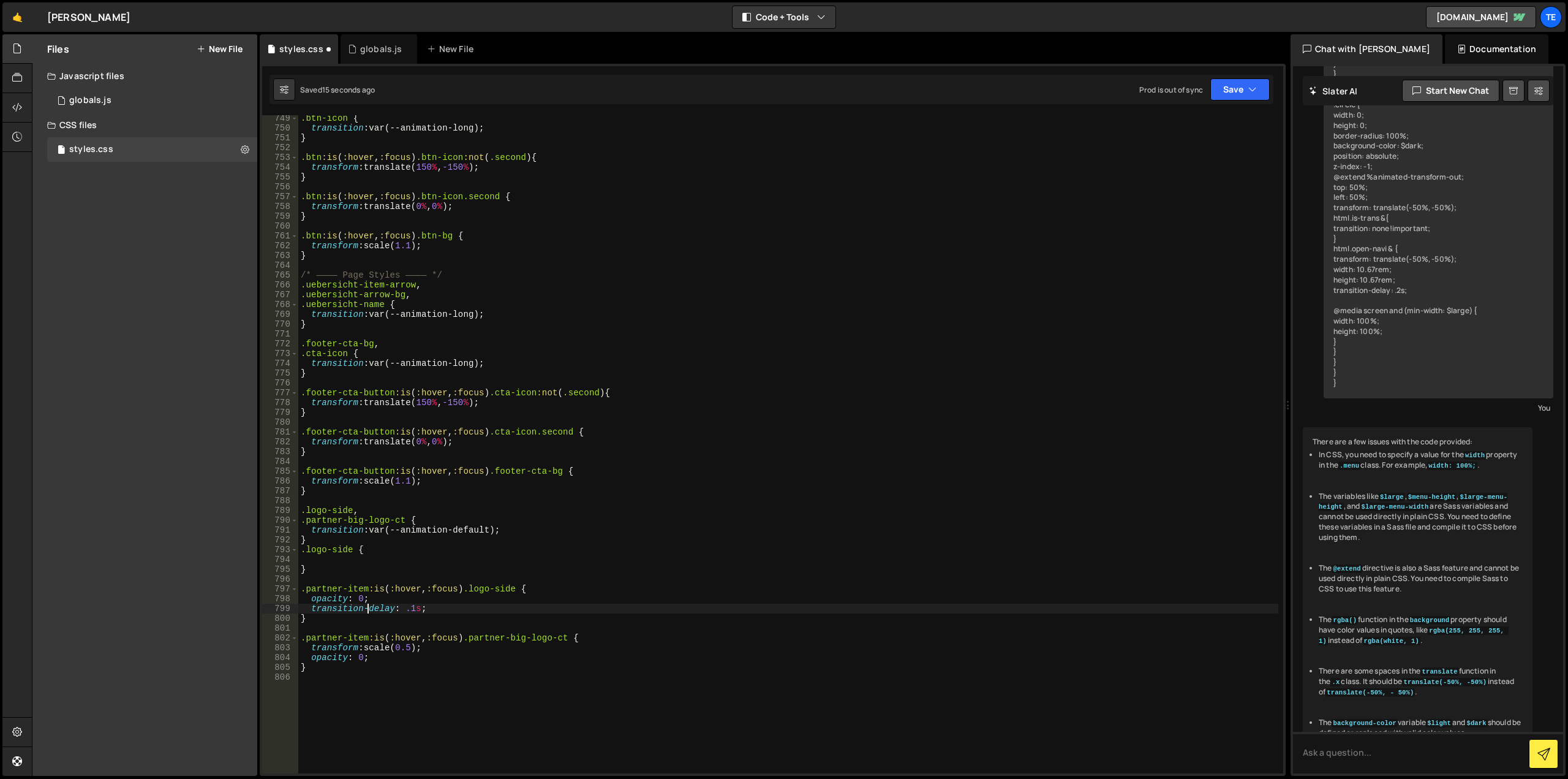
click at [367, 606] on div ".btn-icon { transition : var(--animation-long) ; } .btn :is ( :hover , :focus )…" at bounding box center [789, 452] width 980 height 678
type textarea "}"
click at [335, 554] on div ".btn-icon { transition : var(--animation-long) ; } .btn :is ( :hover , :focus )…" at bounding box center [789, 452] width 980 height 678
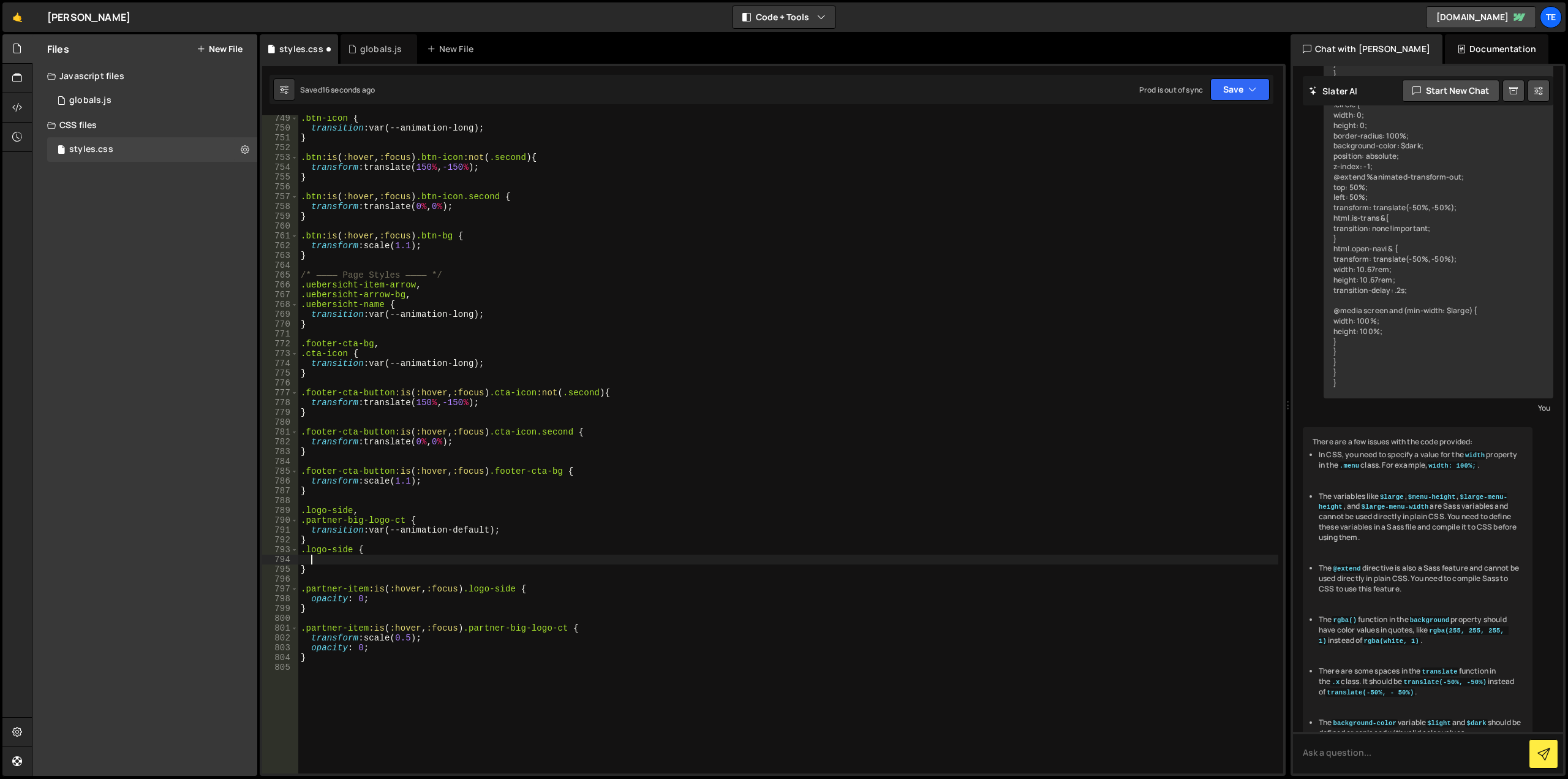
paste textarea
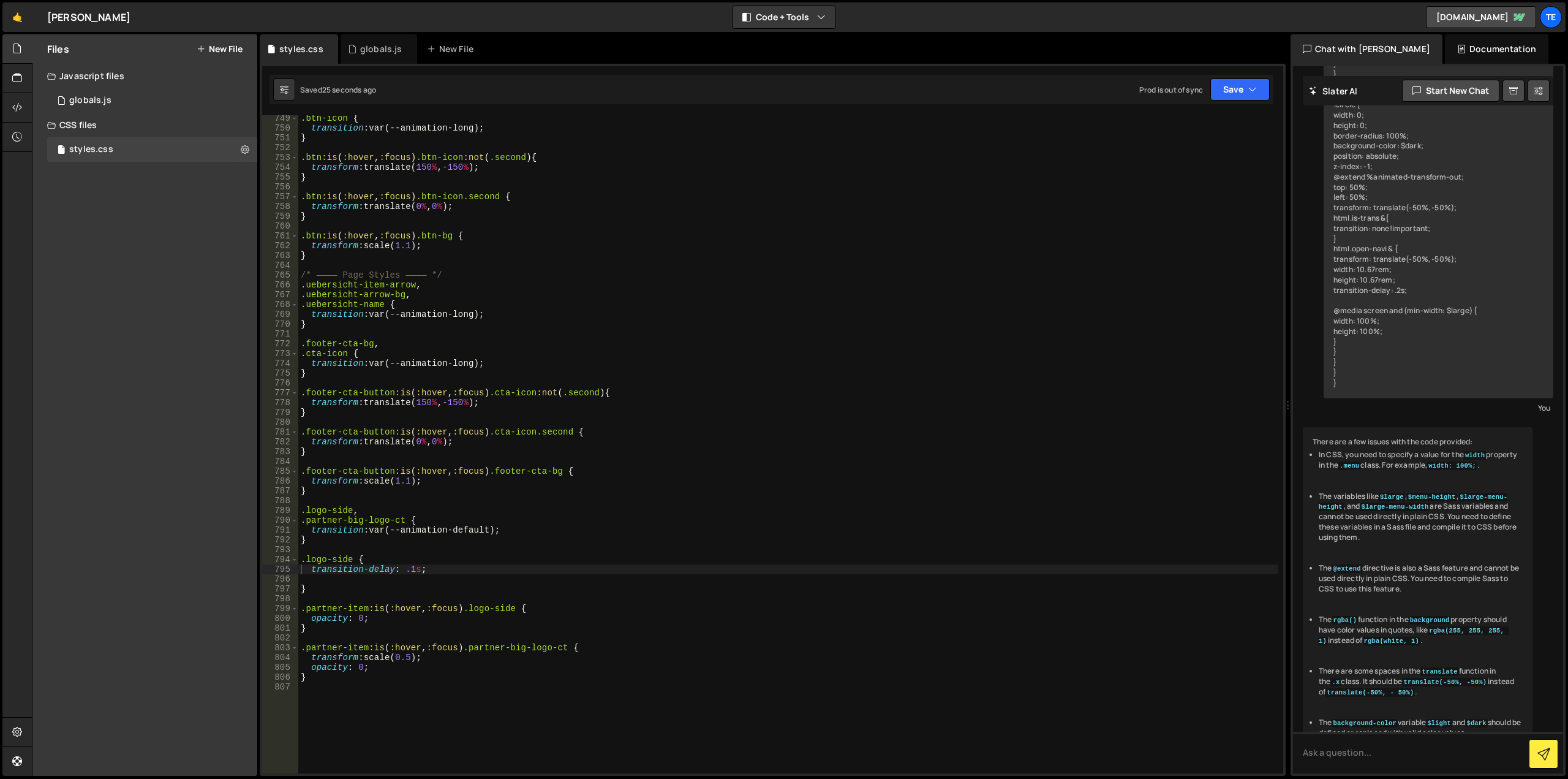
click at [485, 534] on div ".btn-icon { transition : var(--animation-long) ; } .btn :is ( :hover , :focus )…" at bounding box center [789, 452] width 980 height 678
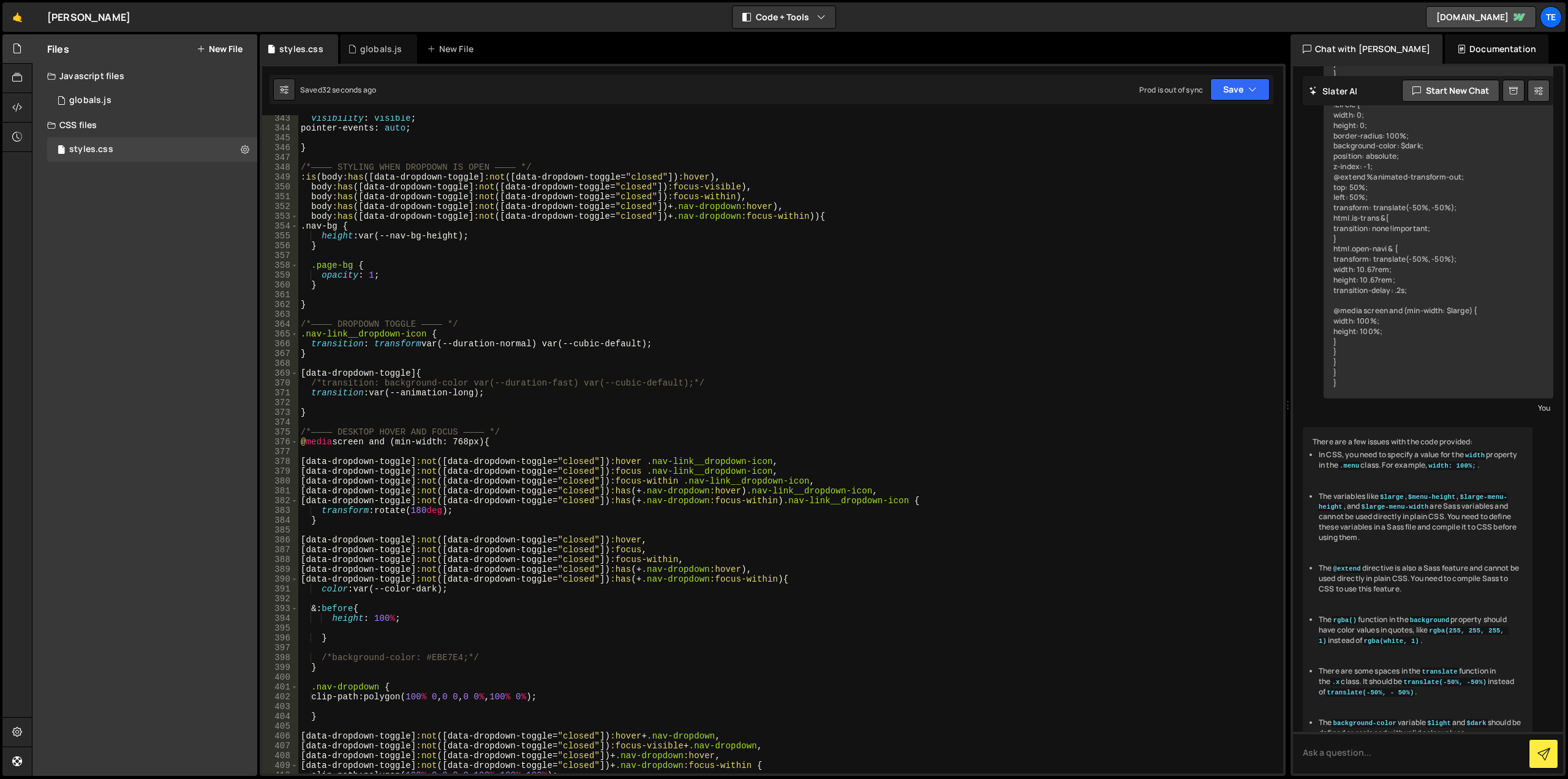
scroll to position [7274, 0]
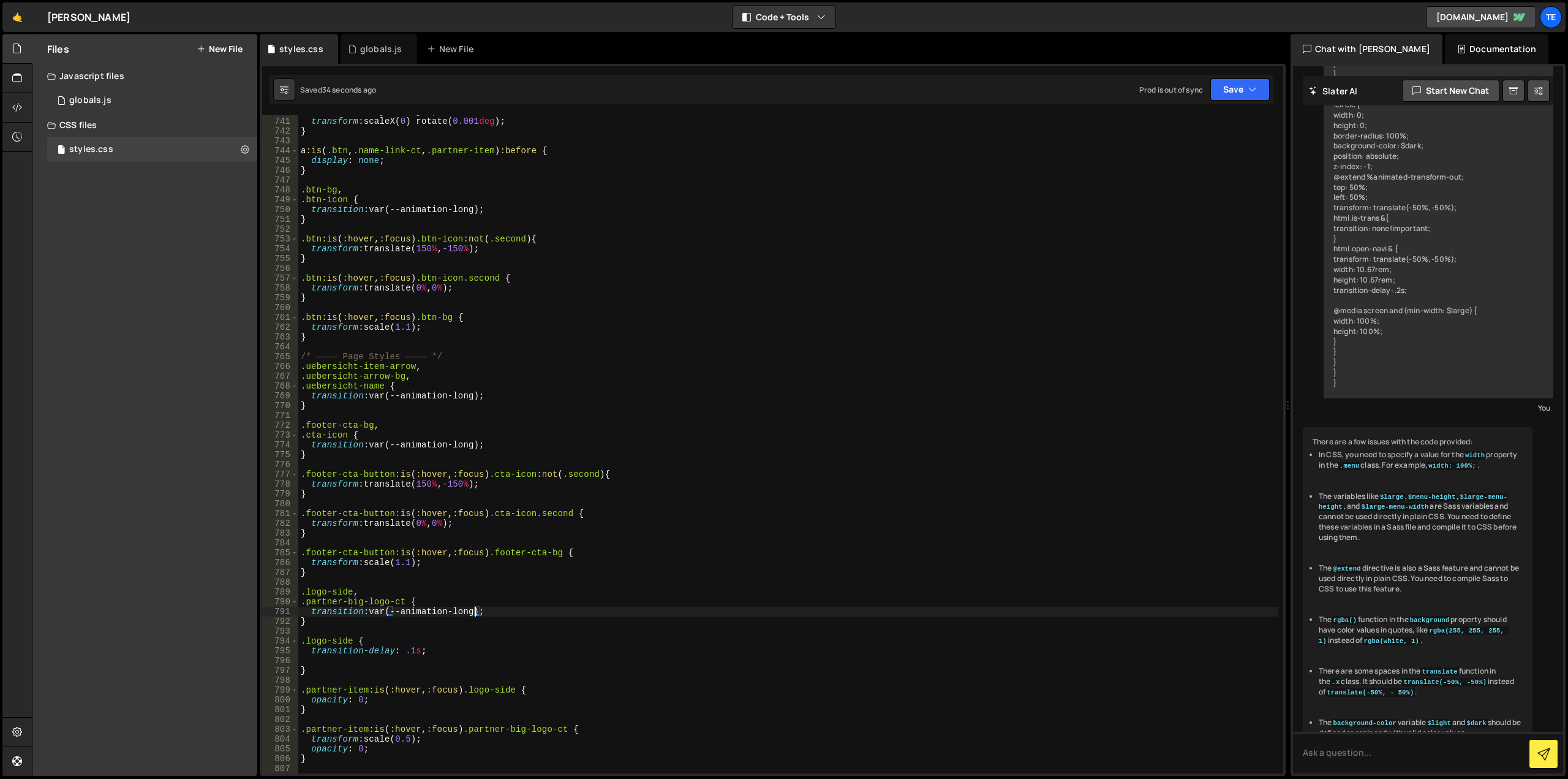
click at [432, 651] on div "transform-origin : right ; transform : scaleX( 0 ) rotate( 0.001 deg ) ; } a :i…" at bounding box center [789, 445] width 980 height 678
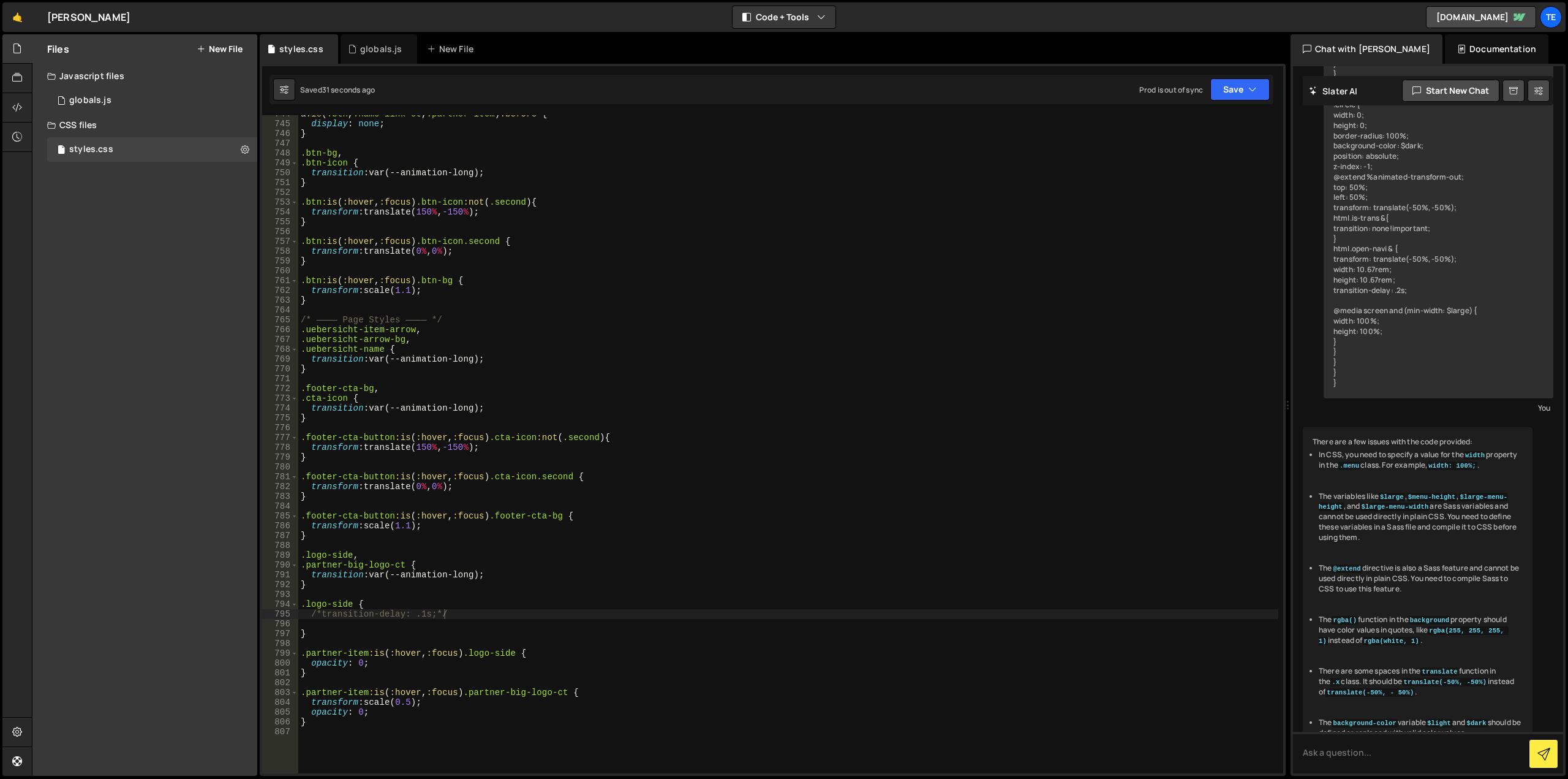
scroll to position [7384, 0]
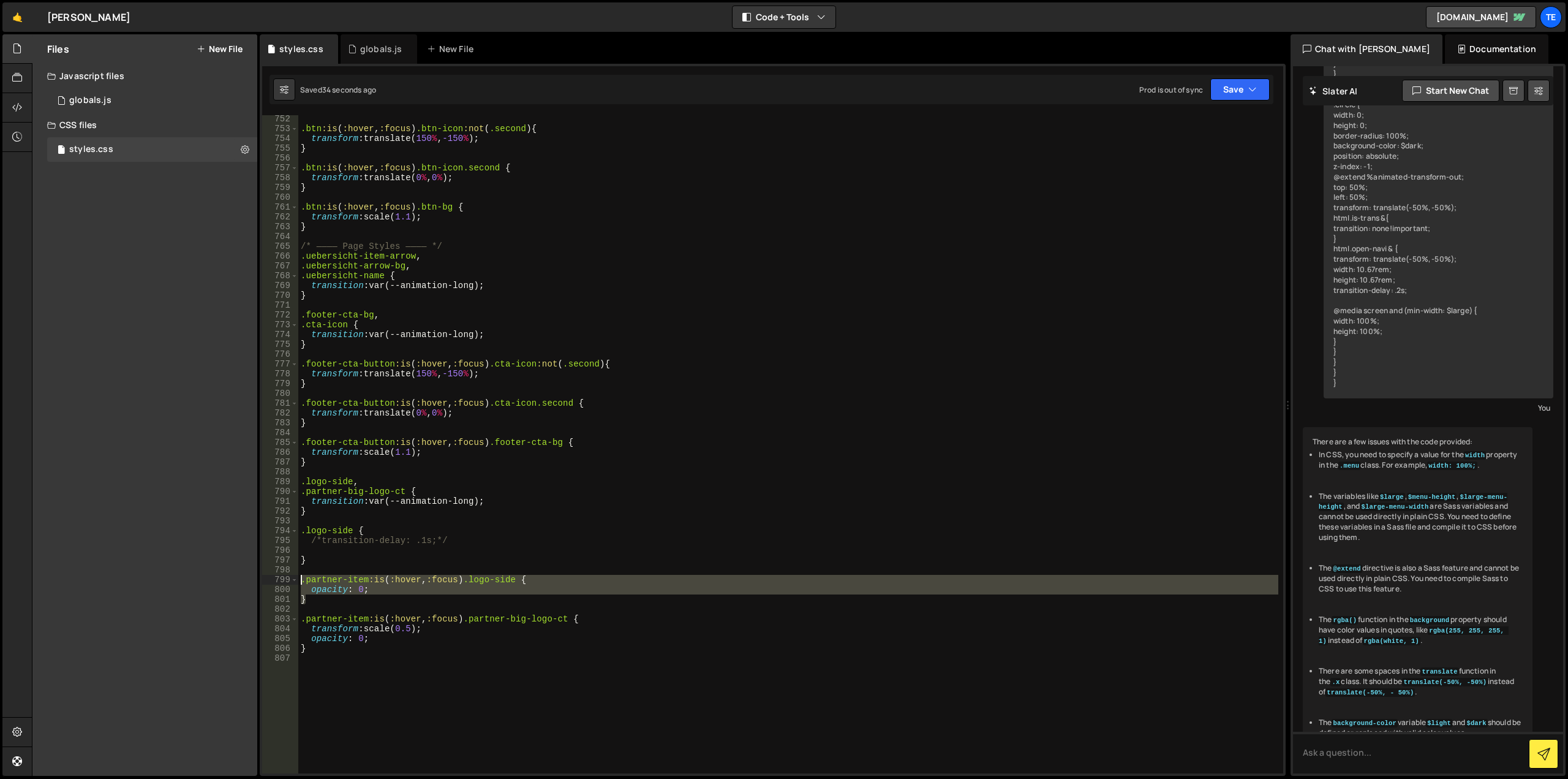
drag, startPoint x: 307, startPoint y: 599, endPoint x: 299, endPoint y: 581, distance: 19.7
click at [299, 581] on div ".btn :is ( :hover , :focus ) .btn-icon :not ( .second ) { transform : translate…" at bounding box center [789, 453] width 980 height 678
type textarea ".partner-item:is(:hover, :focus) .logo-side { opacity: 0;"
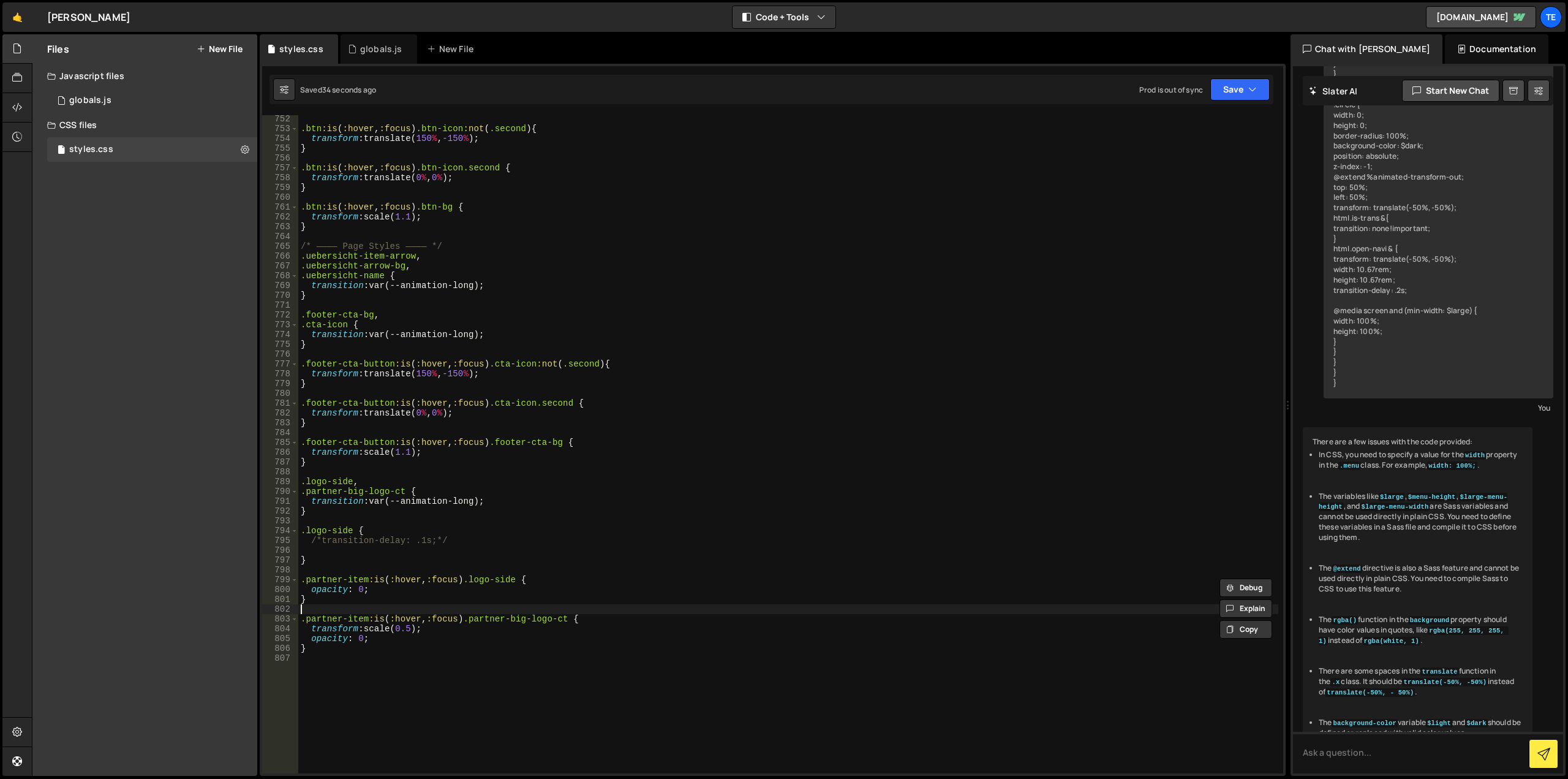
click at [325, 605] on div ".btn :is ( :hover , :focus ) .btn-icon :not ( .second ) { transform : translate…" at bounding box center [789, 453] width 980 height 678
paste textarea "}"
click at [325, 589] on div ".btn :is ( :hover , :focus ) .btn-icon :not ( .second ) { transform : translate…" at bounding box center [789, 453] width 980 height 678
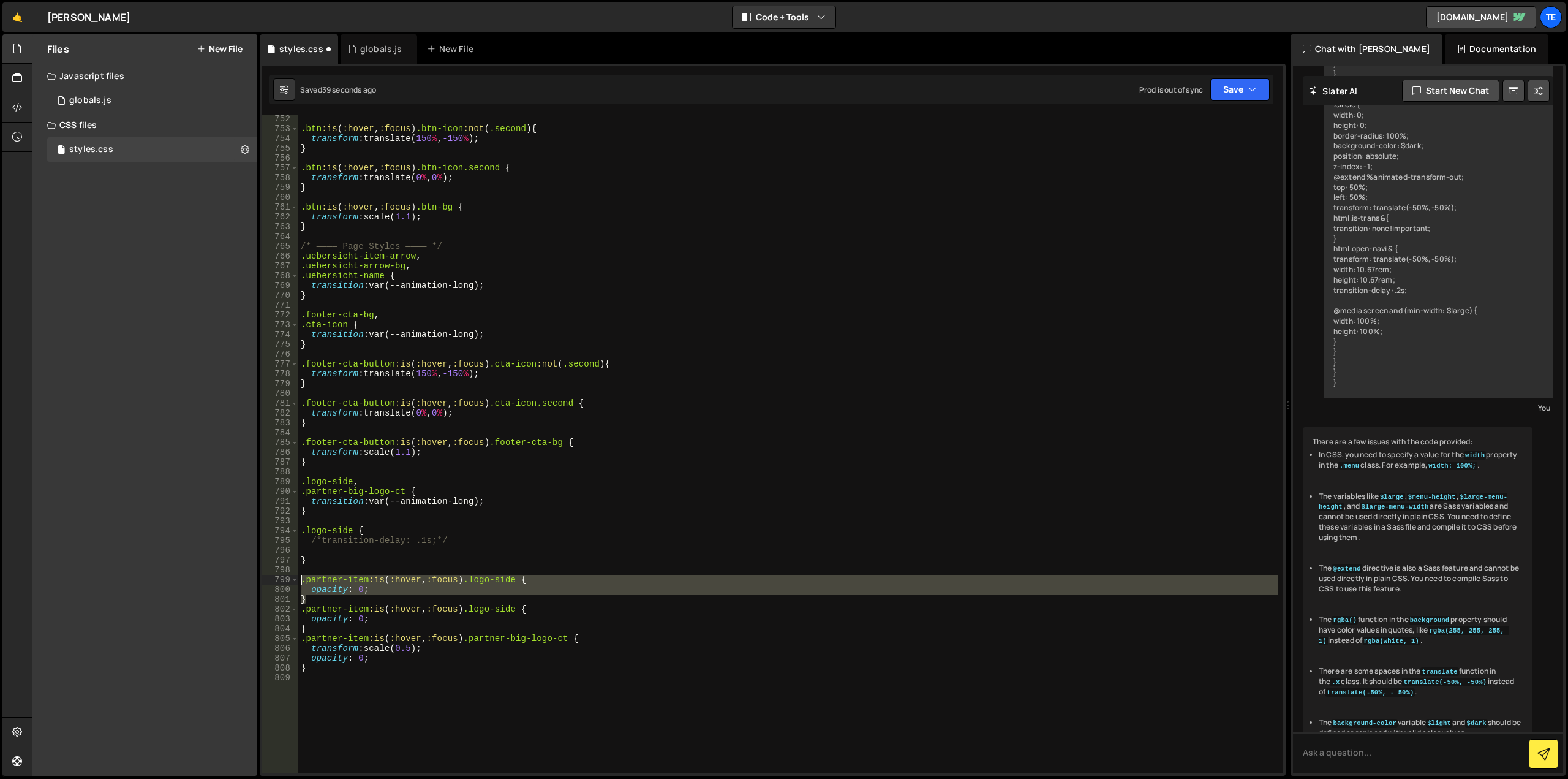
drag, startPoint x: 313, startPoint y: 598, endPoint x: 281, endPoint y: 575, distance: 39.4
click at [281, 575] on div "opacity: 0; 752 753 754 755 756 757 758 759 760 761 762 763 764 765 766 767 768…" at bounding box center [772, 444] width 1021 height 658
click at [373, 593] on div ".btn :is ( :hover , :focus ) .btn-icon :not ( .second ) { transform : translate…" at bounding box center [789, 444] width 980 height 658
type textarea "opacity: 0;"
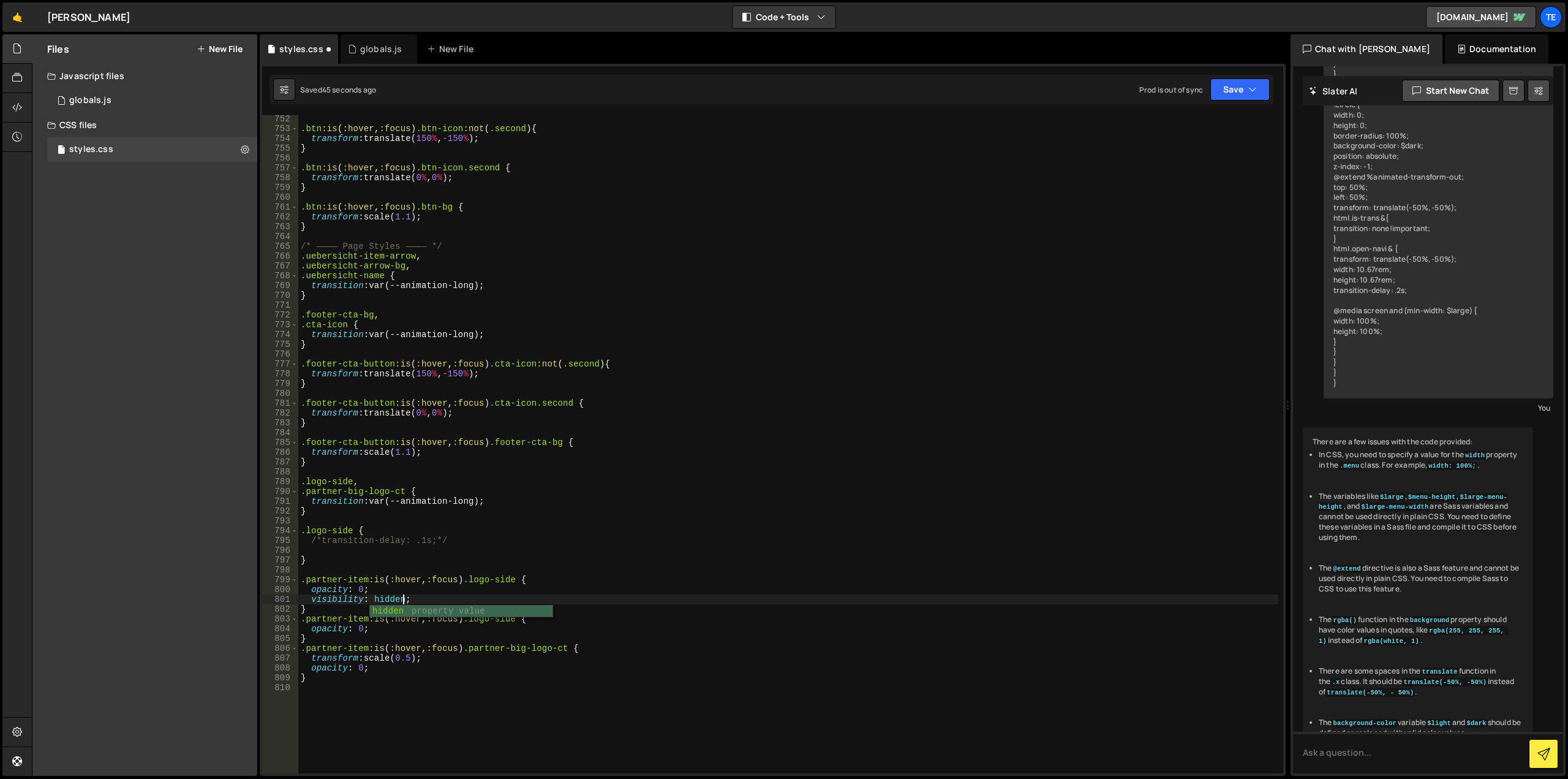
scroll to position [0, 7]
click at [507, 628] on div ".btn :is ( :hover , :focus ) .btn-icon :not ( .second ) { transform : translate…" at bounding box center [789, 453] width 980 height 678
drag, startPoint x: 507, startPoint y: 628, endPoint x: 475, endPoint y: 630, distance: 32.1
click at [475, 630] on div ".btn :is ( :hover , :focus ) .btn-icon :not ( .second ) { transform : translate…" at bounding box center [789, 453] width 980 height 678
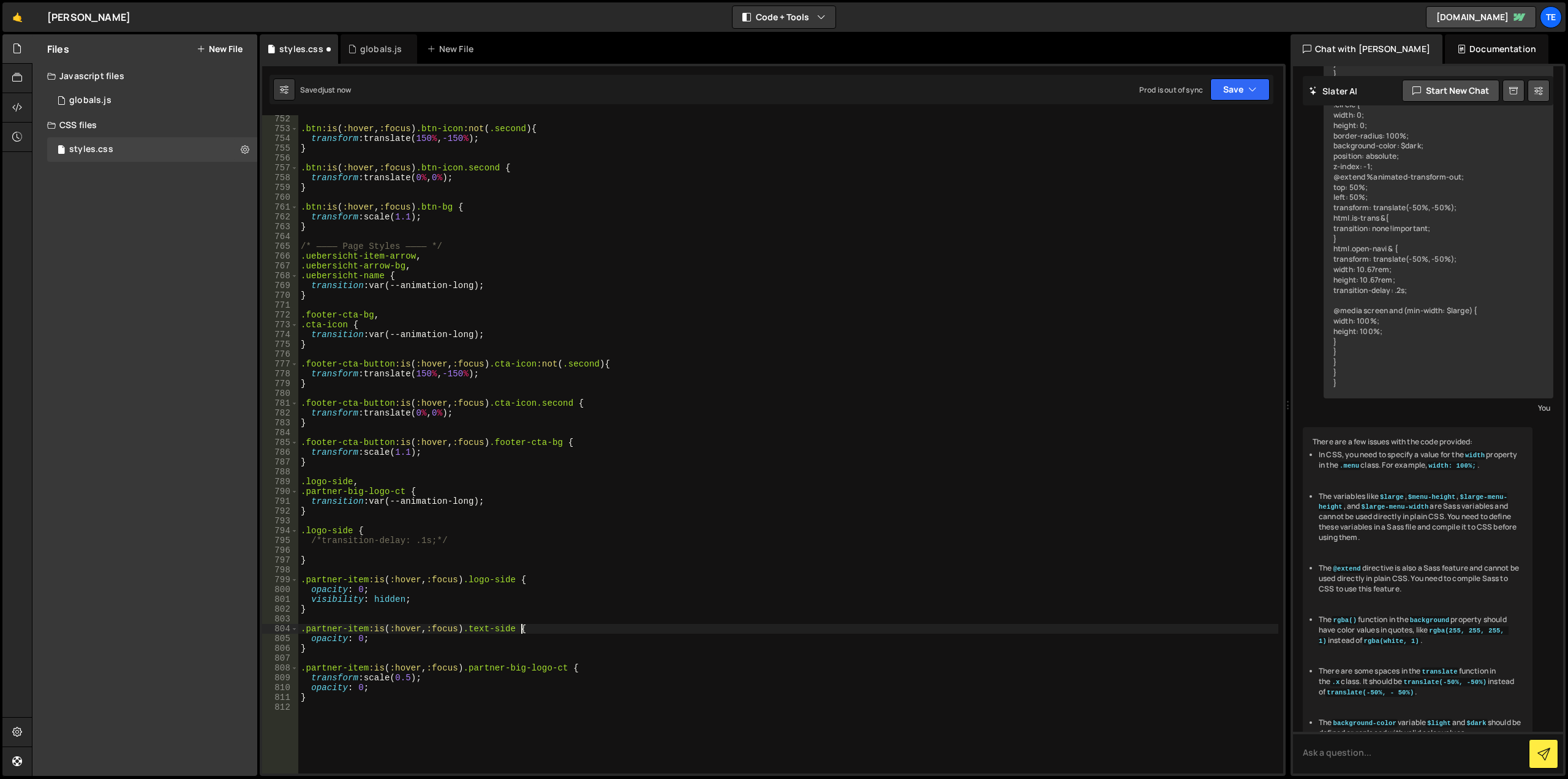
click at [363, 644] on div ".btn :is ( :hover , :focus ) .btn-icon :not ( .second ) { transform : translate…" at bounding box center [789, 453] width 980 height 678
click at [359, 640] on div ".btn :is ( :hover , :focus ) .btn-icon :not ( .second ) { transform : translate…" at bounding box center [789, 453] width 980 height 678
type textarea "opacity: 1;"
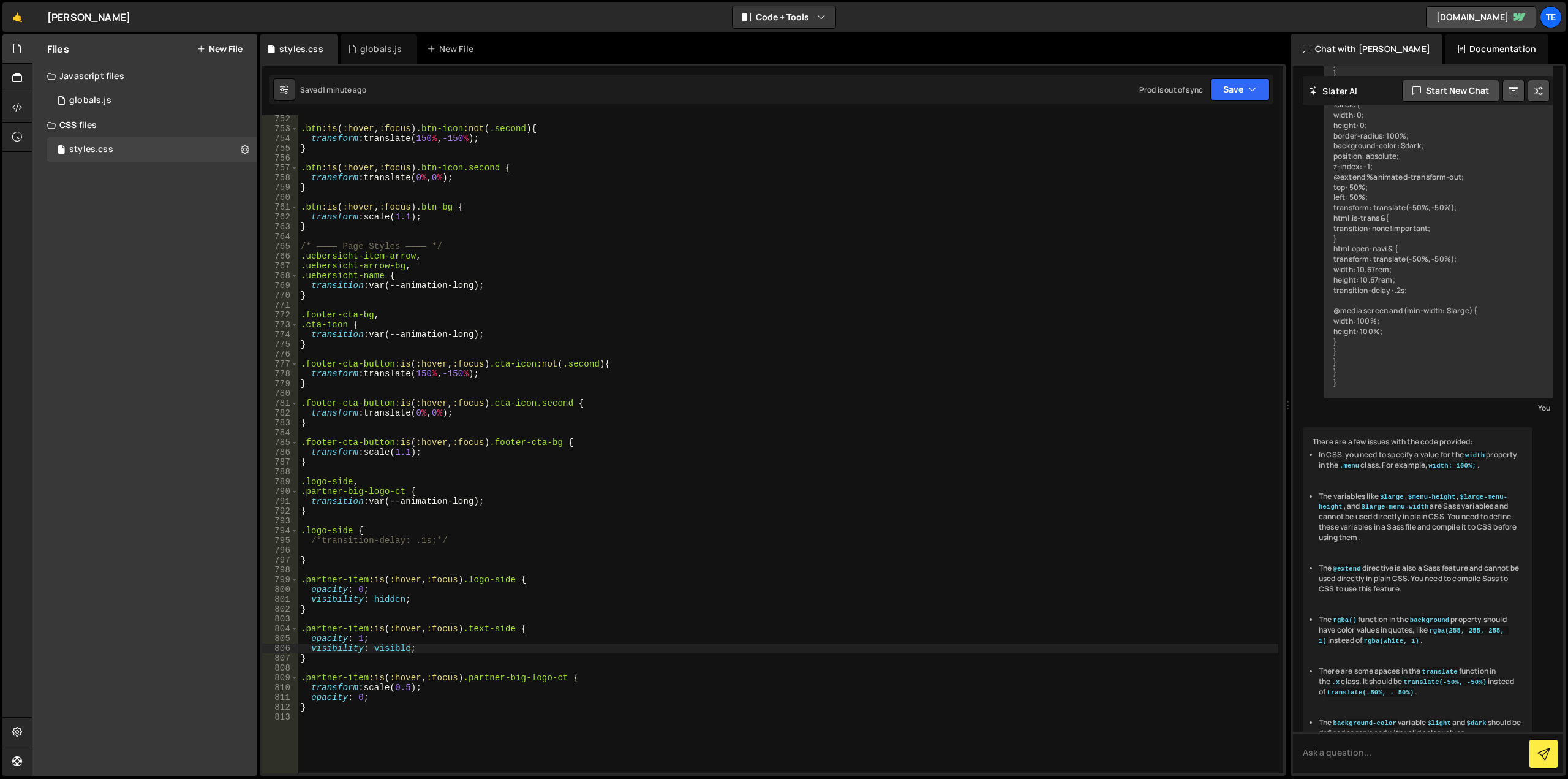
click at [384, 589] on div ".btn :is ( :hover , :focus ) .btn-icon :not ( .second ) { transform : translate…" at bounding box center [789, 453] width 980 height 678
click at [412, 703] on div ".btn :is ( :hover , :focus ) .btn-icon :not ( .second ) { transform : translate…" at bounding box center [789, 453] width 980 height 678
click at [404, 696] on div ".btn :is ( :hover , :focus ) .btn-icon :not ( .second ) { transform : translate…" at bounding box center [789, 453] width 980 height 678
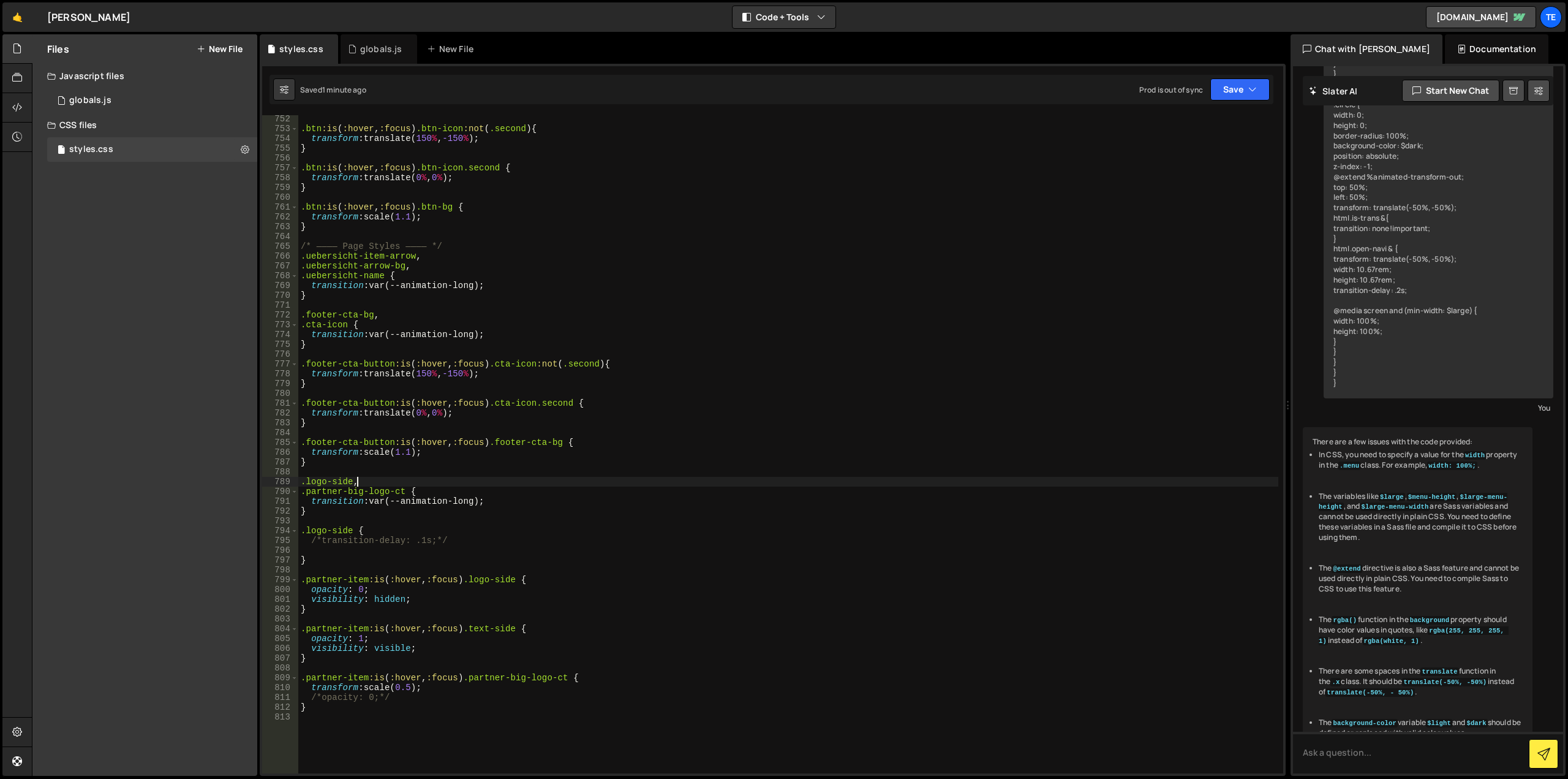
click at [363, 483] on div ".btn :is ( :hover , :focus ) .btn-icon :not ( .second ) { transform : translate…" at bounding box center [789, 453] width 980 height 678
type textarea ".logo-side,"
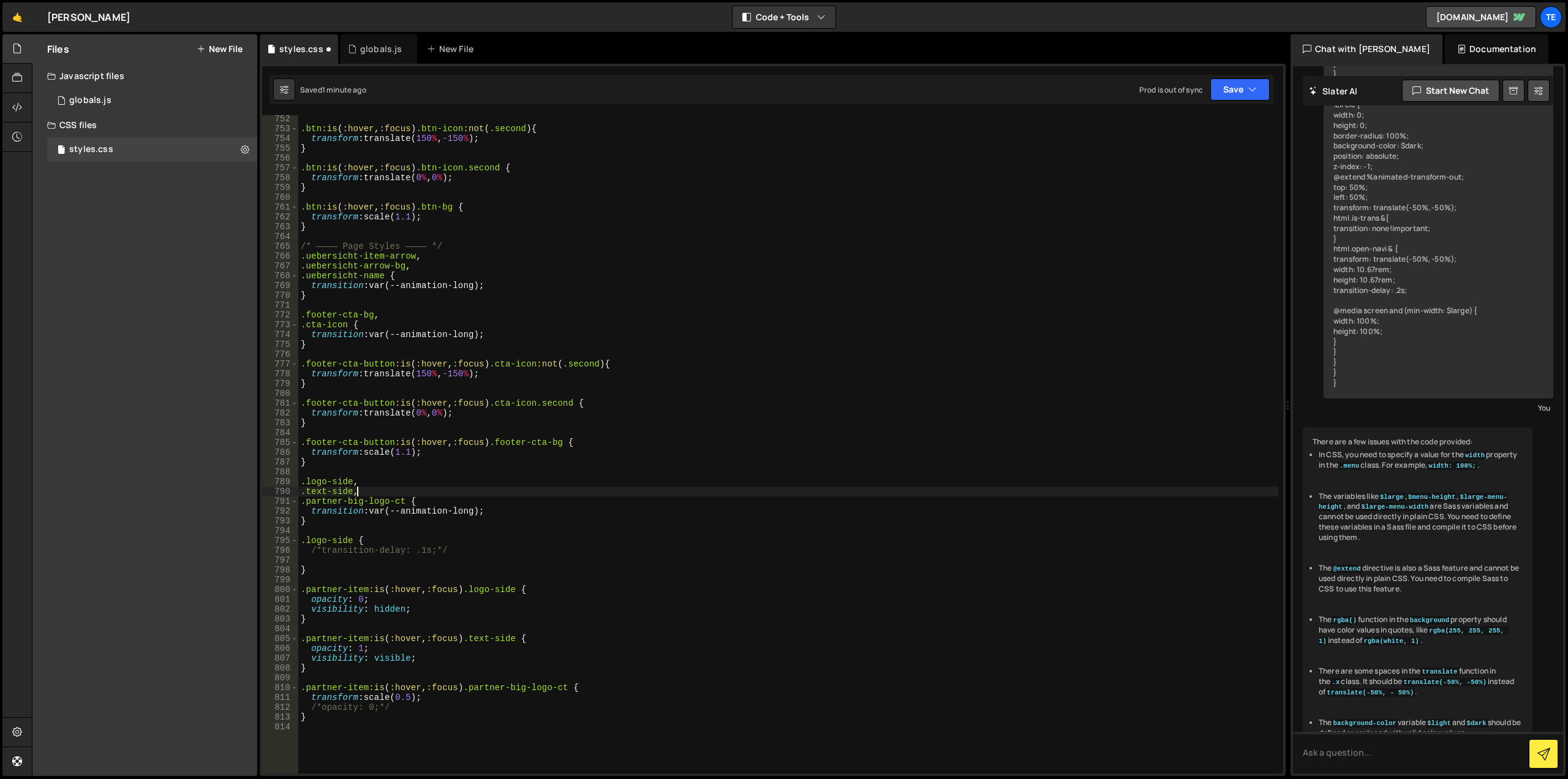
scroll to position [0, 3]
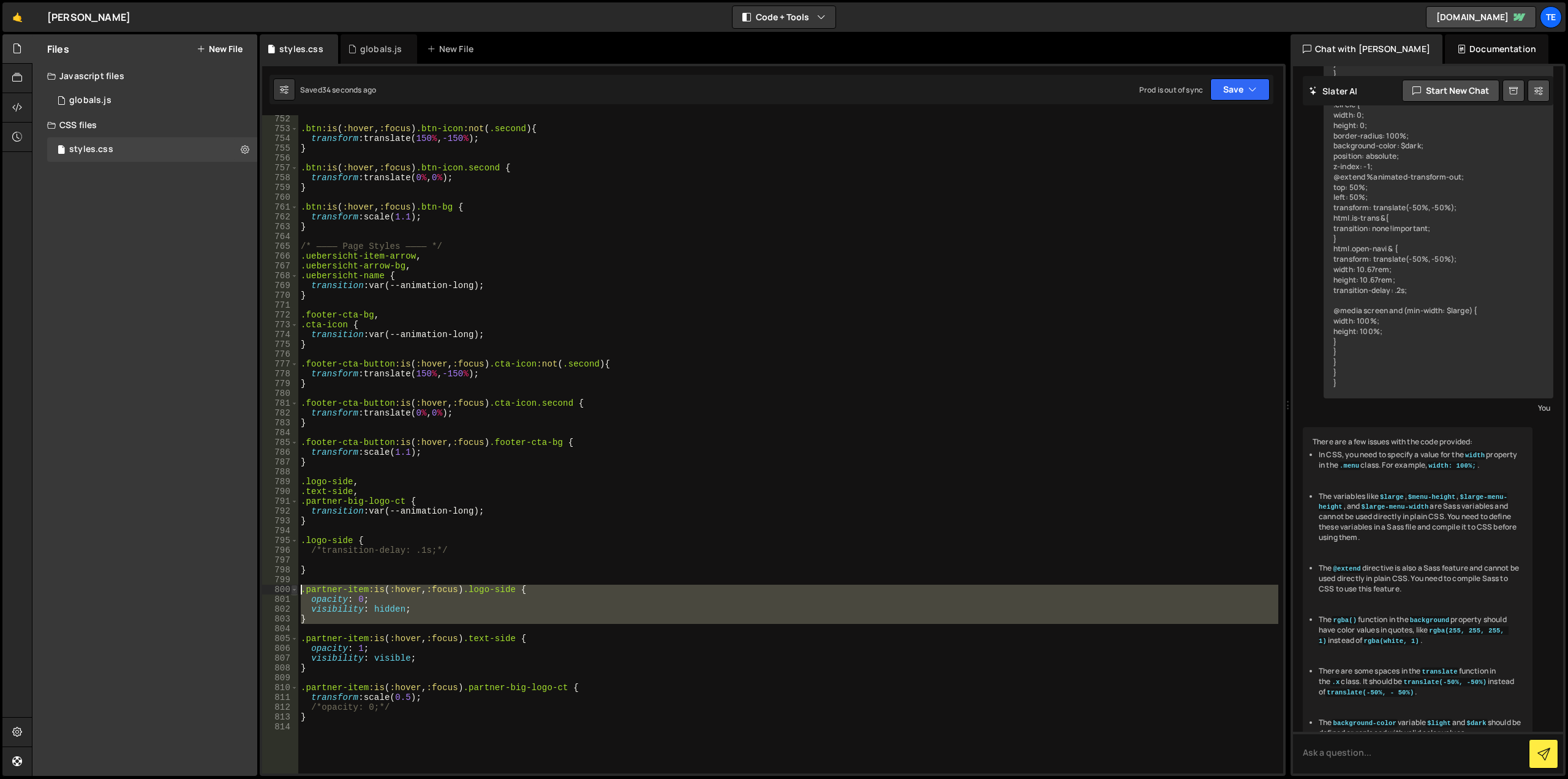
drag, startPoint x: 311, startPoint y: 619, endPoint x: 294, endPoint y: 591, distance: 32.8
click at [294, 591] on div ".text-side, 752 753 754 755 756 757 758 759 760 761 762 763 764 765 766 767 768…" at bounding box center [772, 444] width 1021 height 658
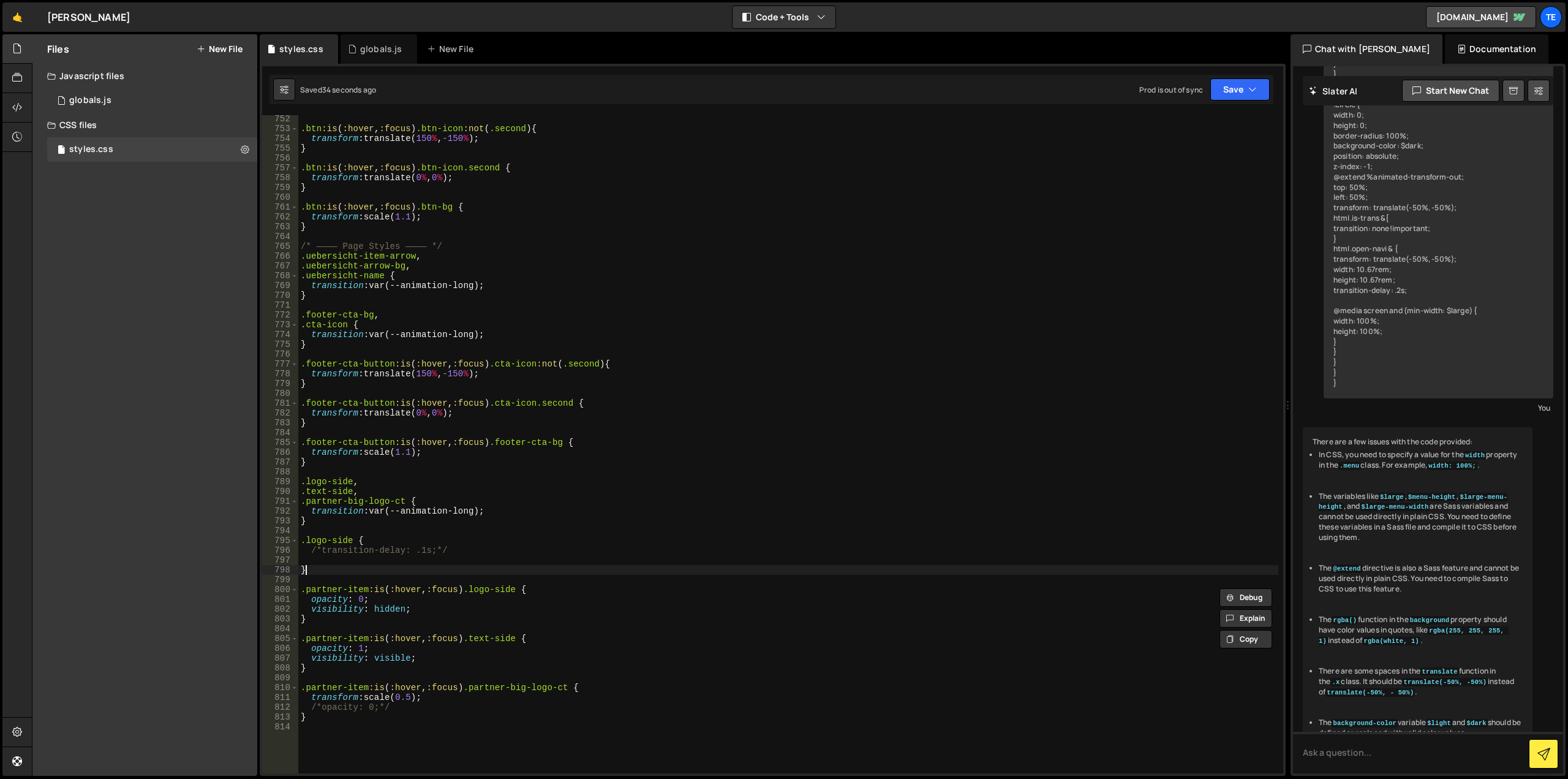
click at [307, 574] on div ".btn :is ( :hover , :focus ) .btn-icon :not ( .second ) { transform : translate…" at bounding box center [789, 453] width 980 height 678
type textarea "}"
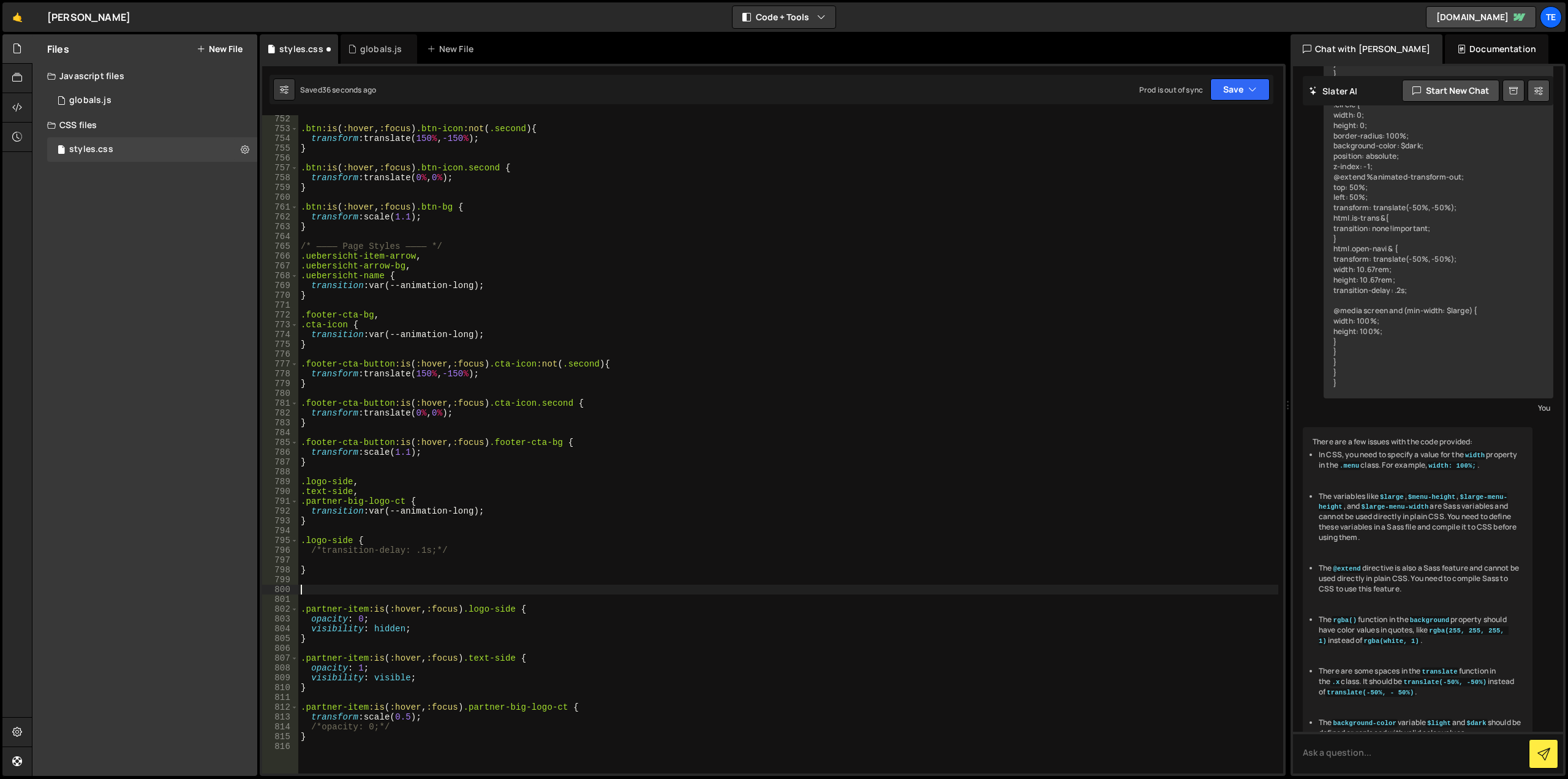
paste textarea ".partner-item:is(:hover, :focus) .logo-side {"
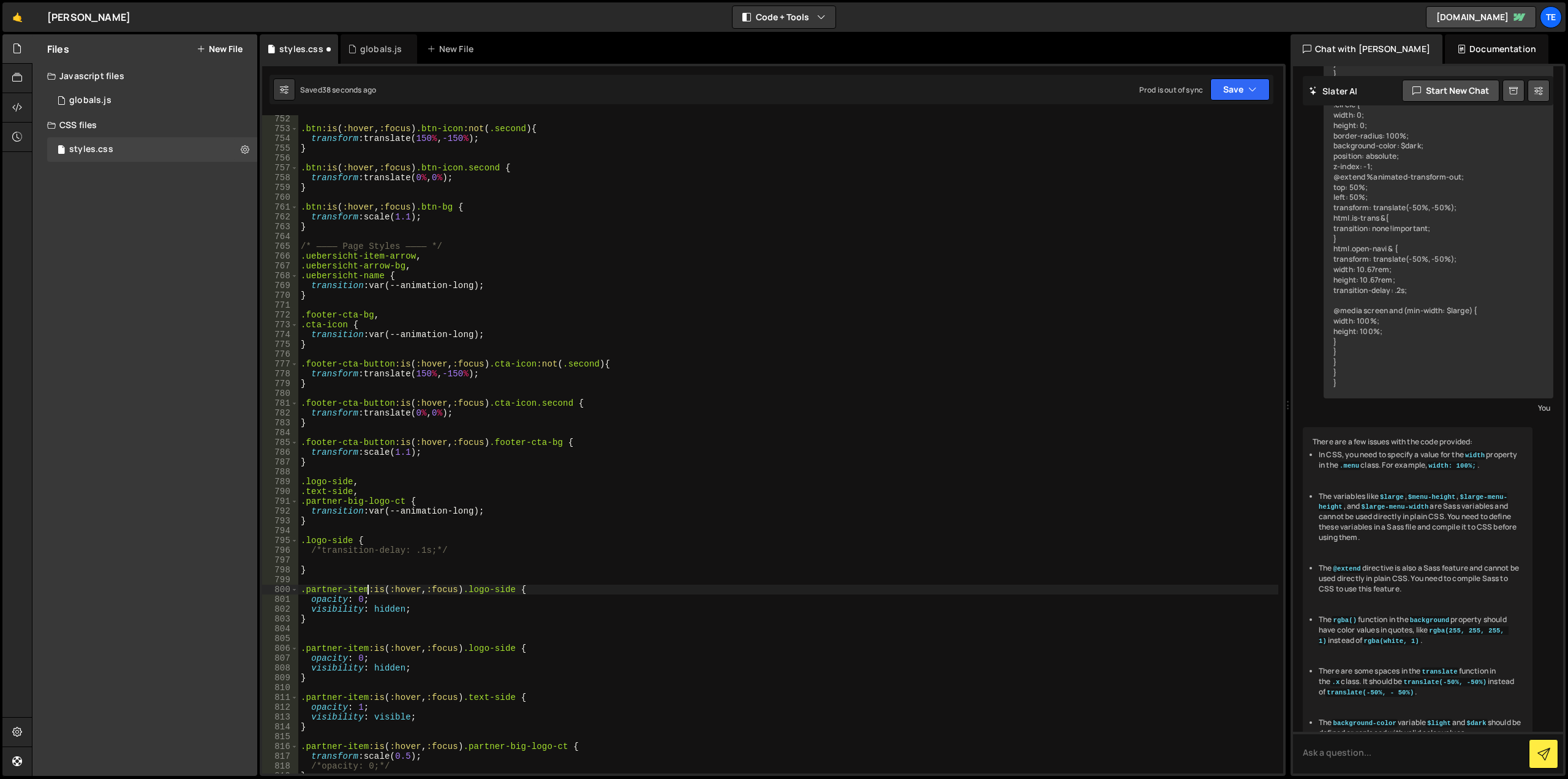
click at [367, 588] on div ".btn :is ( :hover , :focus ) .btn-icon :not ( .second ) { transform : translate…" at bounding box center [789, 453] width 980 height 678
click at [542, 585] on div ".btn :is ( :hover , :focus ) .btn-icon :not ( .second ) { transform : translate…" at bounding box center [789, 453] width 980 height 678
drag, startPoint x: 542, startPoint y: 585, endPoint x: 513, endPoint y: 585, distance: 29.0
click at [513, 585] on div ".btn :is ( :hover , :focus ) .btn-icon :not ( .second ) { transform : translate…" at bounding box center [789, 453] width 980 height 678
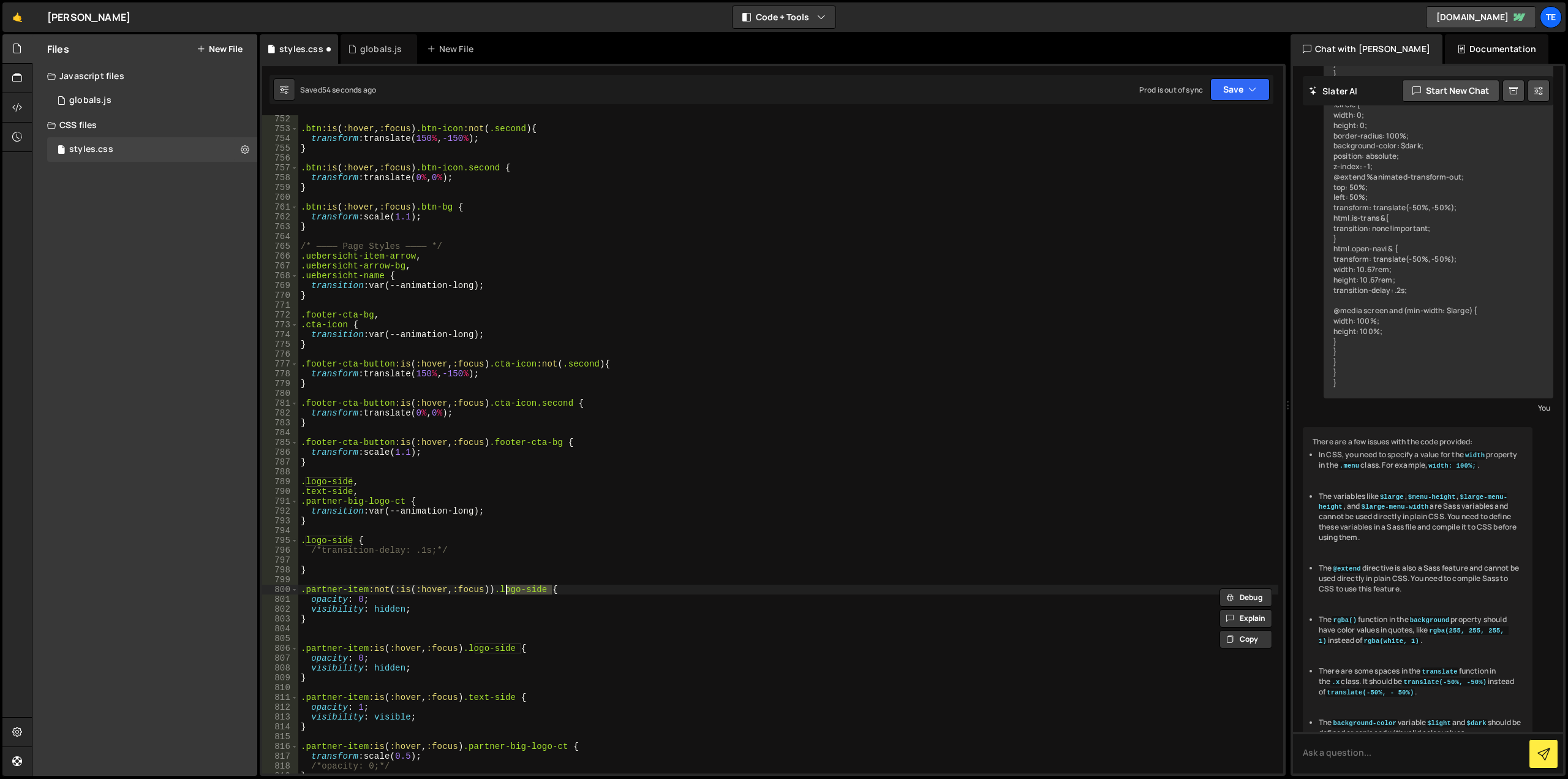
paste textarea "uebersicht-arrow-ct"
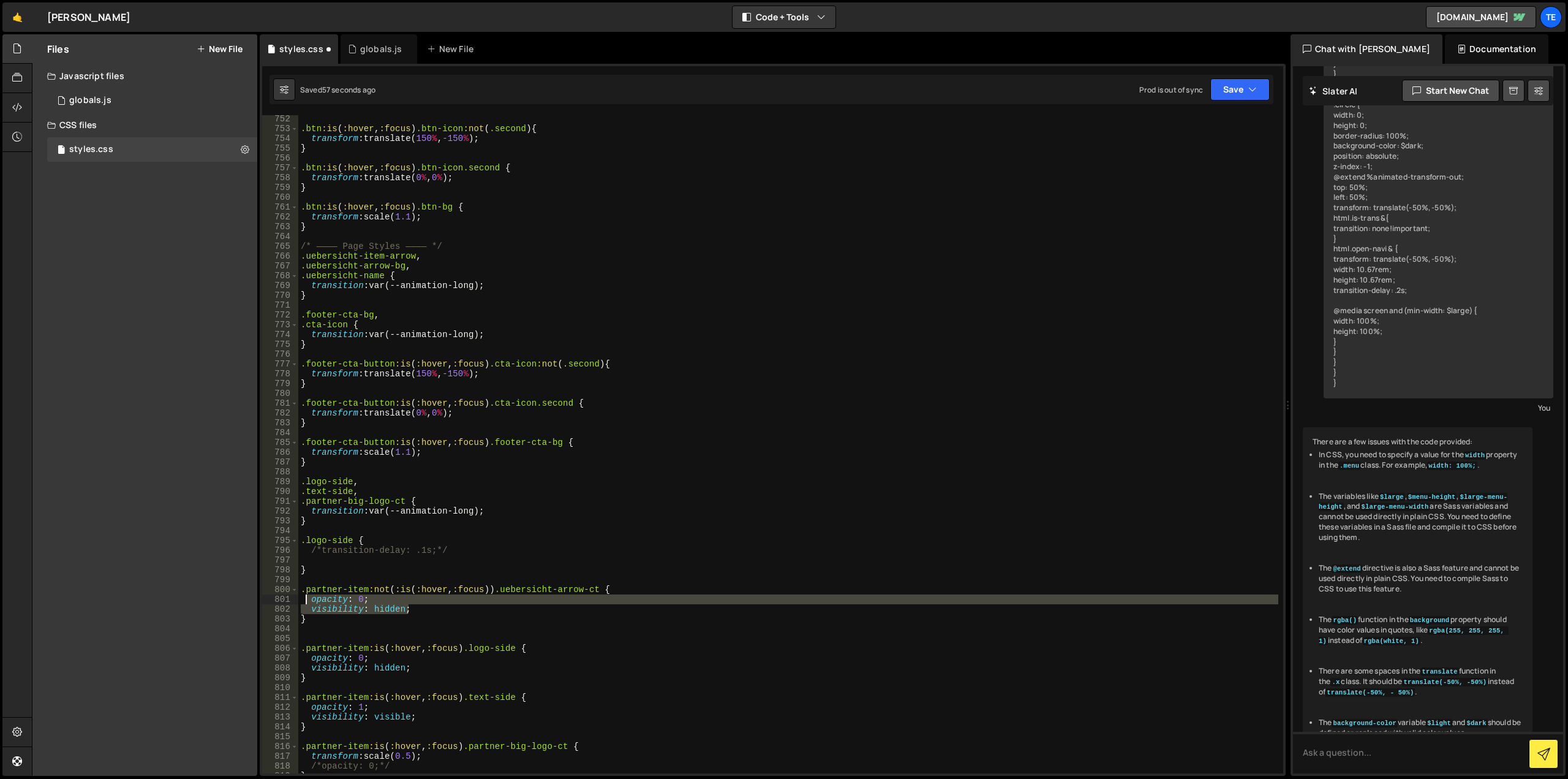
drag, startPoint x: 415, startPoint y: 611, endPoint x: 307, endPoint y: 602, distance: 108.4
click at [307, 602] on div ".btn :is ( :hover , :focus ) .btn-icon :not ( .second ) { transform : translate…" at bounding box center [789, 453] width 980 height 678
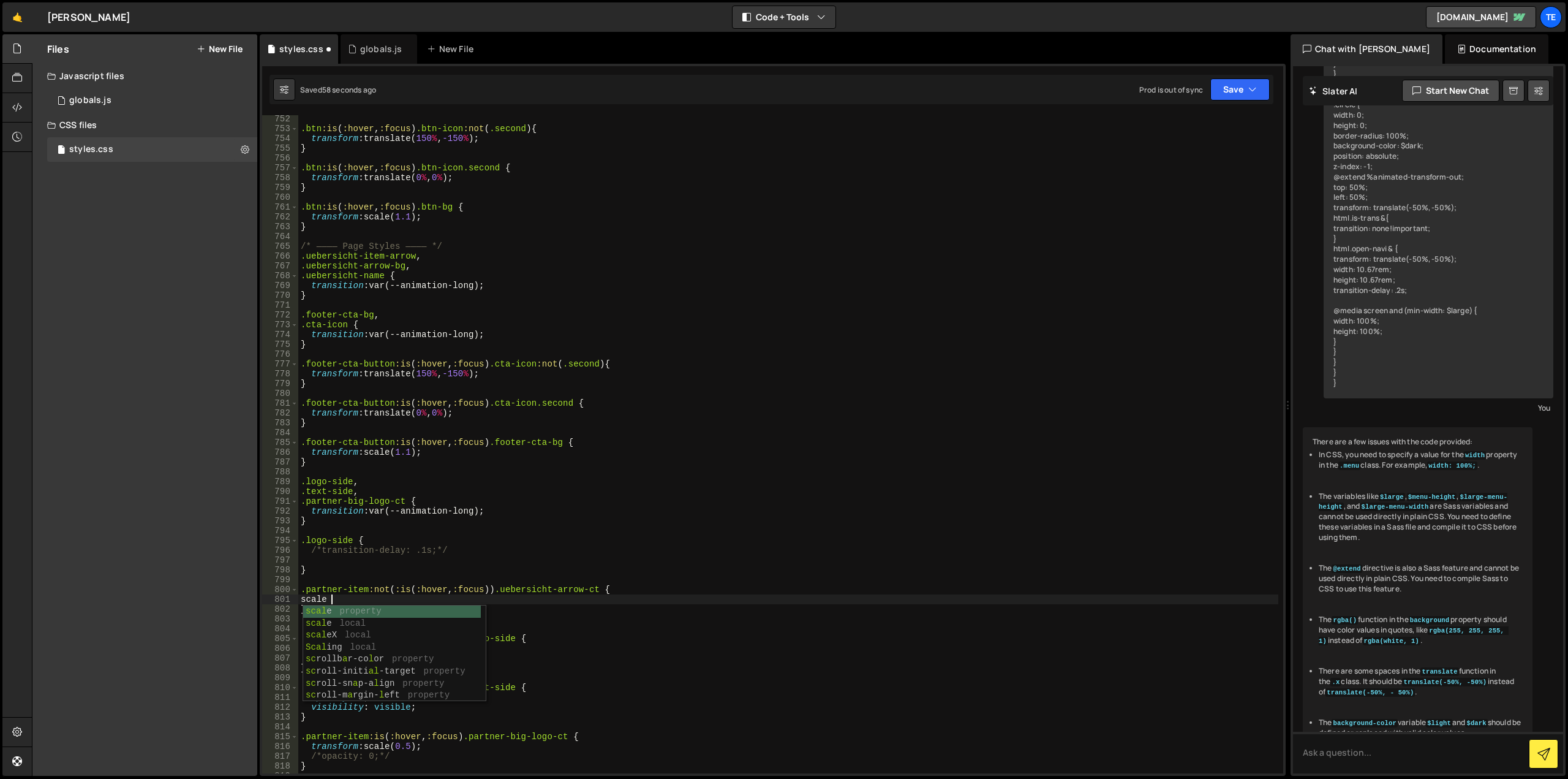
scroll to position [0, 2]
type textarea "opacity: 0; visibility: hidden;"
click at [596, 590] on div ".btn :is ( :hover , :focus ) .btn-icon :not ( .second ) { transform : translate…" at bounding box center [789, 453] width 980 height 678
type textarea ".partner-item:not(:is(:hover, :focus)) .uebersicht-arrow-ct {"
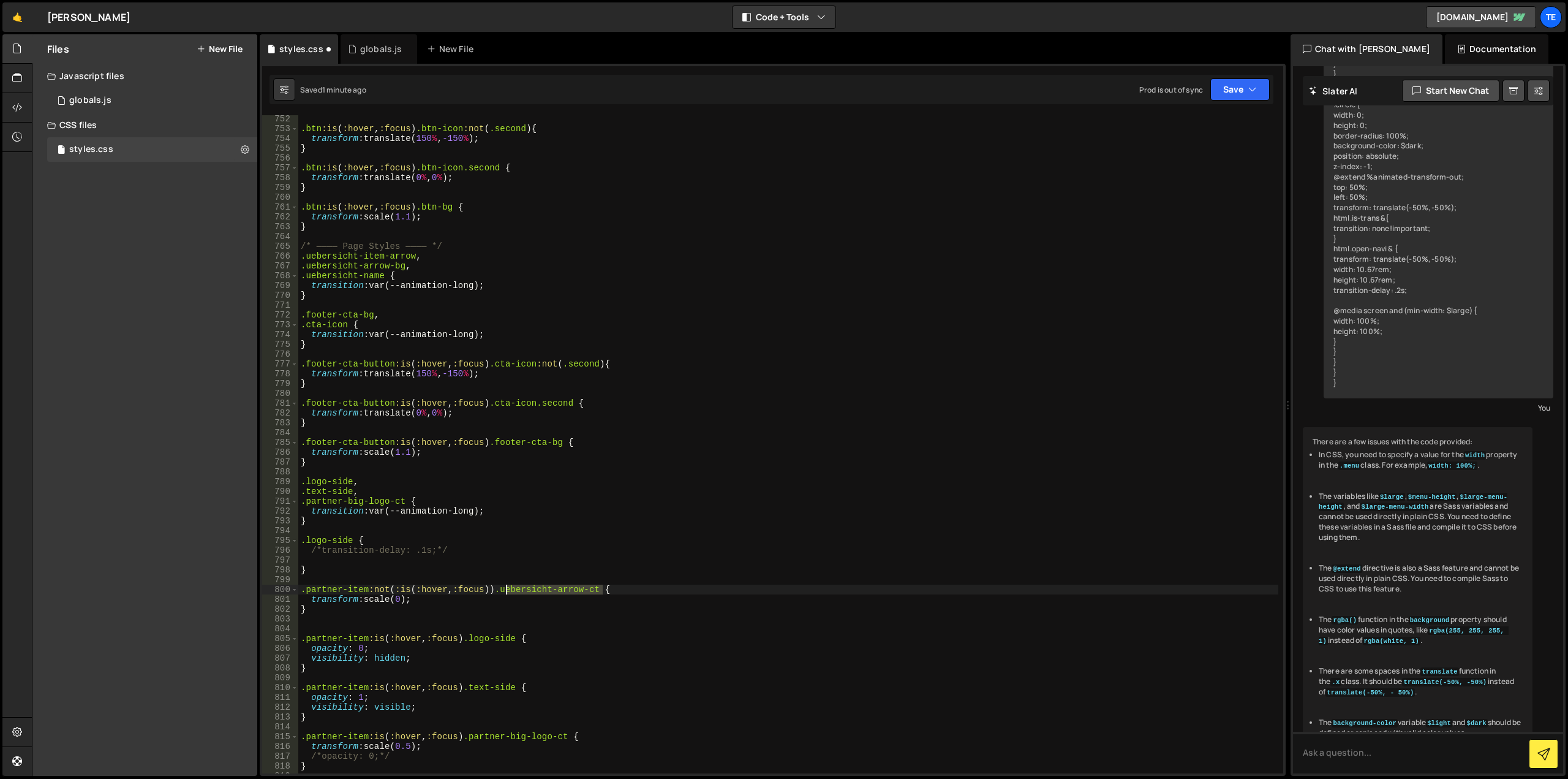
drag, startPoint x: 596, startPoint y: 590, endPoint x: 516, endPoint y: 587, distance: 80.1
click at [516, 587] on div ".btn :is ( :hover , :focus ) .btn-icon :not ( .second ) { transform : translate…" at bounding box center [789, 453] width 980 height 678
click at [384, 530] on div ".btn :is ( :hover , :focus ) .btn-icon :not ( .second ) { transform : translate…" at bounding box center [789, 453] width 980 height 678
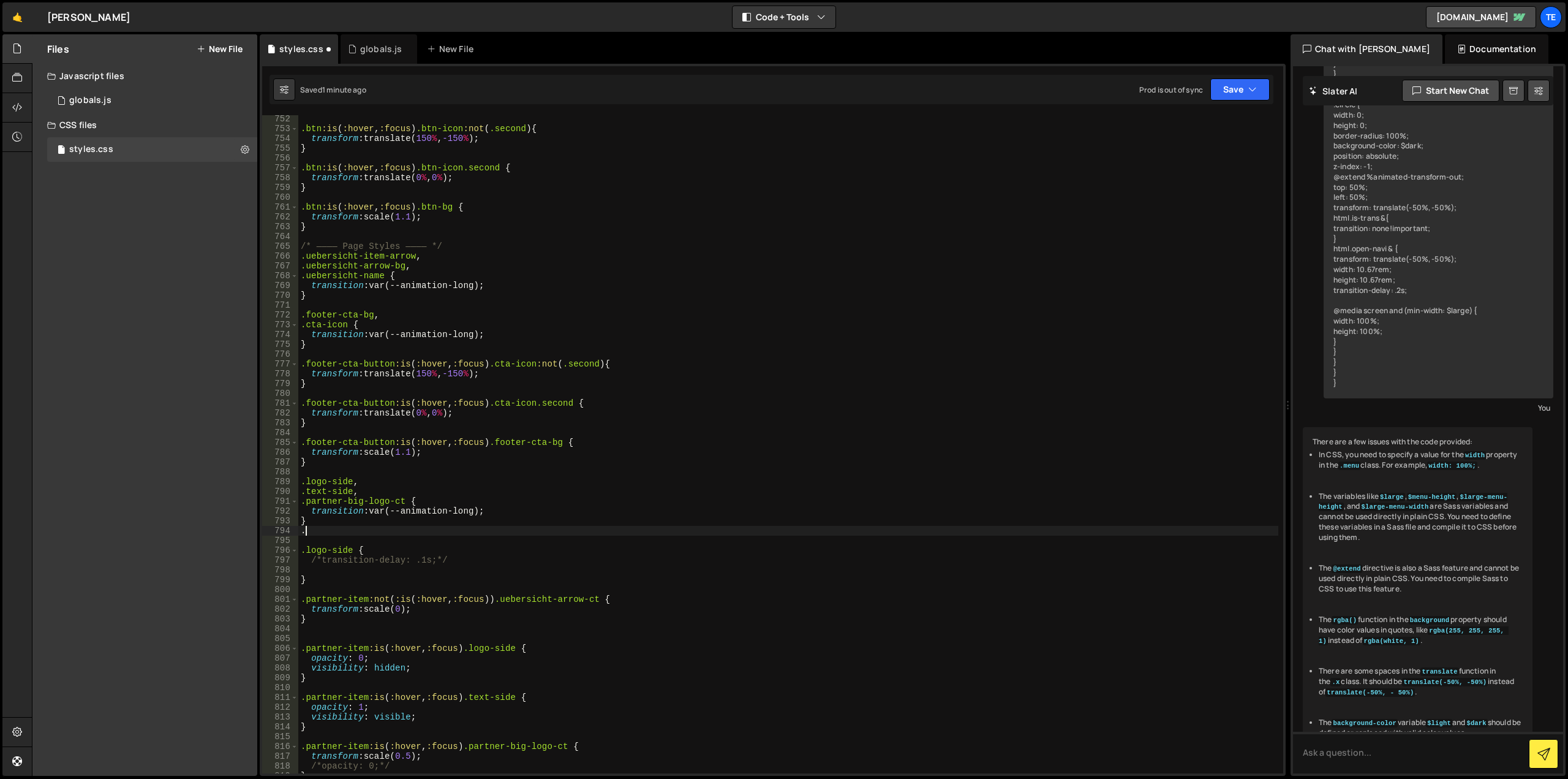
paste textarea "uebersicht-arrow-ct"
type textarea ".uebersicht-arrow-ct {"
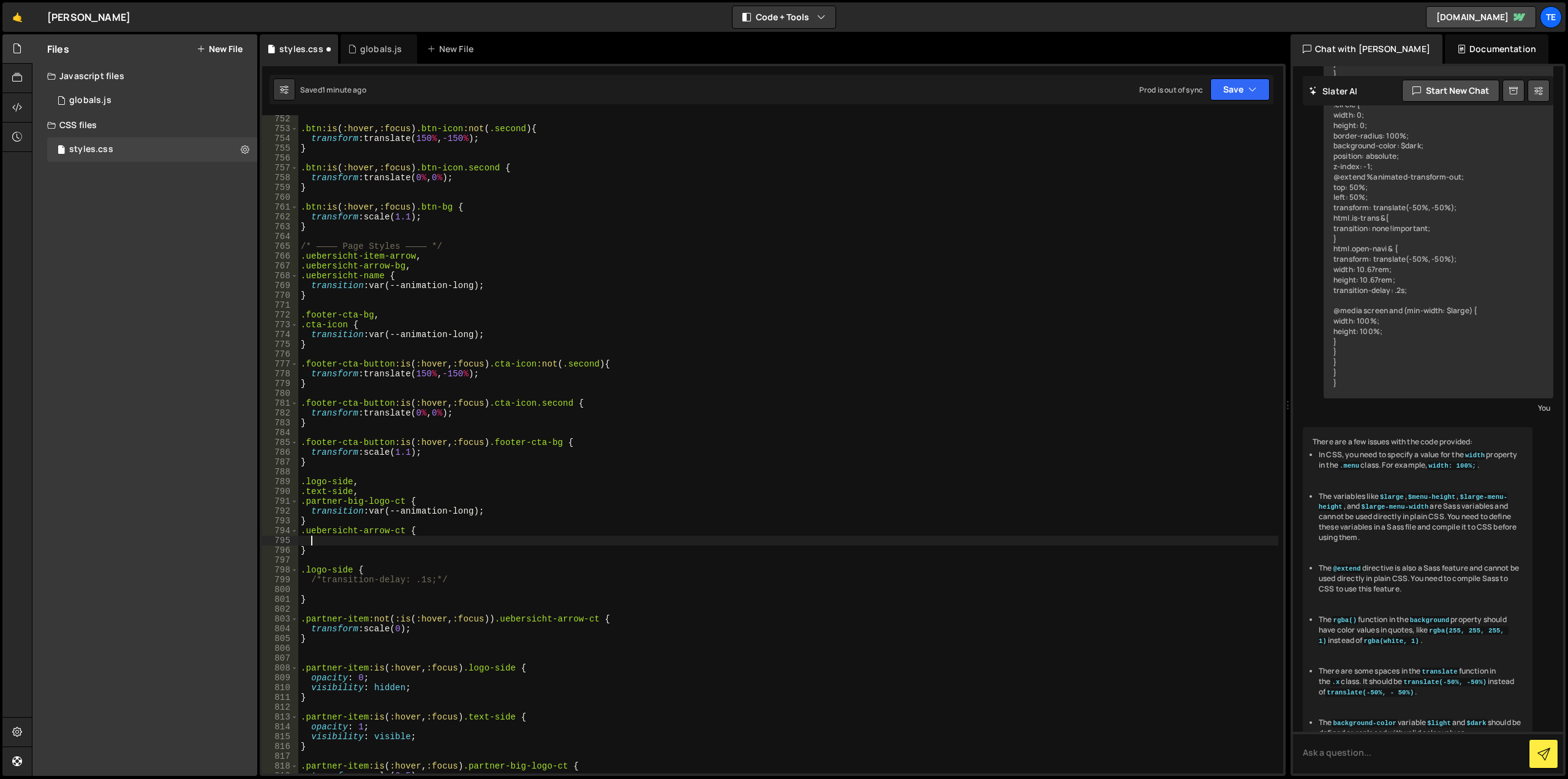
scroll to position [0, 0]
click at [369, 513] on div ".btn :is ( :hover , :focus ) .btn-icon :not ( .second ) { transform : translate…" at bounding box center [789, 453] width 980 height 678
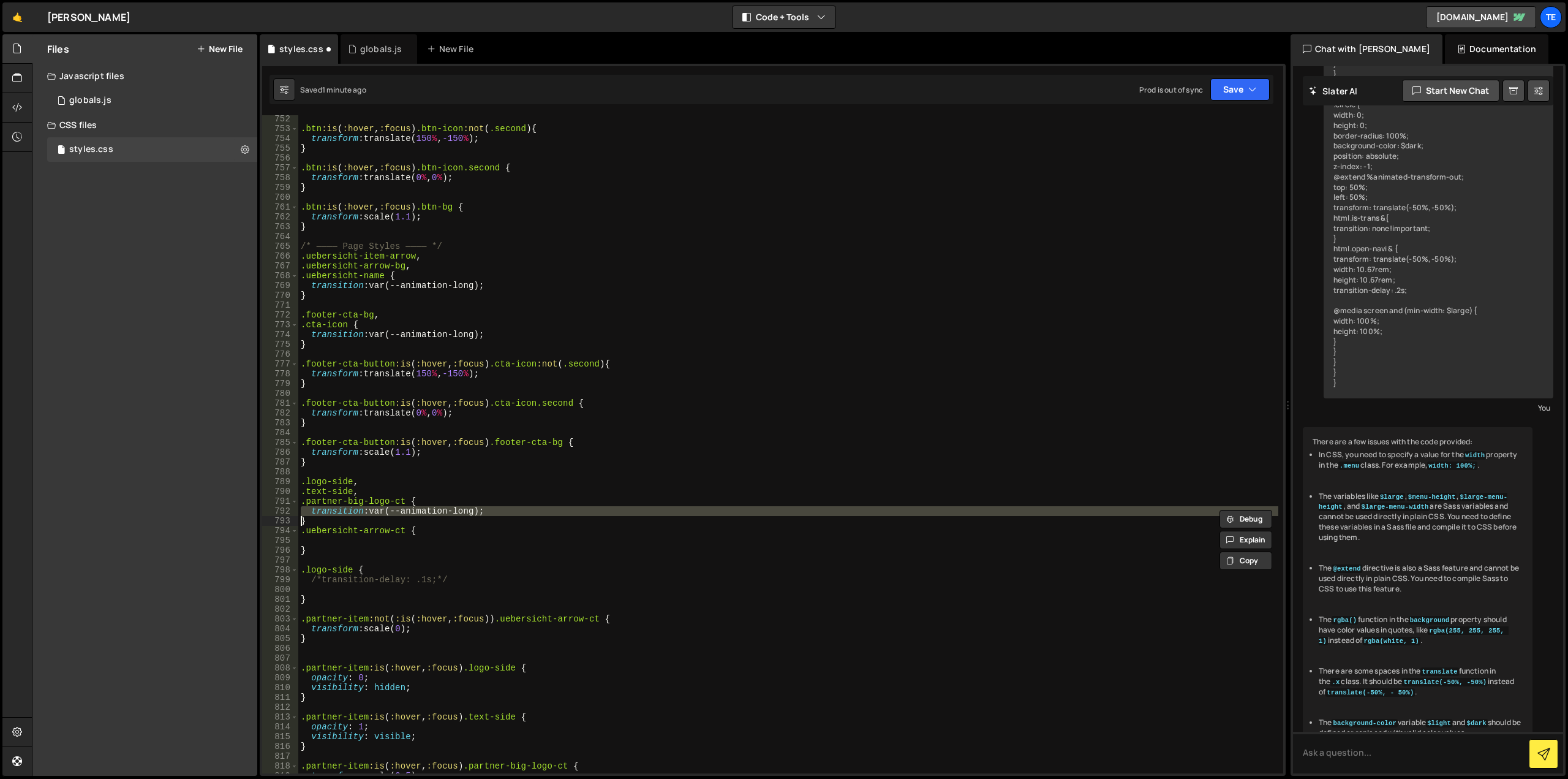
click at [369, 513] on div ".btn :is ( :hover , :focus ) .btn-icon :not ( .second ) { transform : translate…" at bounding box center [789, 453] width 980 height 678
type textarea "transition: var(--animation-long); }"
click at [319, 543] on div ".btn :is ( :hover , :focus ) .btn-icon :not ( .second ) { transform : translate…" at bounding box center [789, 453] width 980 height 678
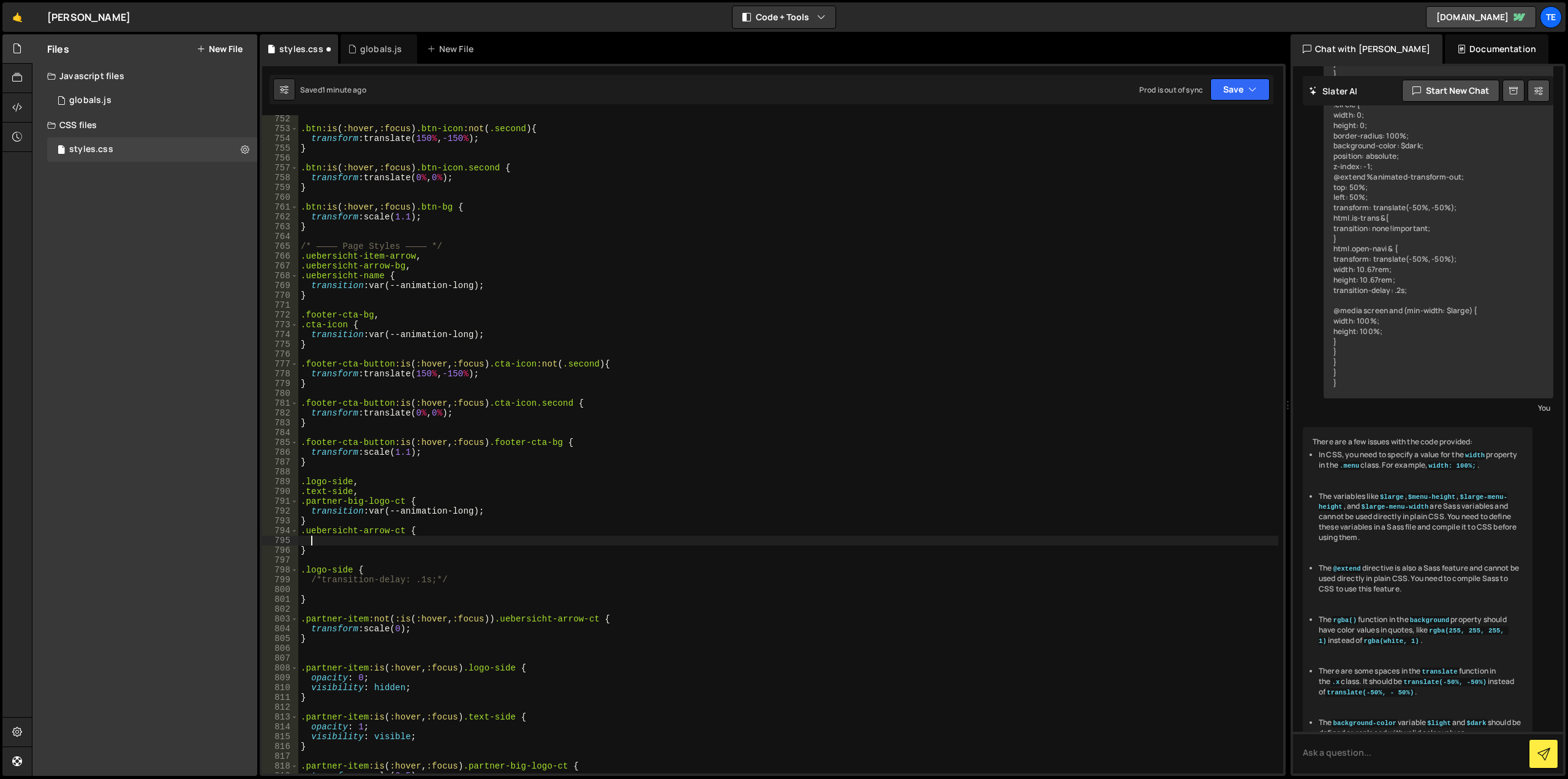
paste textarea
click at [461, 593] on div ".btn :is ( :hover , :focus ) .btn-icon :not ( .second ) { transform : translate…" at bounding box center [789, 453] width 980 height 678
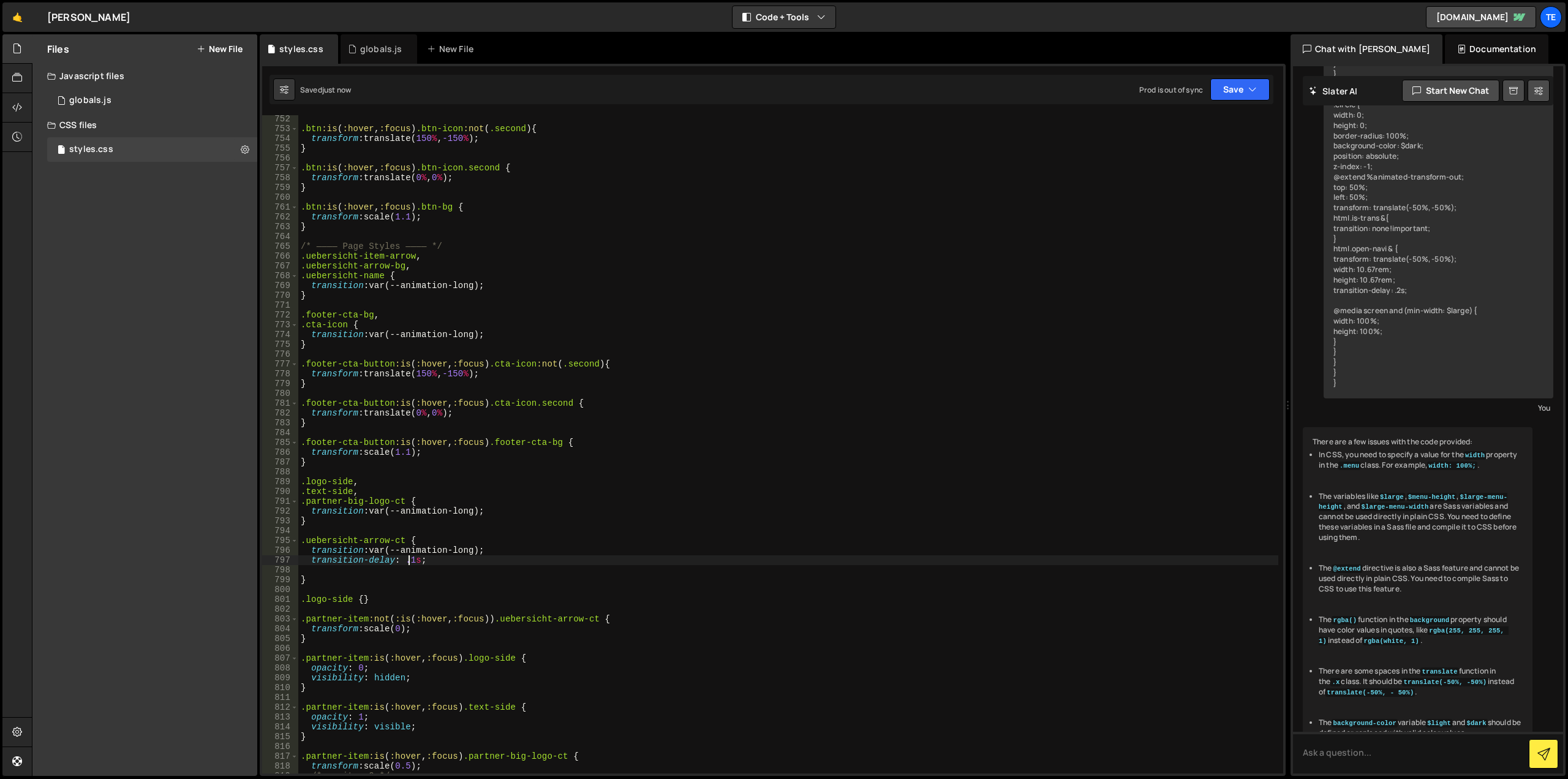
click at [411, 557] on div ".btn :is ( :hover , :focus ) .btn-icon :not ( .second ) { transform : translate…" at bounding box center [789, 453] width 980 height 678
drag, startPoint x: 409, startPoint y: 561, endPoint x: 435, endPoint y: 561, distance: 26.0
click at [409, 561] on div ".btn :is ( :hover , :focus ) .btn-icon :not ( .second ) { transform : translate…" at bounding box center [789, 453] width 980 height 678
click at [444, 555] on div ".btn :is ( :hover , :focus ) .btn-icon :not ( .second ) { transform : translate…" at bounding box center [789, 453] width 980 height 678
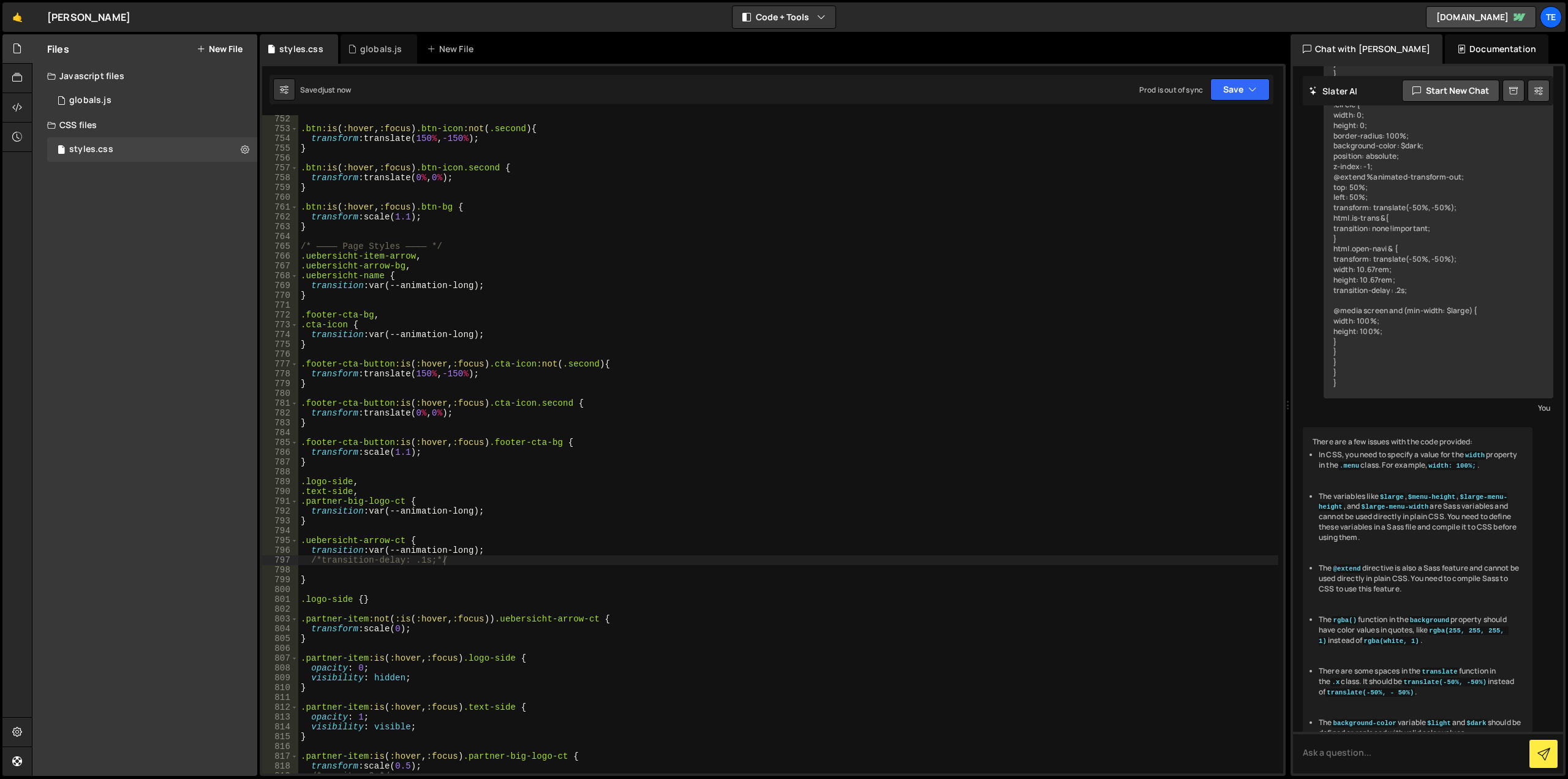
click at [402, 539] on div ".btn :is ( :hover , :focus ) .btn-icon :not ( .second ) { transform : translate…" at bounding box center [789, 453] width 980 height 678
click at [500, 476] on div ".btn :is ( :hover , :focus ) .btn-icon :not ( .second ) { transform : translate…" at bounding box center [789, 453] width 980 height 678
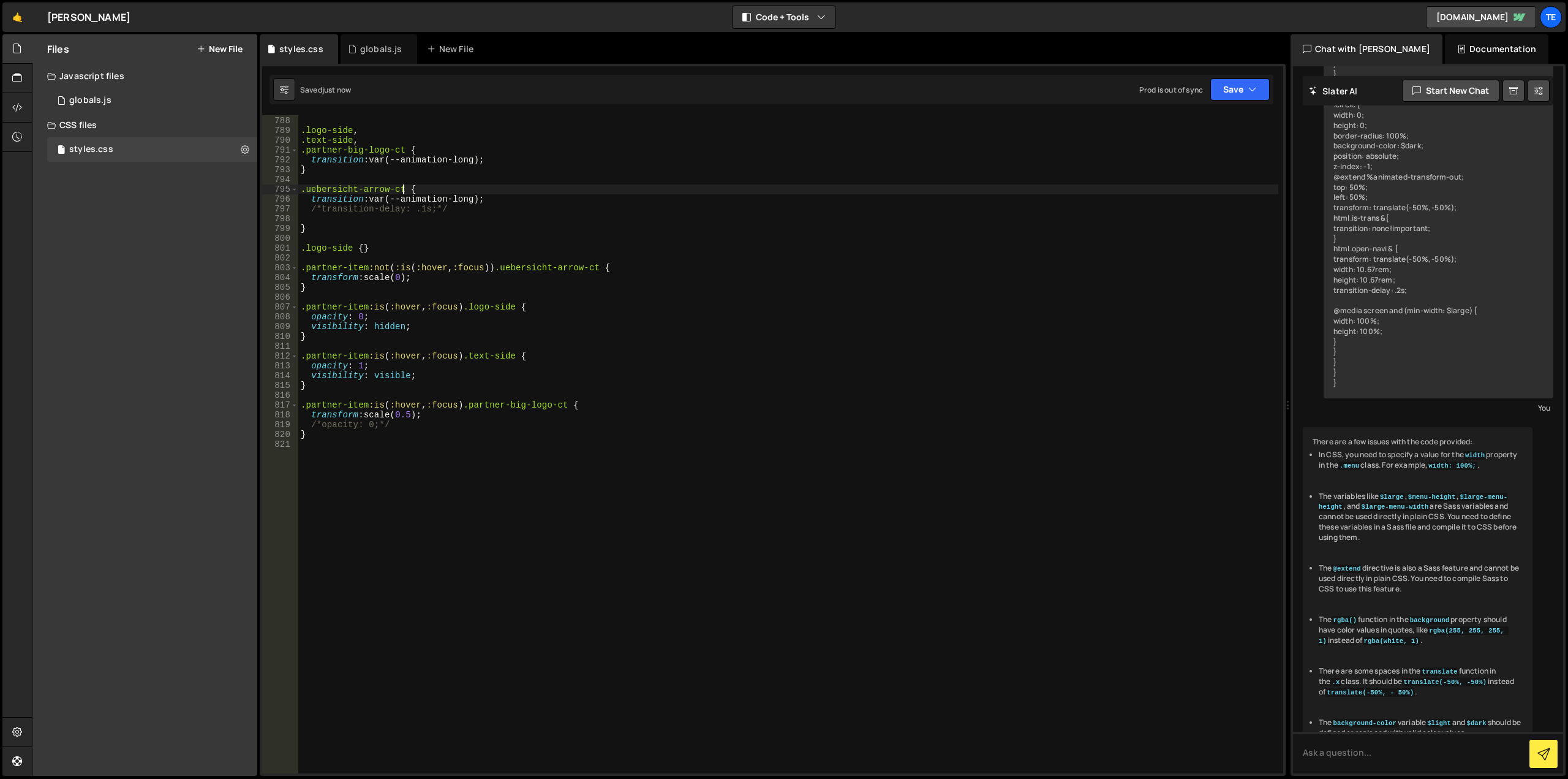
scroll to position [7551, 0]
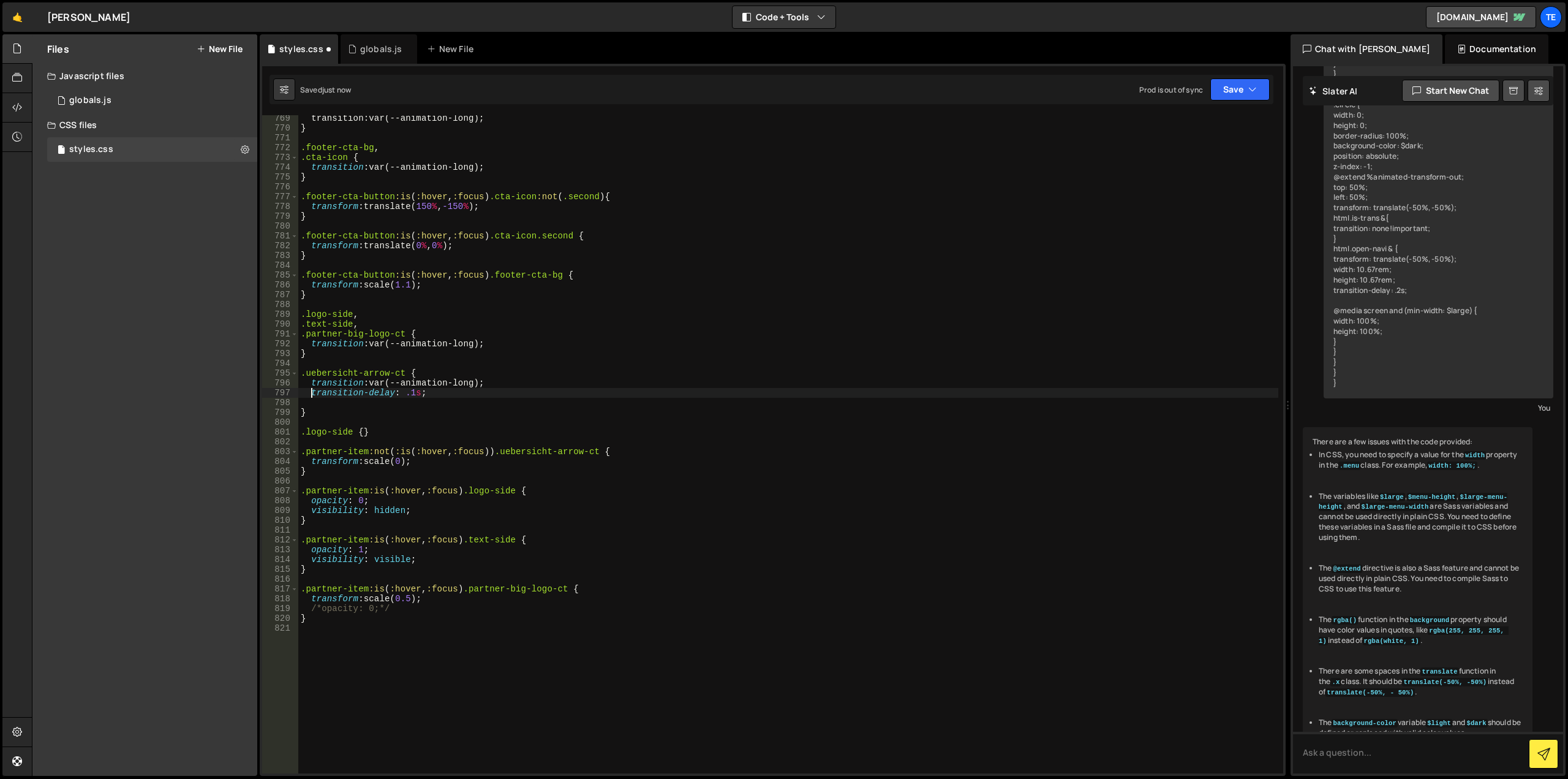
type textarea "}"
click at [667, 405] on div "transition : var ( --animation-long ); } .footer-cta-bg , .cta-icon { transitio…" at bounding box center [789, 452] width 980 height 678
click at [373, 391] on div "transition : var(--animation-long) ; } .footer-cta-bg , .cta-icon { transition …" at bounding box center [789, 452] width 980 height 678
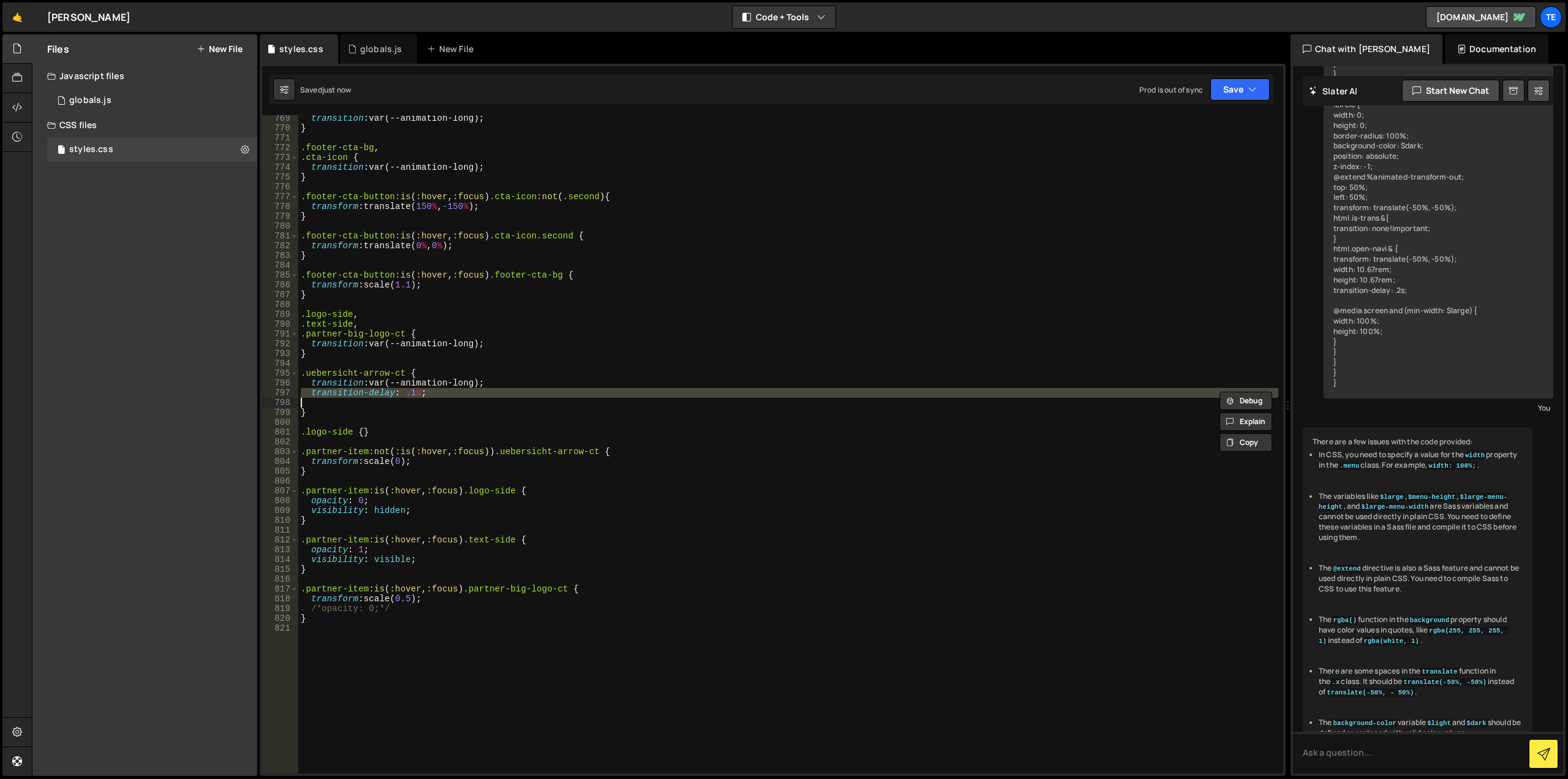
click at [373, 391] on div "transition : var(--animation-long) ; } .footer-cta-bg , .cta-icon { transition …" at bounding box center [789, 452] width 980 height 678
type textarea "transition-delay: .1s;"
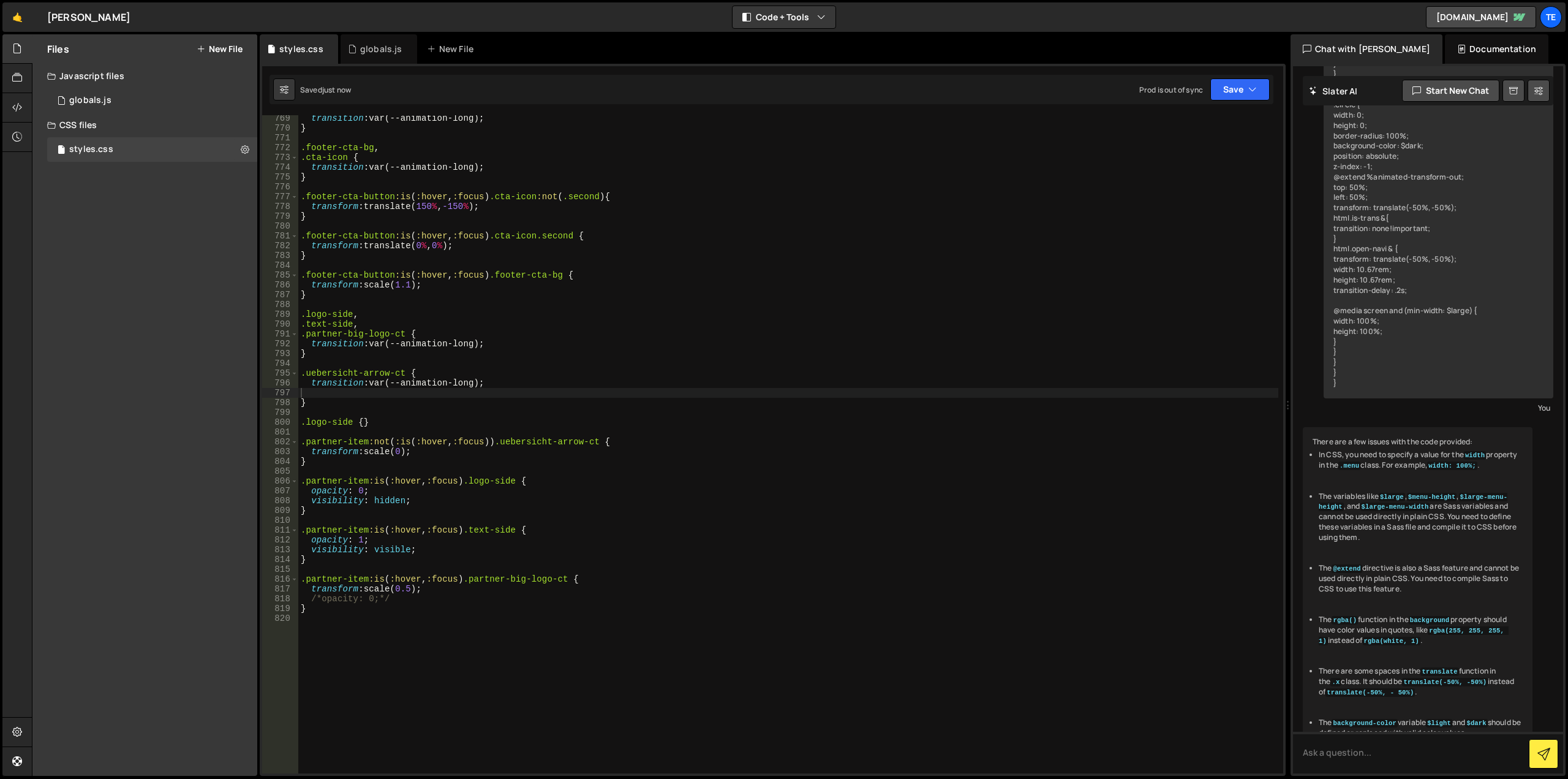
click at [402, 447] on div "transition : var(--animation-long) ; } .footer-cta-bg , .cta-icon { transition …" at bounding box center [789, 452] width 980 height 678
click at [603, 441] on div "transition : var(--animation-long) ; } .footer-cta-bg , .cta-icon { transition …" at bounding box center [789, 452] width 980 height 678
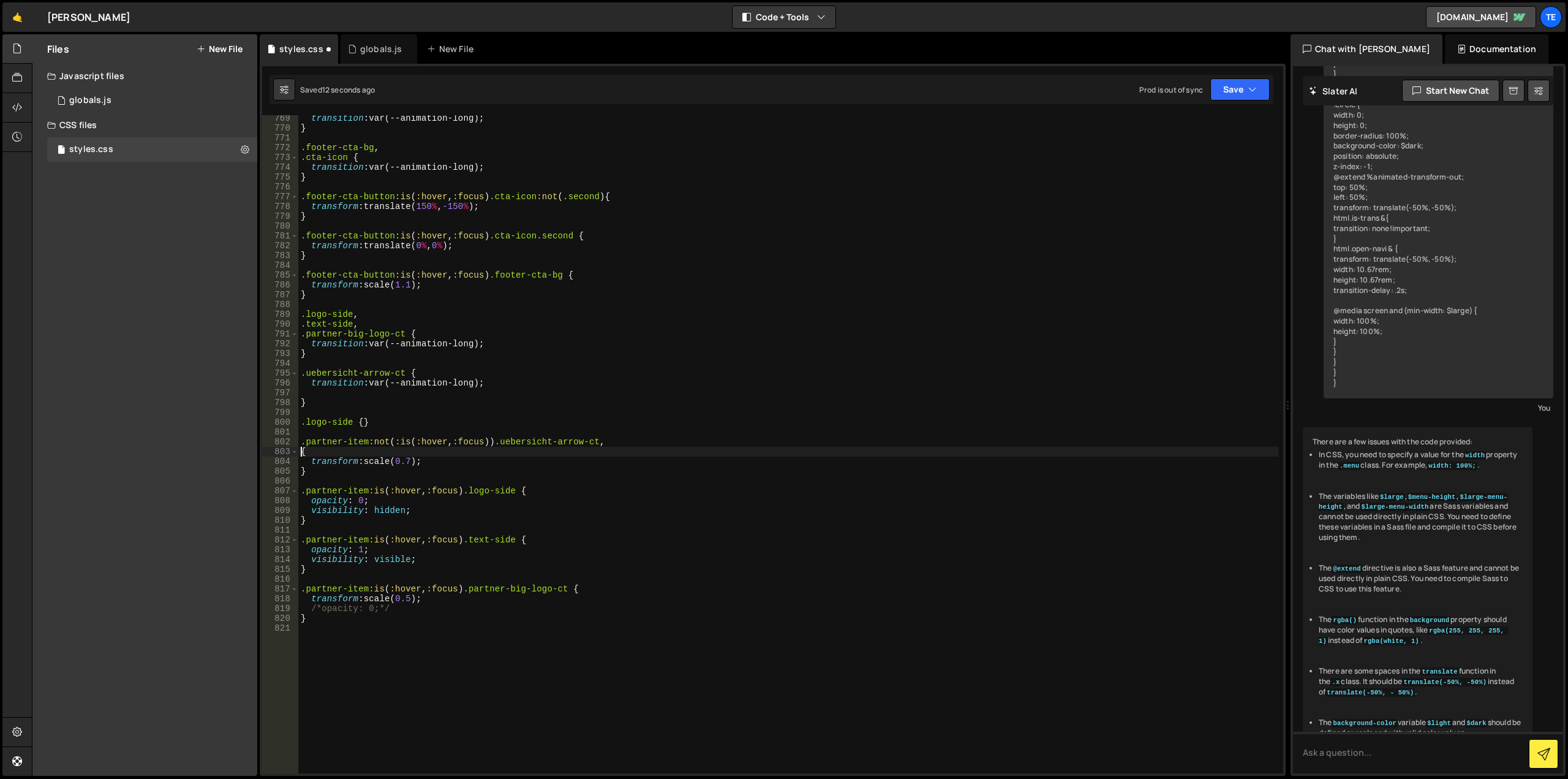
scroll to position [0, 0]
click at [478, 442] on div "transition : var(--animation-long) ; } .footer-cta-bg , .cta-icon { transition …" at bounding box center [789, 452] width 980 height 678
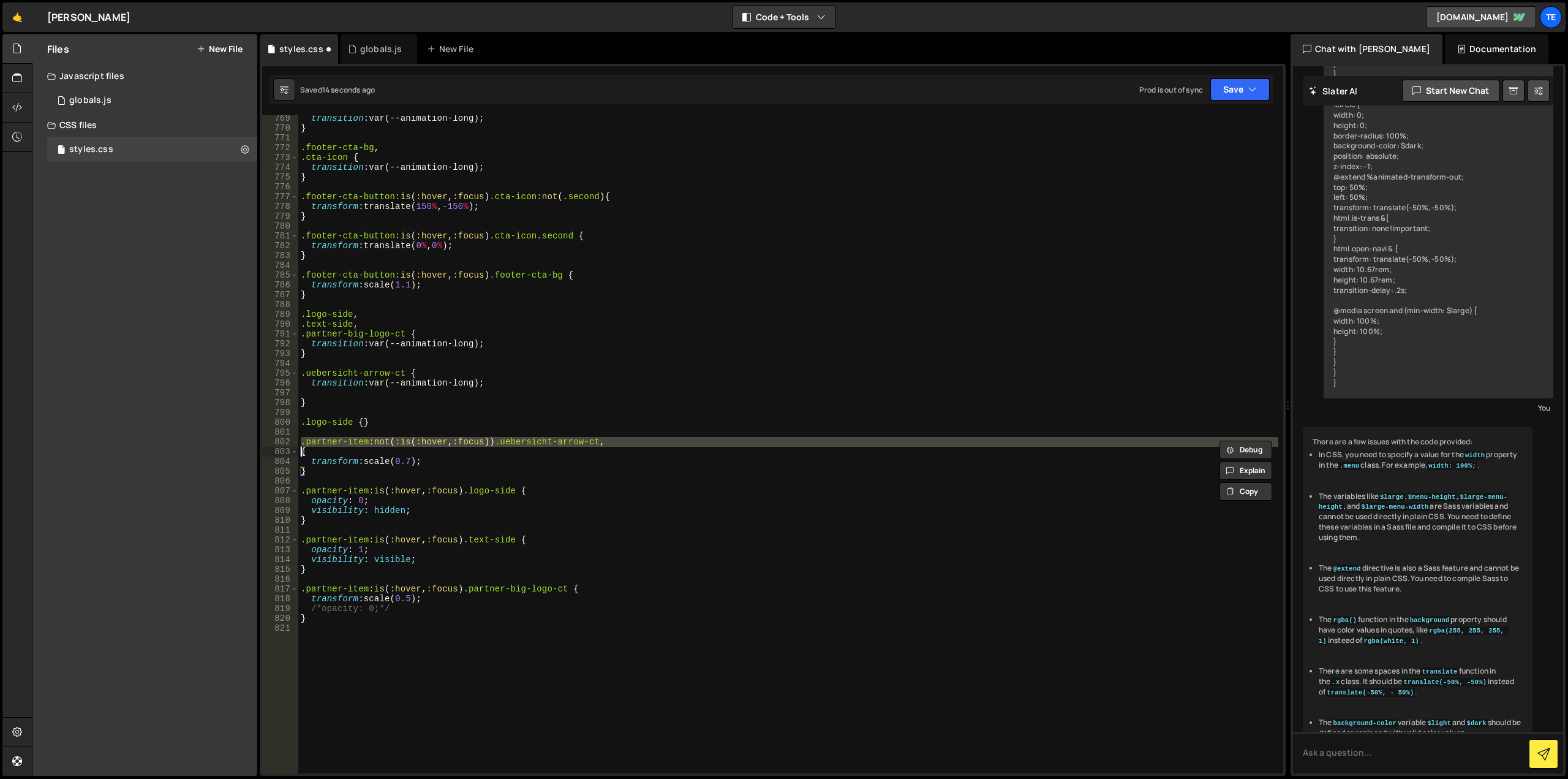
click at [478, 442] on div "transition : var(--animation-long) ; } .footer-cta-bg , .cta-icon { transition …" at bounding box center [789, 452] width 980 height 678
click at [625, 442] on div "transition : var(--animation-long) ; } .footer-cta-bg , .cta-icon { transition …" at bounding box center [789, 444] width 980 height 658
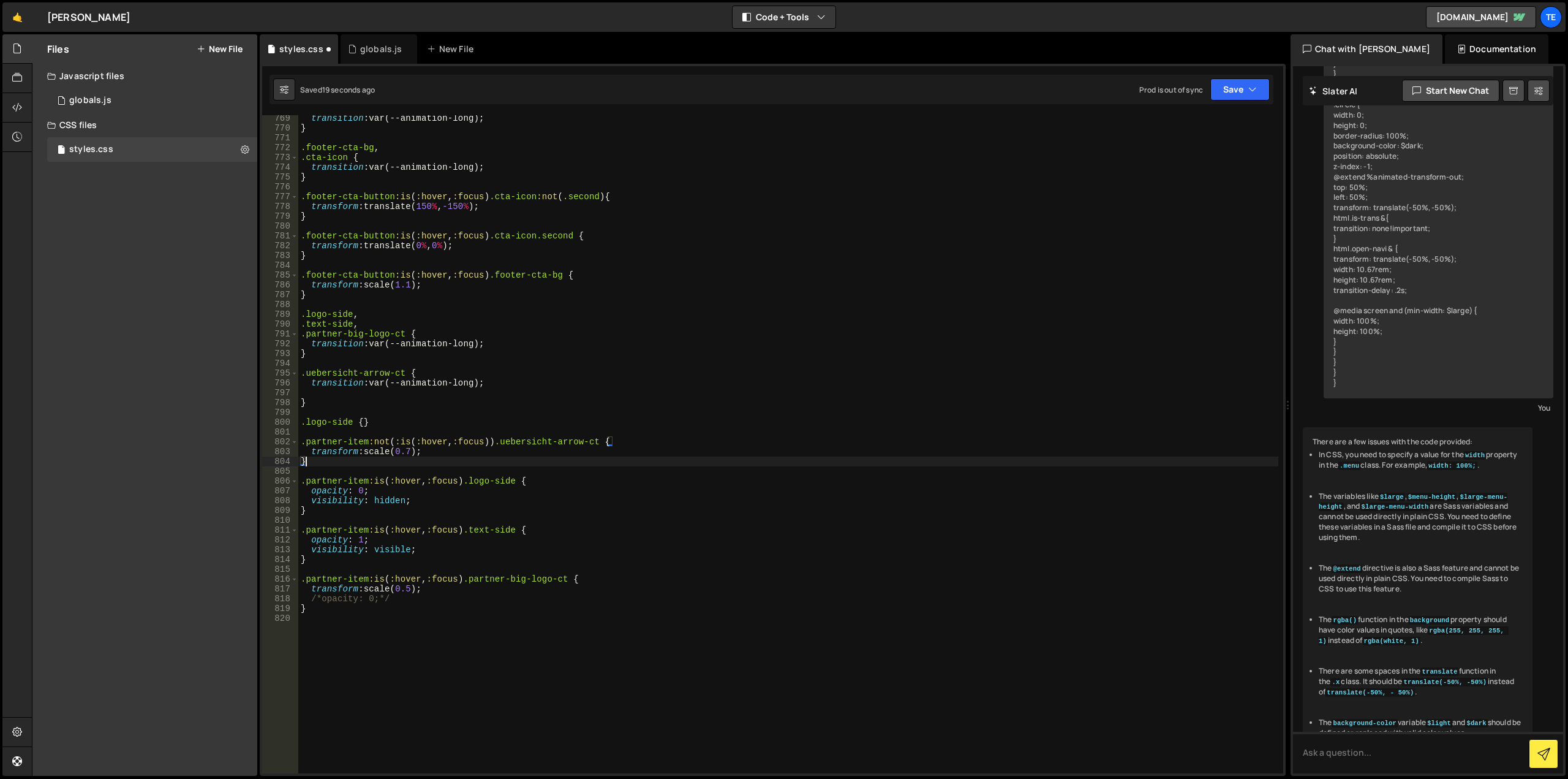
click at [311, 462] on div "transition : var(--animation-long) ; } .footer-cta-bg , .cta-icon { transition …" at bounding box center [789, 452] width 980 height 678
click at [329, 423] on div "transition : var(--animation-long) ; } .footer-cta-bg , .cta-icon { transition …" at bounding box center [789, 452] width 980 height 678
type textarea ".logo-side {}"
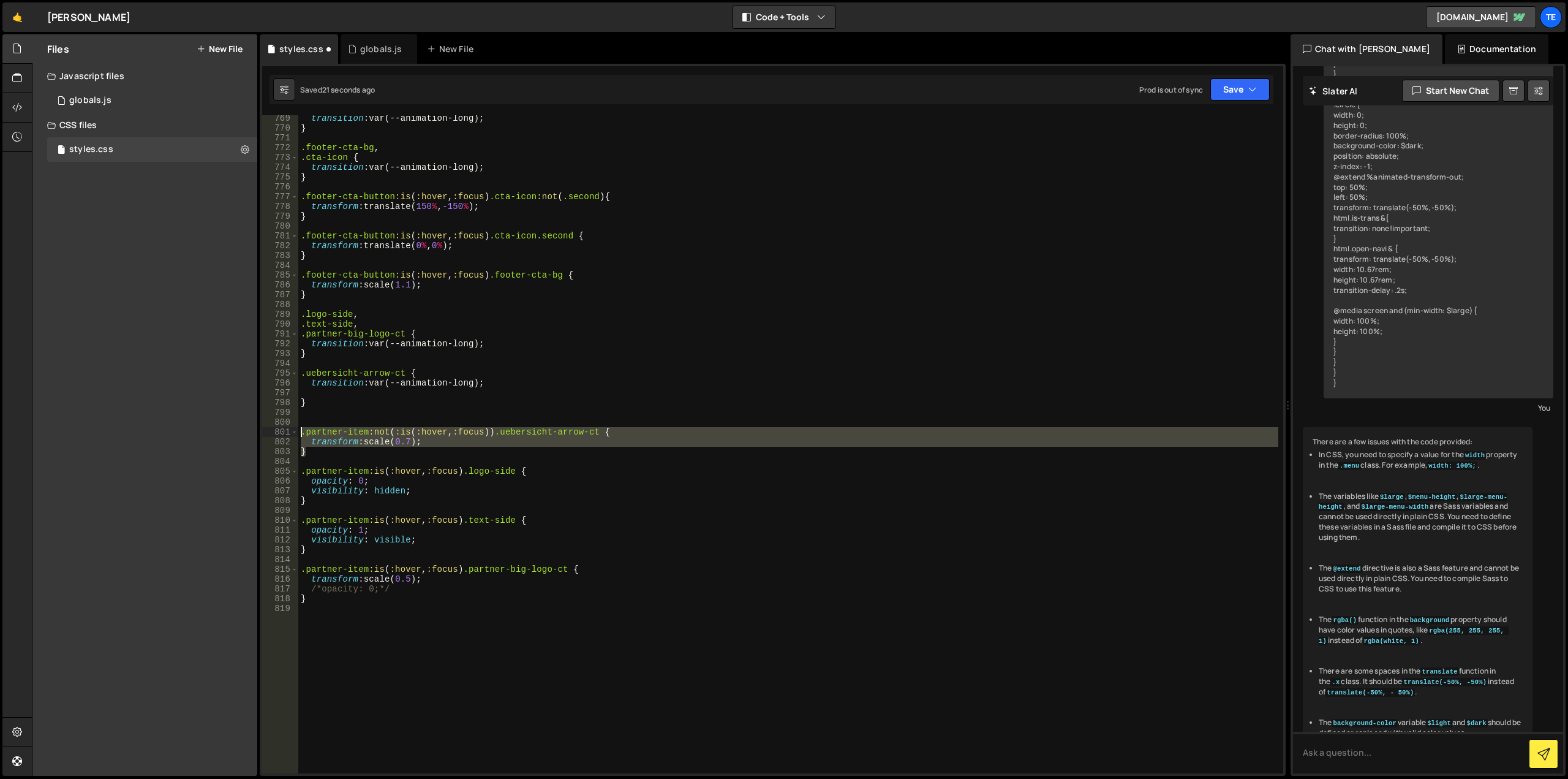
drag, startPoint x: 325, startPoint y: 455, endPoint x: 301, endPoint y: 429, distance: 35.4
click at [301, 429] on div "transition : var(--animation-long) ; } .footer-cta-bg , .cta-icon { transition …" at bounding box center [789, 452] width 980 height 678
type textarea ".partner-item:not(:is(:hover, :focus)) .uebersicht-arrow-ct { transform: scale(…"
click at [328, 457] on div "transition : var(--animation-long) ; } .footer-cta-bg , .cta-icon { transition …" at bounding box center [789, 452] width 980 height 678
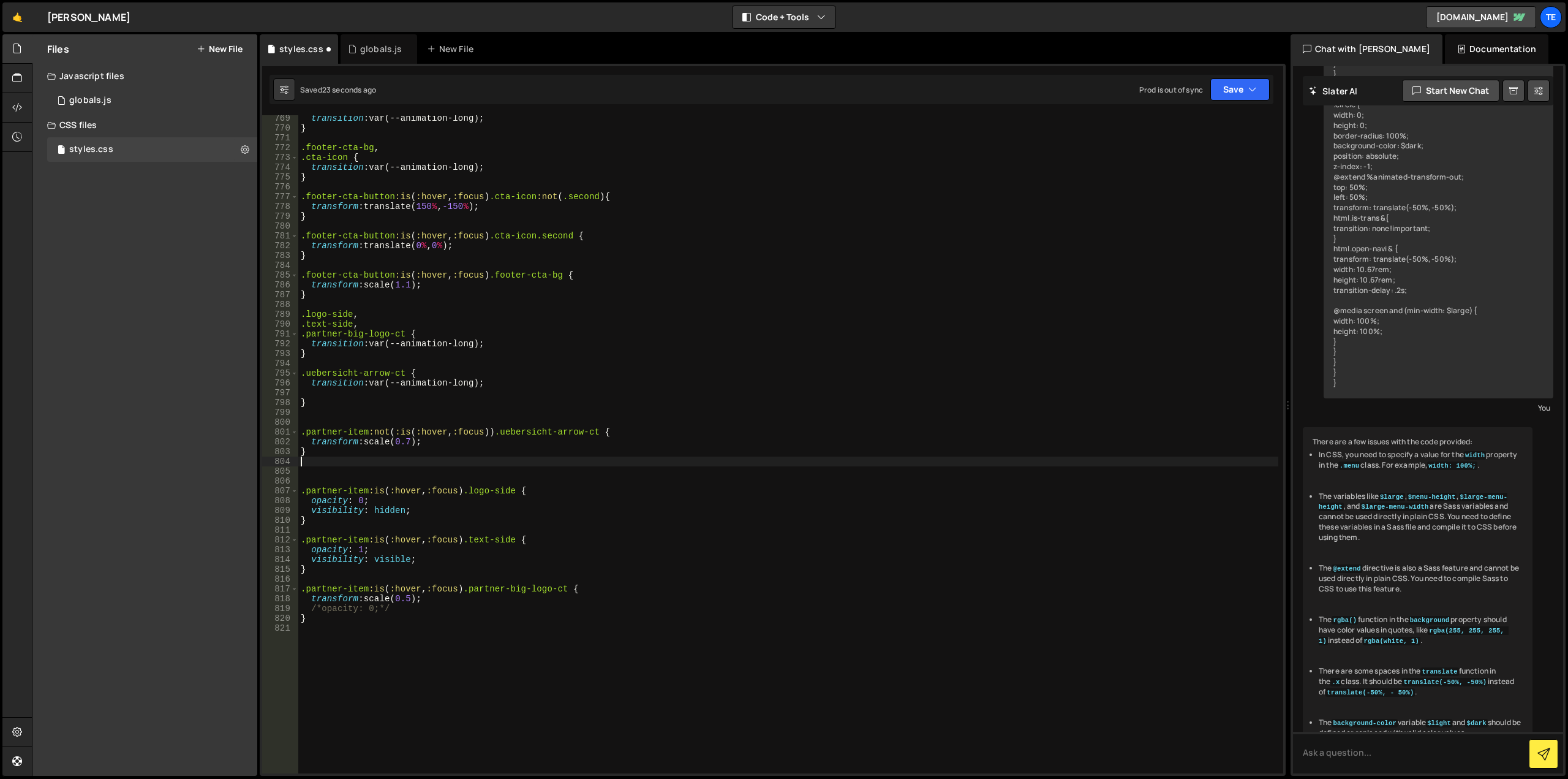
paste textarea "}"
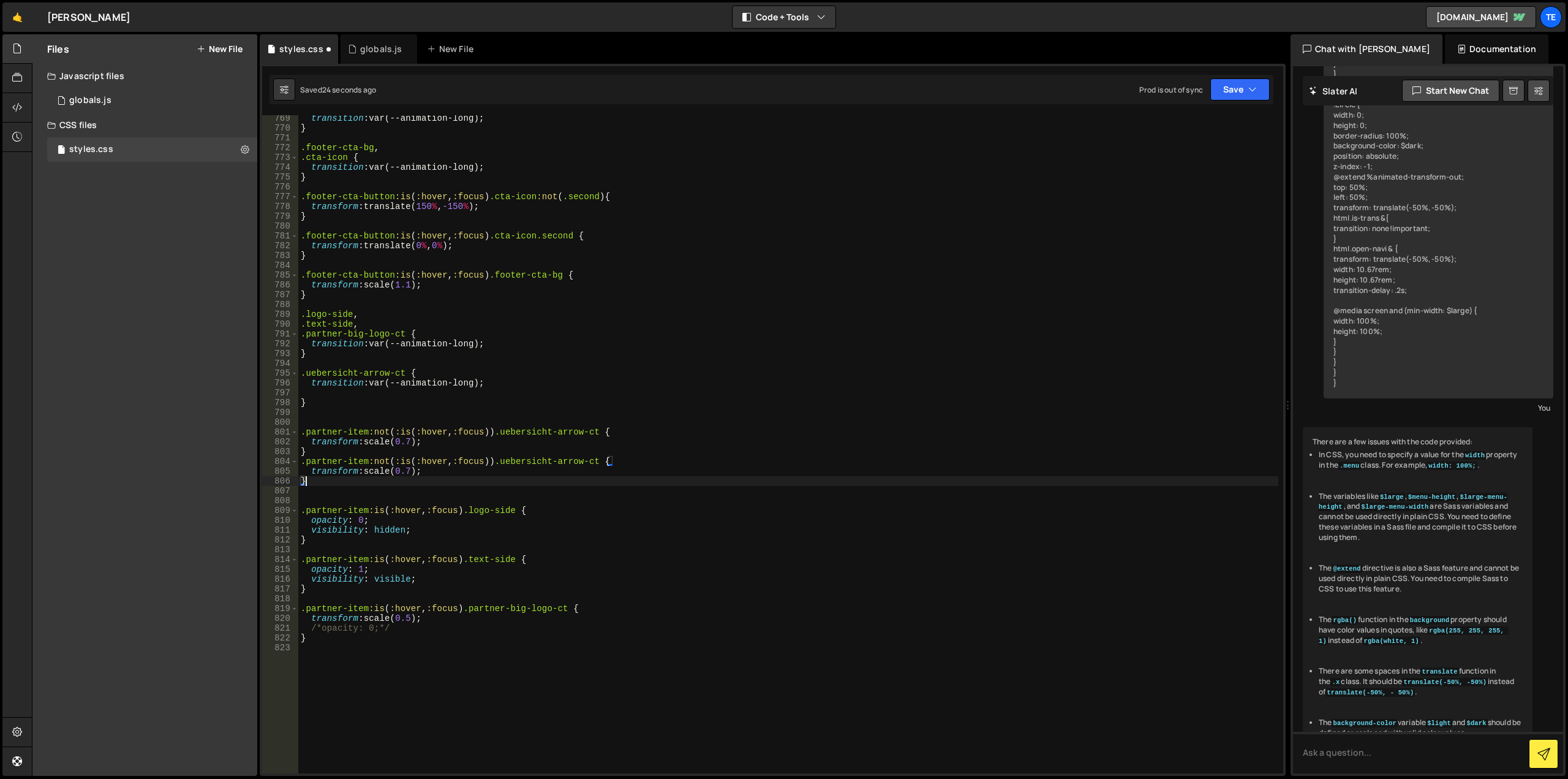
click at [600, 459] on div "transition : var(--animation-long) ; } .footer-cta-bg , .cta-icon { transition …" at bounding box center [789, 452] width 980 height 678
drag, startPoint x: 600, startPoint y: 459, endPoint x: 530, endPoint y: 458, distance: 70.0
click at [530, 458] on div "transition : var(--animation-long) ; } .footer-cta-bg , .cta-icon { transition …" at bounding box center [789, 452] width 980 height 678
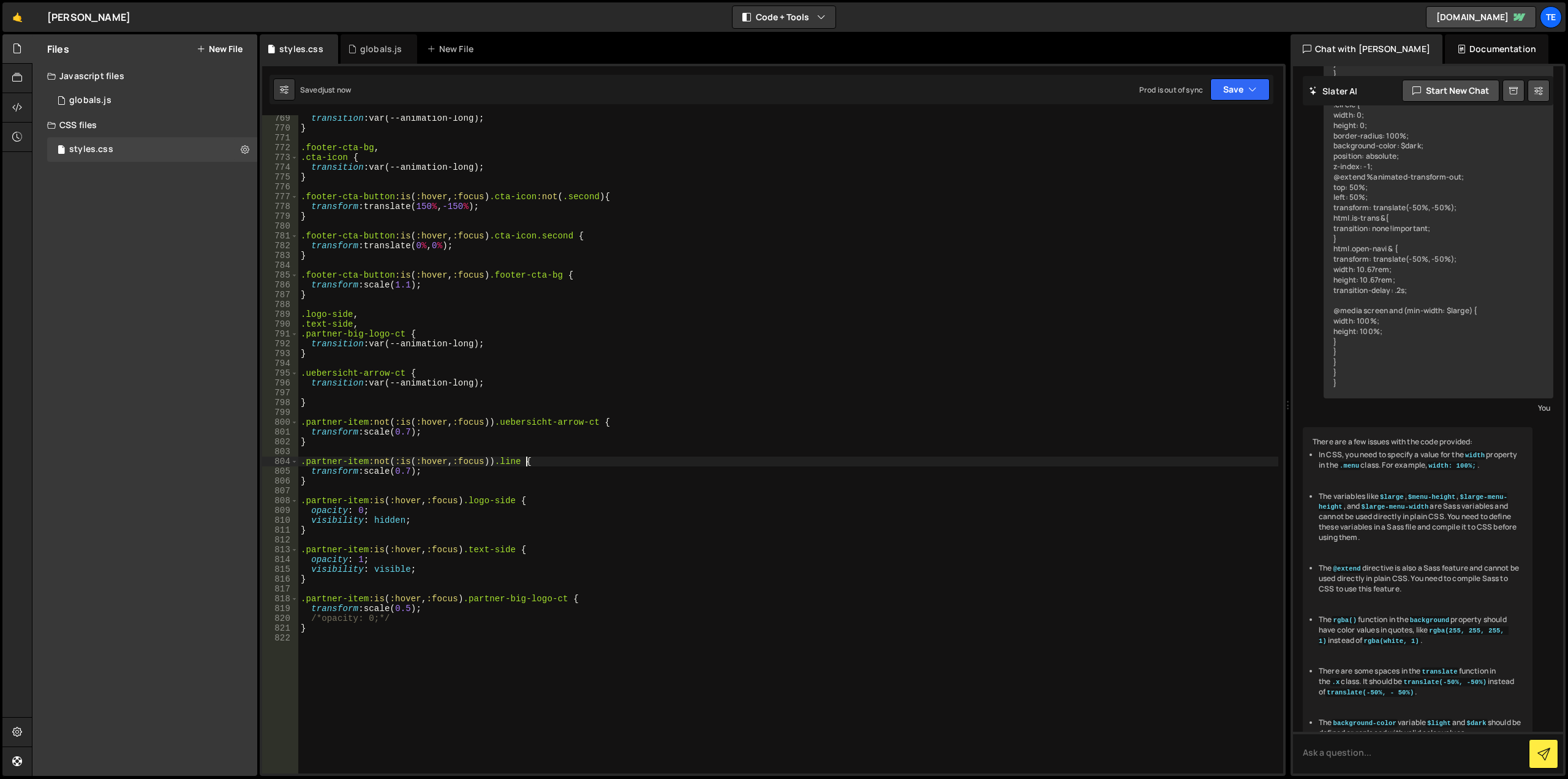
click at [390, 471] on div "transition : var(--animation-long) ; } .footer-cta-bg , .cta-icon { transition …" at bounding box center [789, 452] width 980 height 678
click at [414, 470] on div "transition : var(--animation-long) ; } .footer-cta-bg , .cta-icon { transition …" at bounding box center [789, 452] width 980 height 678
click at [405, 471] on div "transition : var(--animation-long) ; } .footer-cta-bg , .cta-icon { transition …" at bounding box center [789, 452] width 980 height 678
click at [396, 468] on div "transition : var(--animation-long) ; } .footer-cta-bg , .cta-icon { transition …" at bounding box center [789, 452] width 980 height 678
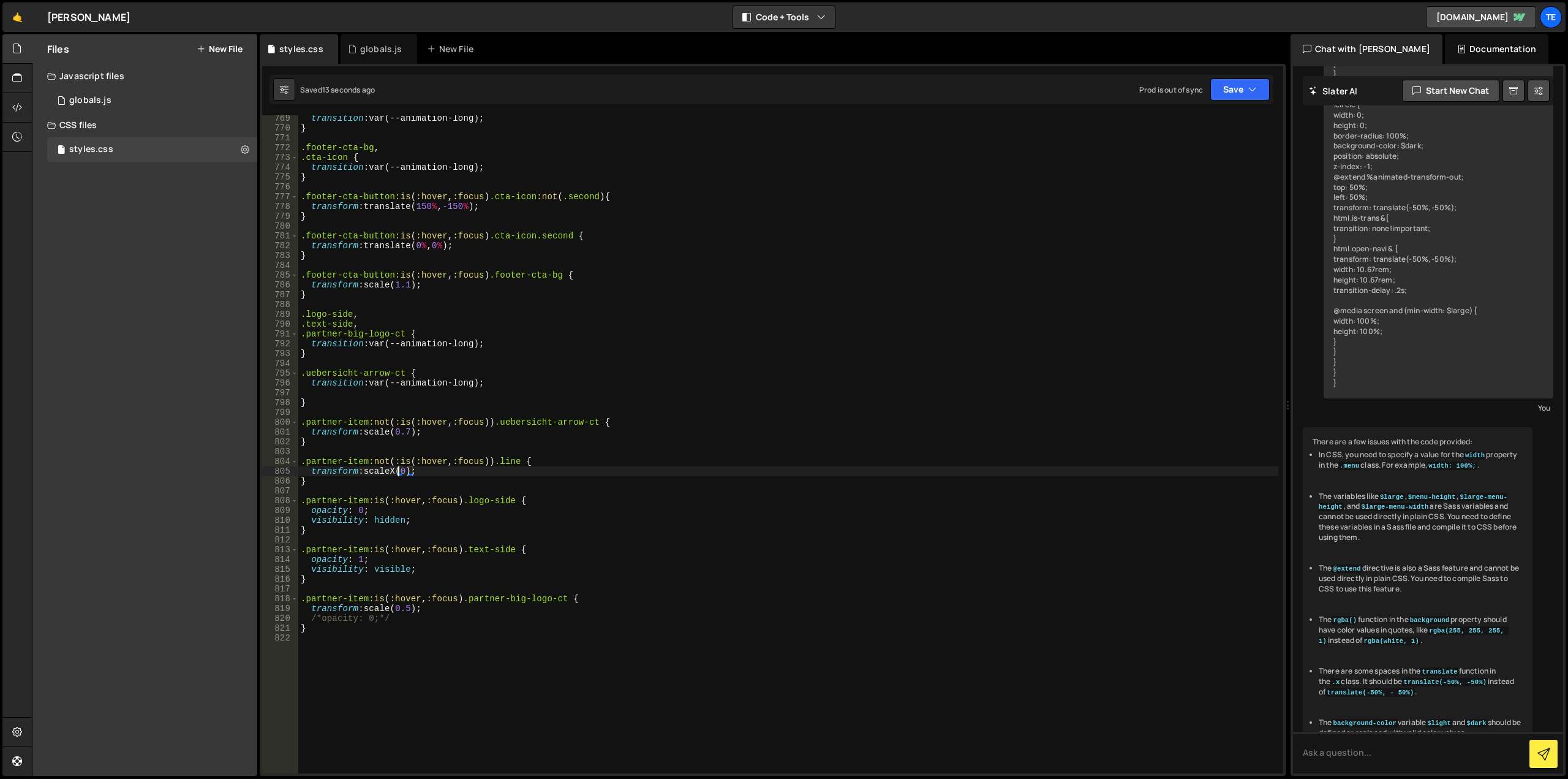
click at [517, 465] on div "transition : var(--animation-long) ; } .footer-cta-bg , .cta-icon { transition …" at bounding box center [789, 452] width 980 height 678
drag, startPoint x: 517, startPoint y: 465, endPoint x: 503, endPoint y: 465, distance: 14.0
click at [503, 465] on div "transition : var(--animation-long) ; } .footer-cta-bg , .cta-icon { transition …" at bounding box center [789, 452] width 980 height 678
click at [498, 459] on div "transition : var(--animation-long) ; } .footer-cta-bg , .cta-icon { transition …" at bounding box center [789, 452] width 980 height 678
drag, startPoint x: 500, startPoint y: 459, endPoint x: 522, endPoint y: 459, distance: 22.0
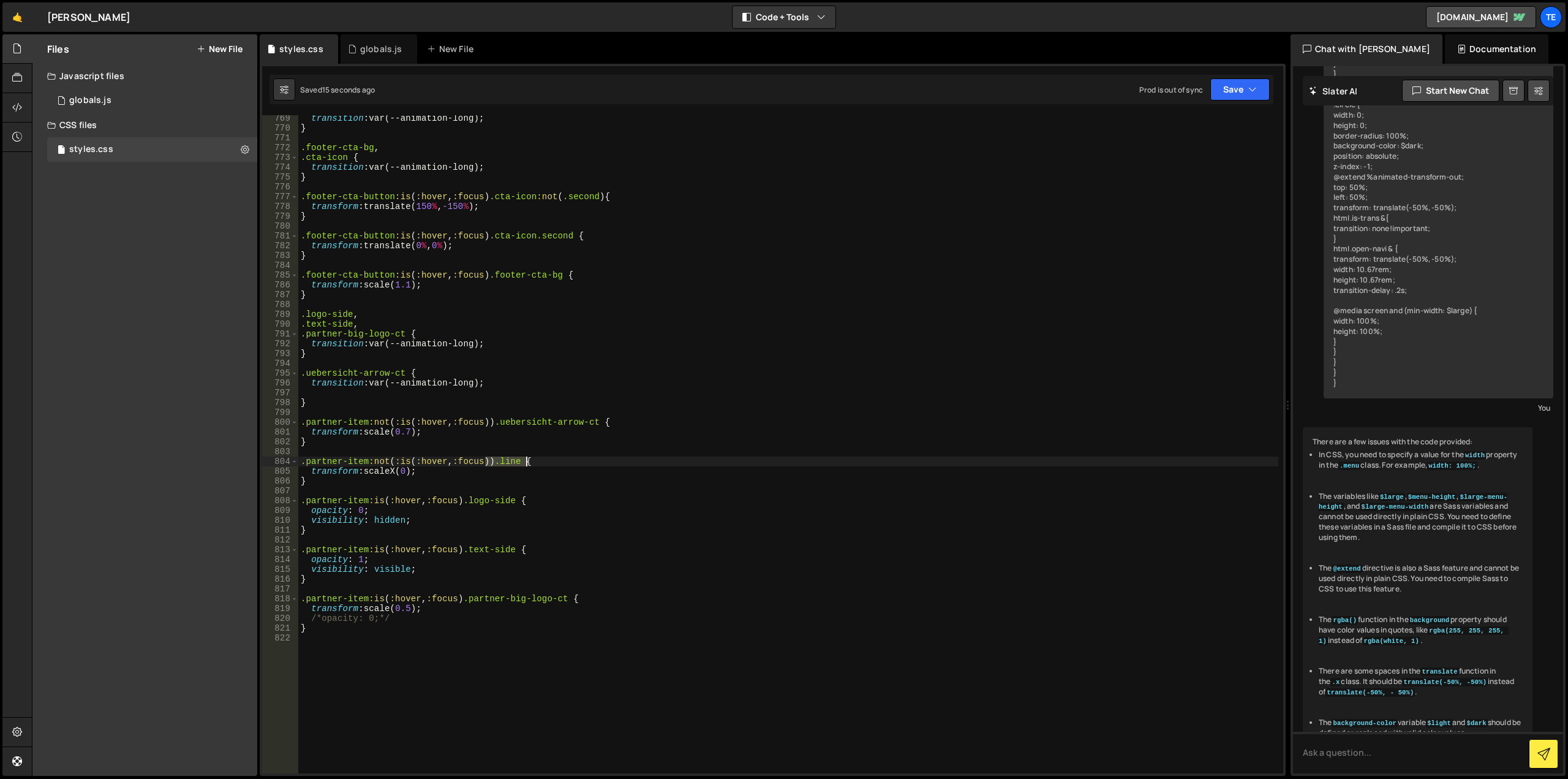
click at [522, 459] on div "transition : var(--animation-long) ; } .footer-cta-bg , .cta-icon { transition …" at bounding box center [789, 452] width 980 height 678
click at [404, 334] on div "transition : var(--animation-long) ; } .footer-cta-bg , .cta-icon { transition …" at bounding box center [789, 452] width 980 height 678
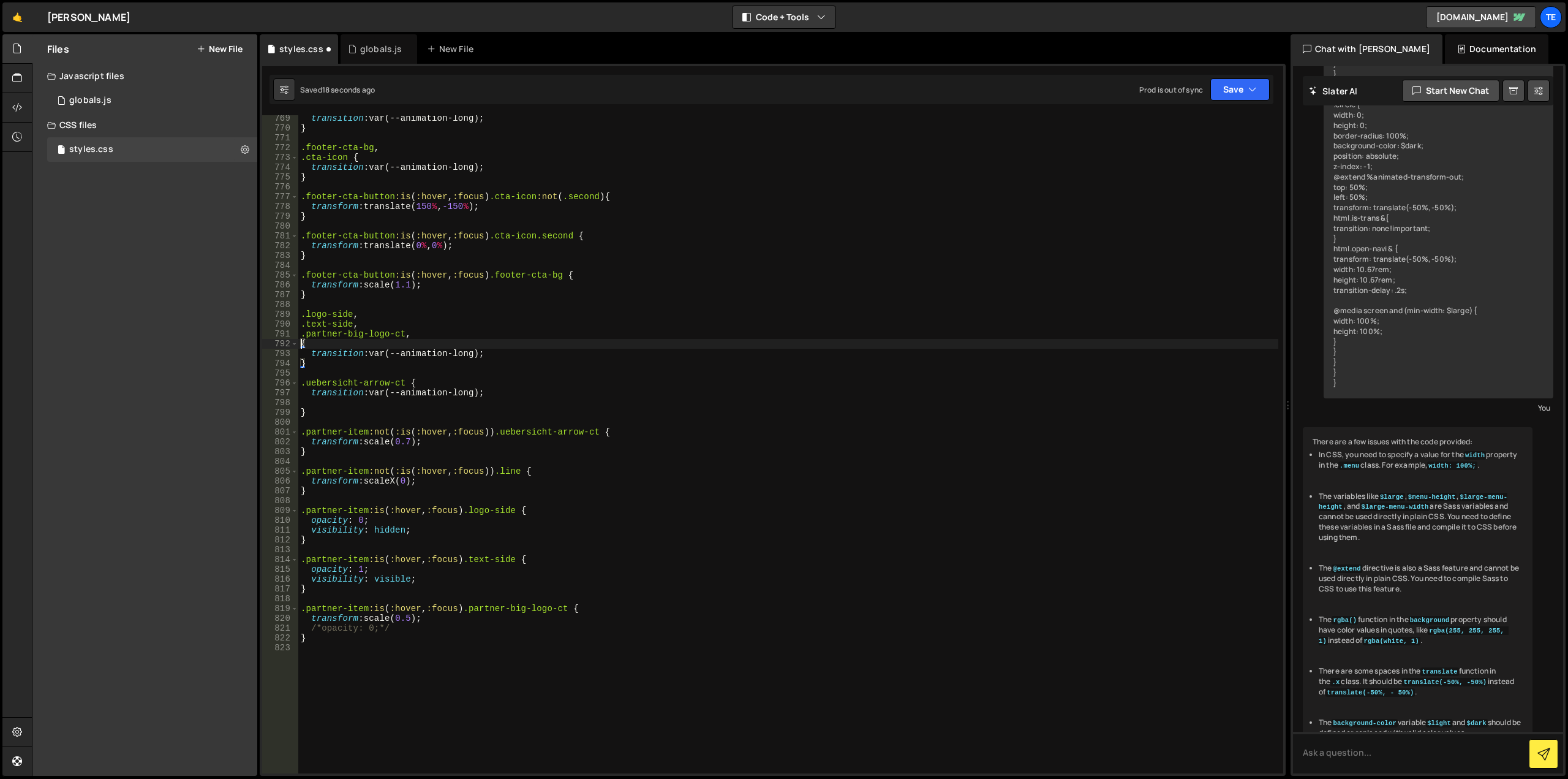
scroll to position [0, 0]
paste textarea ")) .line"
click at [383, 342] on div "transition : var(--animation-long) ; } .footer-cta-bg , .cta-icon { transition …" at bounding box center [789, 452] width 980 height 678
drag, startPoint x: 383, startPoint y: 342, endPoint x: 296, endPoint y: 346, distance: 87.1
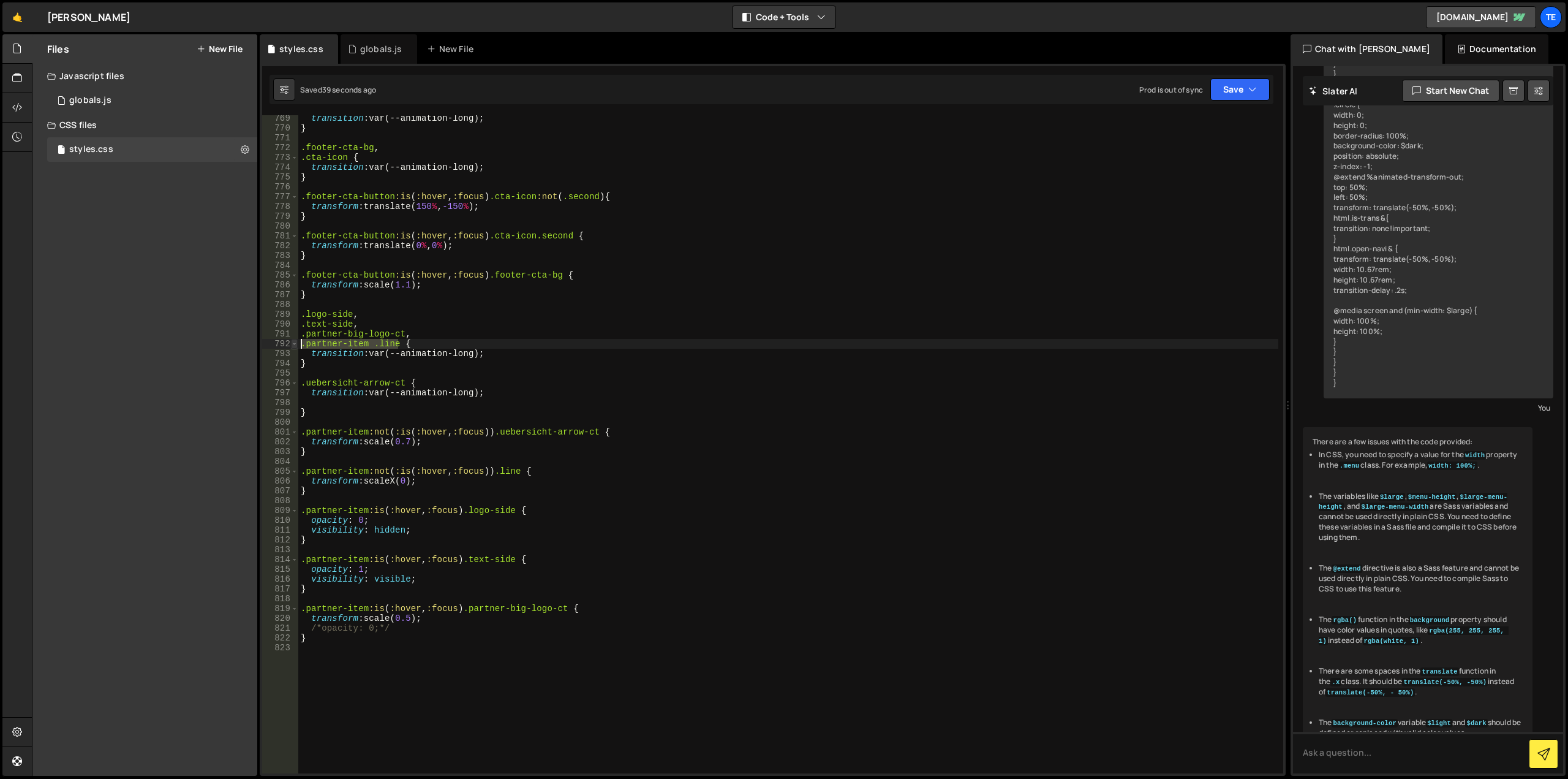
click at [296, 346] on div ".partner-item .line { 769 770 771 772 773 774 775 776 777 778 779 780 781 782 7…" at bounding box center [772, 444] width 1021 height 658
click at [383, 412] on div "transition : var(--animation-long) ; } .footer-cta-bg , .cta-icon { transition …" at bounding box center [789, 452] width 980 height 678
type textarea "}"
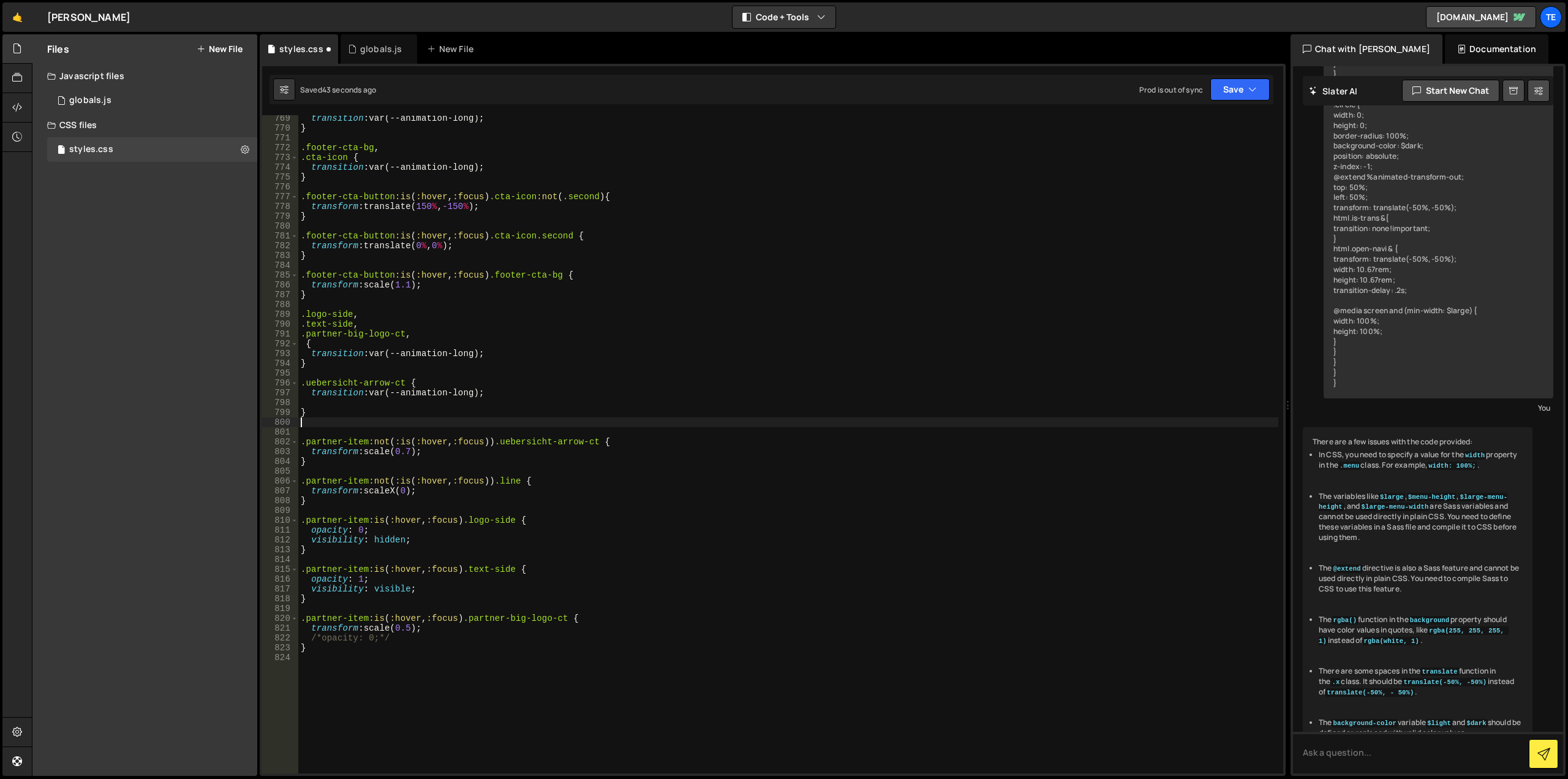
paste textarea ".partner-item .line"
type textarea ".partner-item .line {"
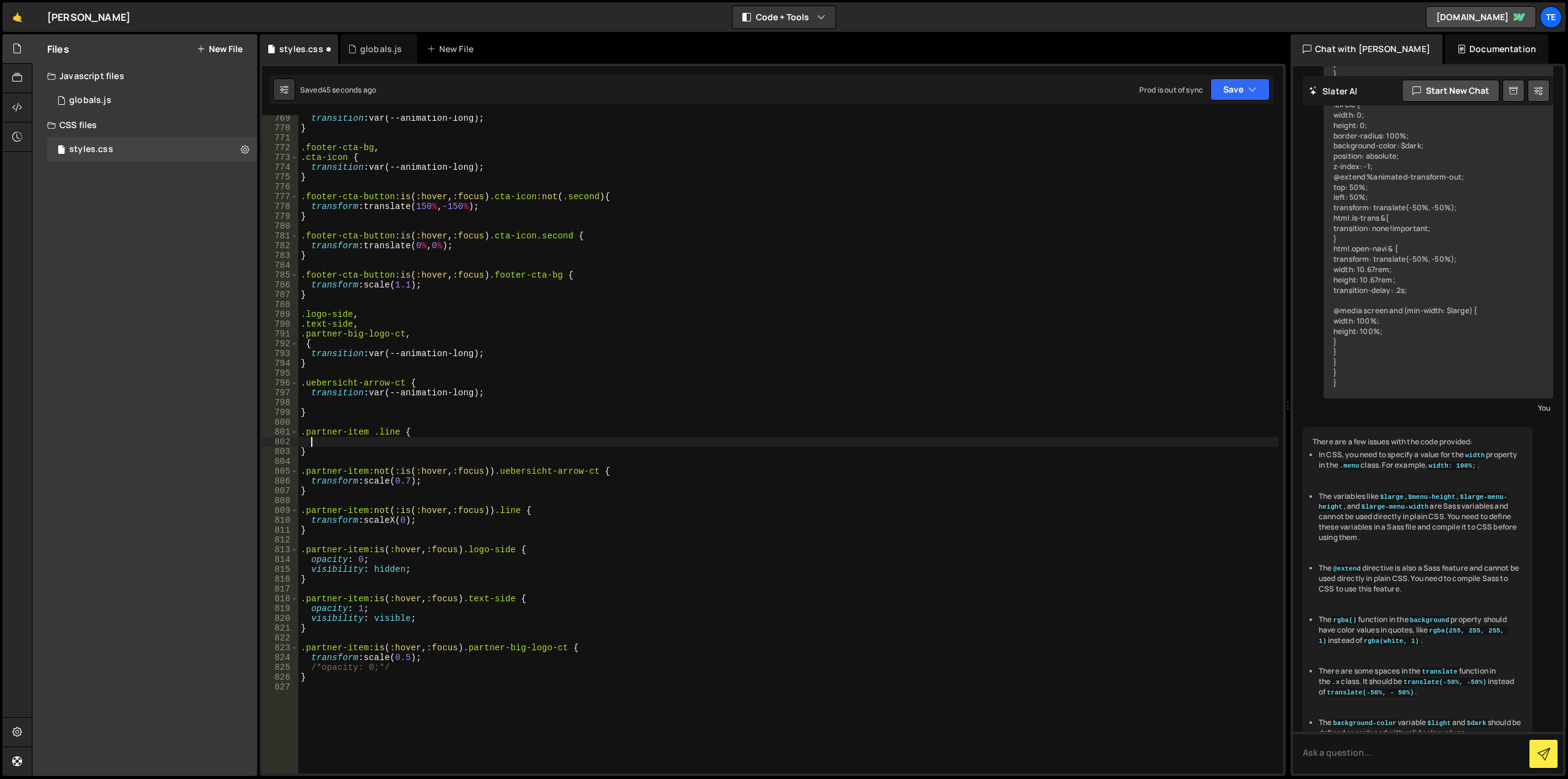
click at [363, 351] on div "transition : var(--animation-long) ; } .footer-cta-bg , .cta-icon { transition …" at bounding box center [789, 452] width 980 height 678
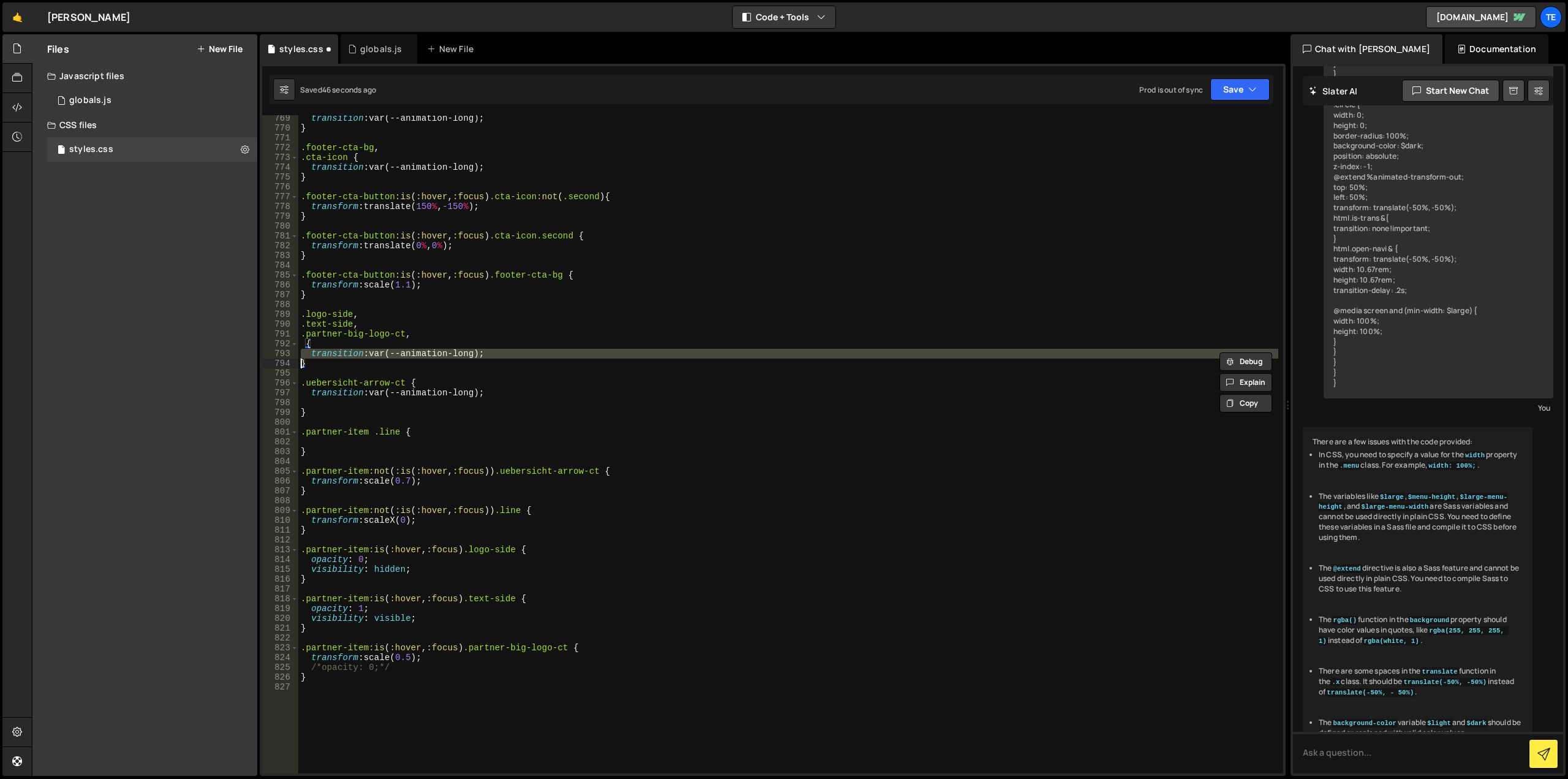
click at [363, 351] on div "transition : var(--animation-long) ; } .footer-cta-bg , .cta-icon { transition …" at bounding box center [789, 452] width 980 height 678
type textarea "transition: var(--animation-long); }"
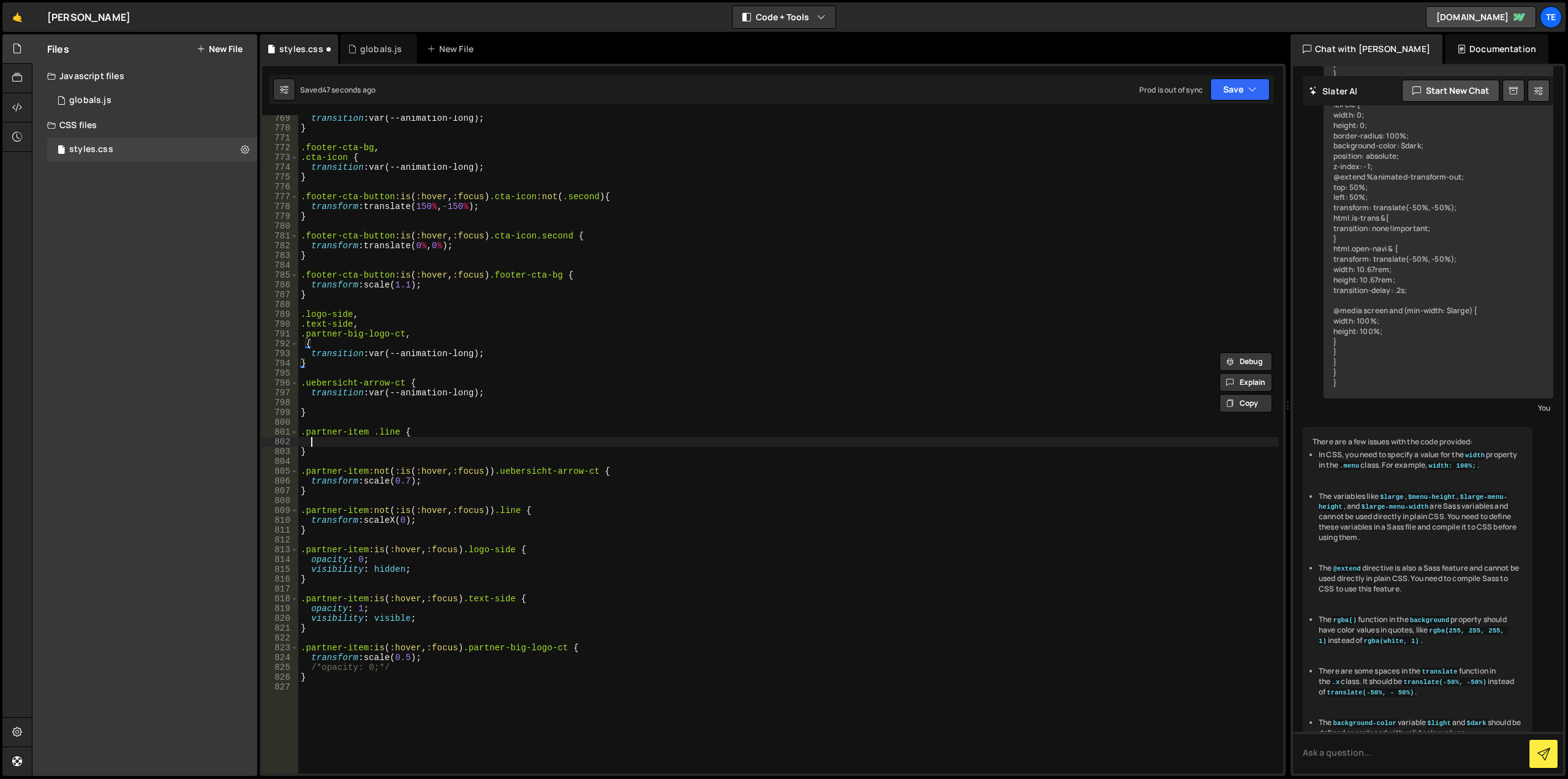
click at [323, 441] on div "transition : var(--animation-long) ; } .footer-cta-bg , .cta-icon { transition …" at bounding box center [789, 452] width 980 height 678
paste textarea
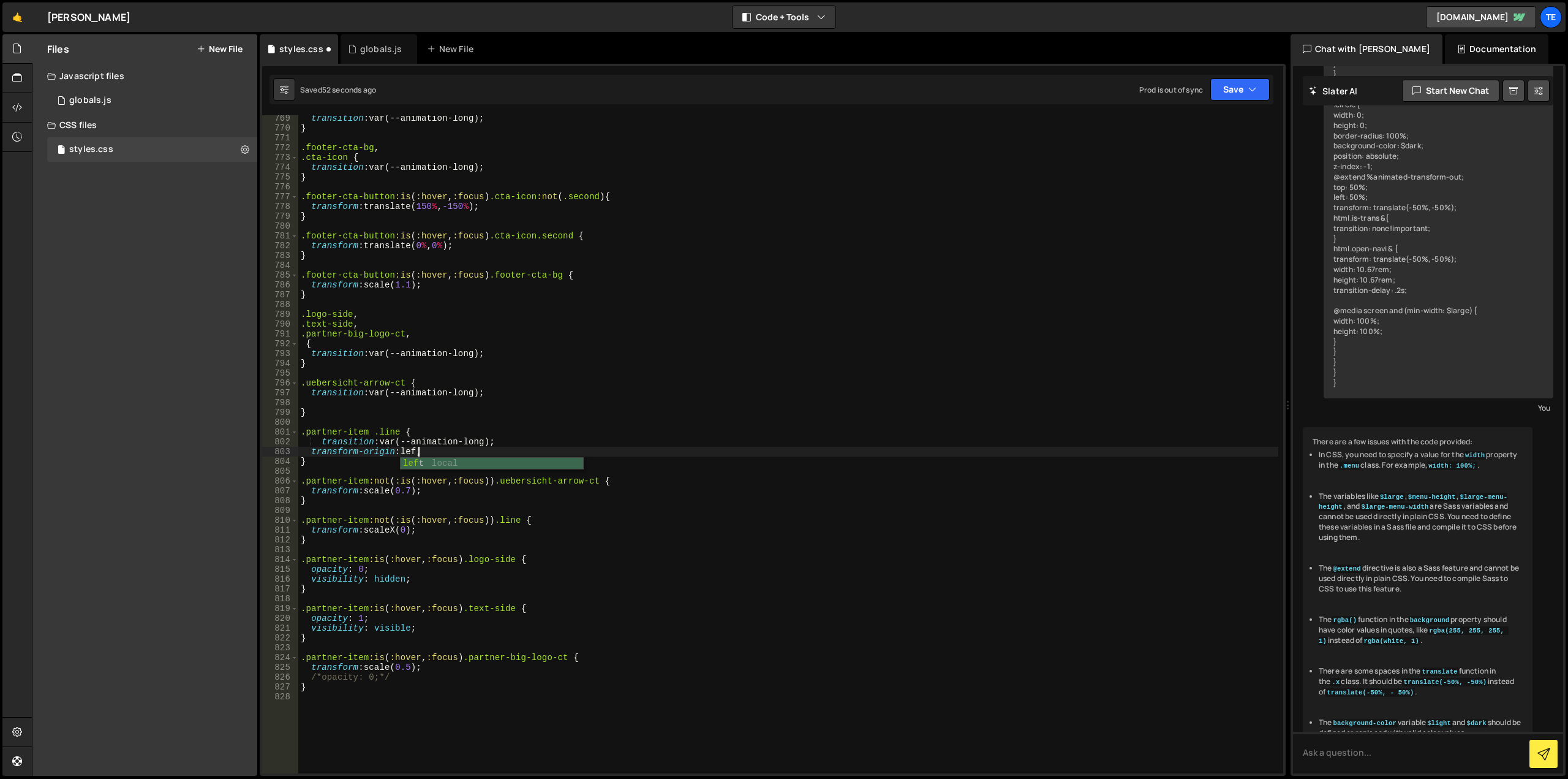
scroll to position [0, 8]
click at [401, 381] on div "transition : var(--animation-long) ; } .footer-cta-bg , .cta-icon { transition …" at bounding box center [789, 452] width 980 height 678
drag, startPoint x: 401, startPoint y: 381, endPoint x: 297, endPoint y: 381, distance: 104.0
click at [297, 381] on div ".uebersicht-arrow-ct { 769 770 771 772 773 774 775 776 777 778 779 780 781 782 …" at bounding box center [772, 444] width 1021 height 658
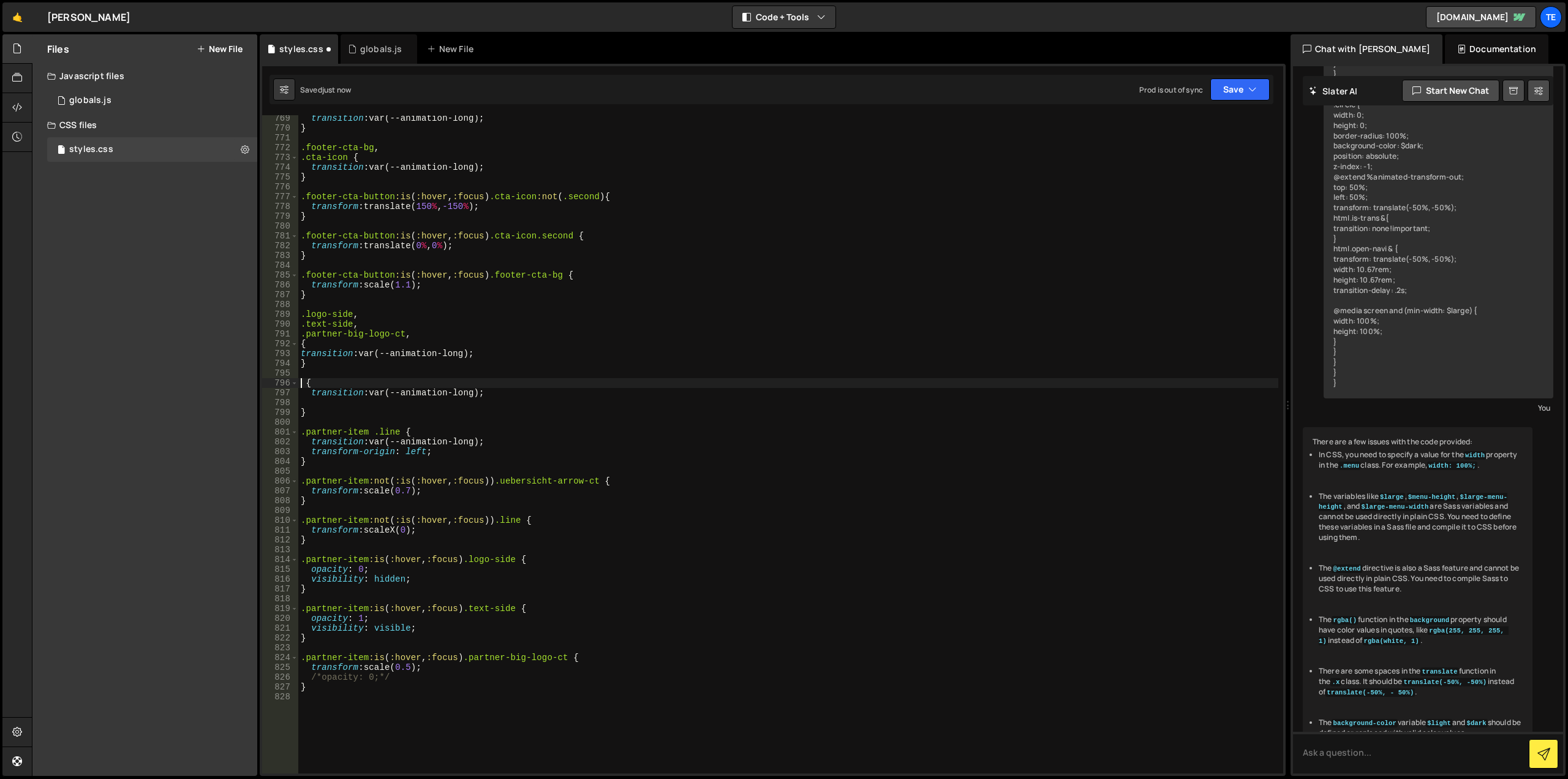
scroll to position [0, 0]
click at [427, 331] on div "transition : var(--animation-long) ; } .footer-cta-bg , .cta-icon { transition …" at bounding box center [789, 452] width 980 height 678
type textarea ".partner-big-logo-ct,"
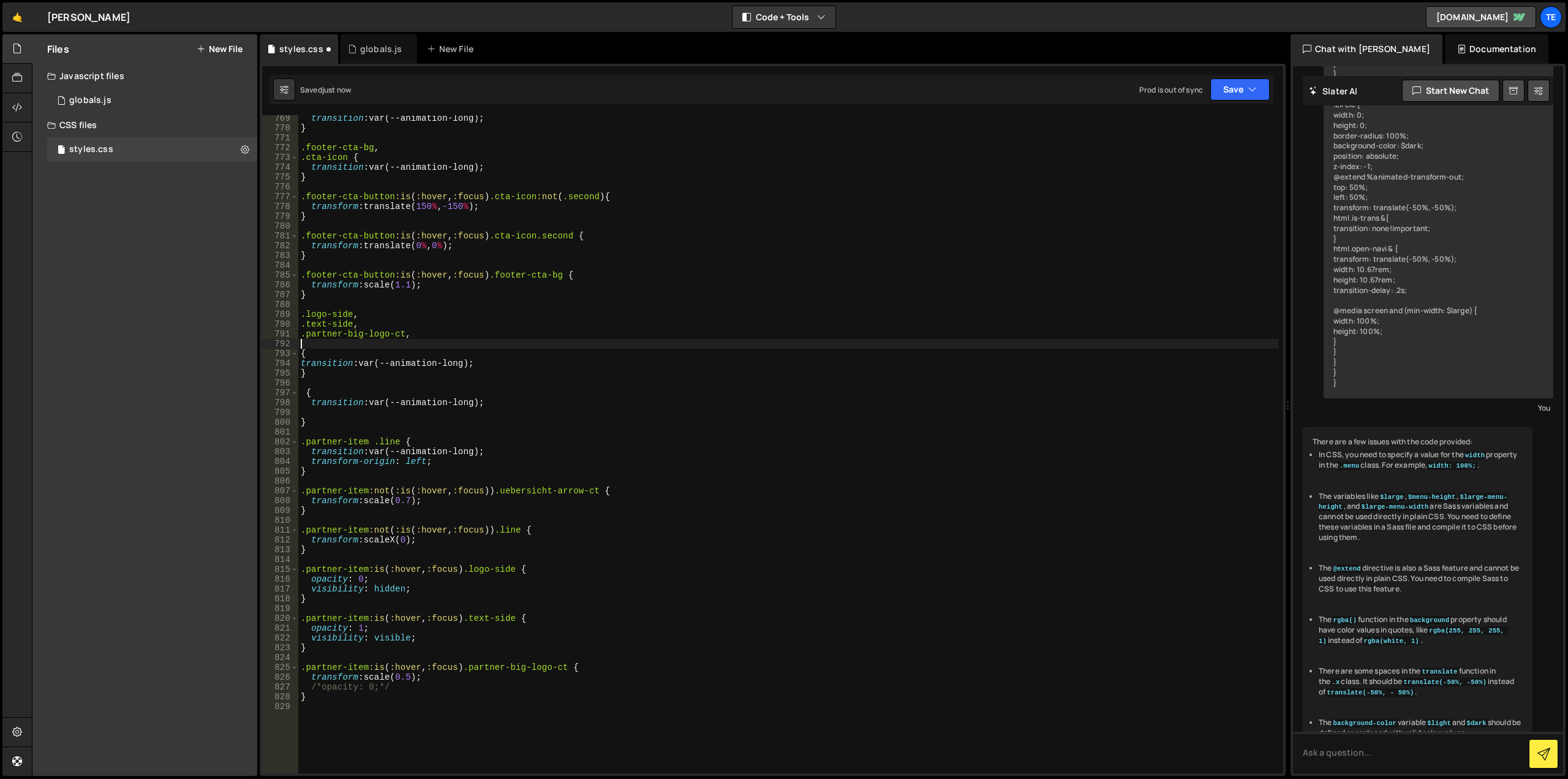
paste textarea ".uebersicht-arrow-ct"
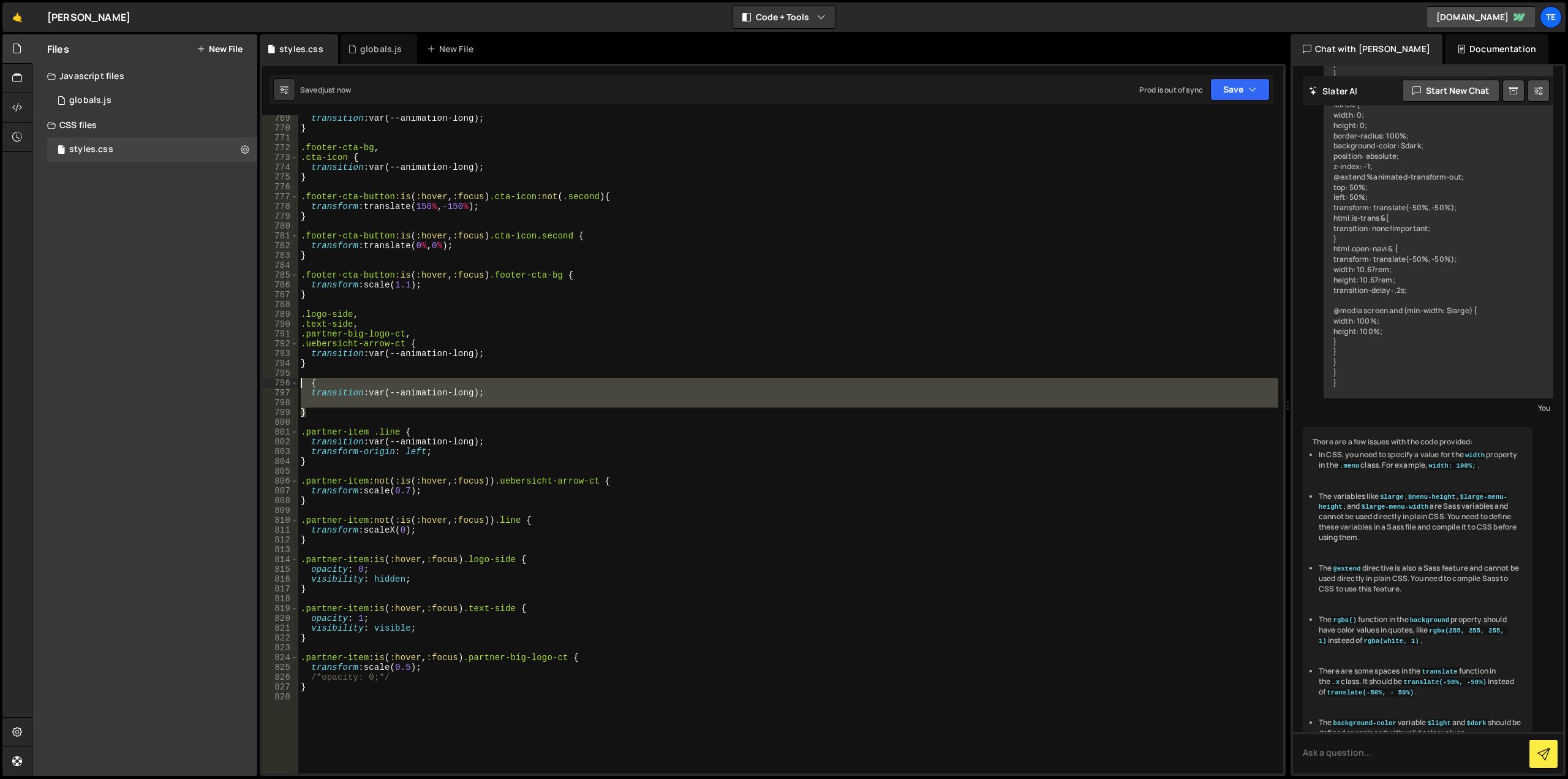
drag, startPoint x: 322, startPoint y: 414, endPoint x: 287, endPoint y: 383, distance: 46.8
click at [287, 383] on div ".uebersicht-arrow-ct { 769 770 771 772 773 774 775 776 777 778 779 780 781 782 …" at bounding box center [772, 444] width 1021 height 658
type textarea "{ transition: var(--animation-long);"
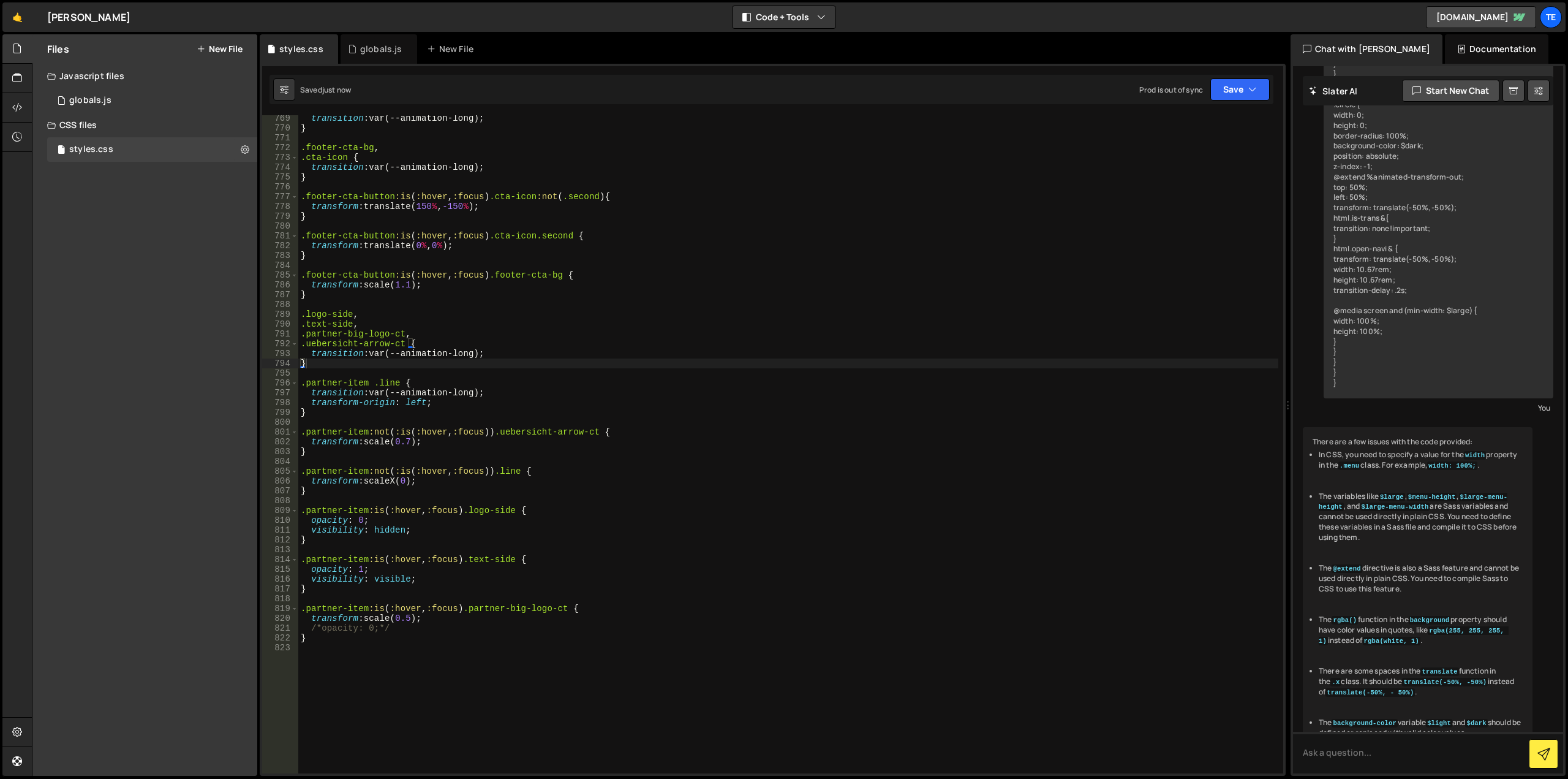
click at [471, 391] on div "transition : var(--animation-long) ; } .footer-cta-bg , .cta-icon { transition …" at bounding box center [789, 452] width 980 height 678
click at [309, 415] on div "transition : var(--animation-long) ; } .footer-cta-bg , .cta-icon { transition …" at bounding box center [789, 452] width 980 height 678
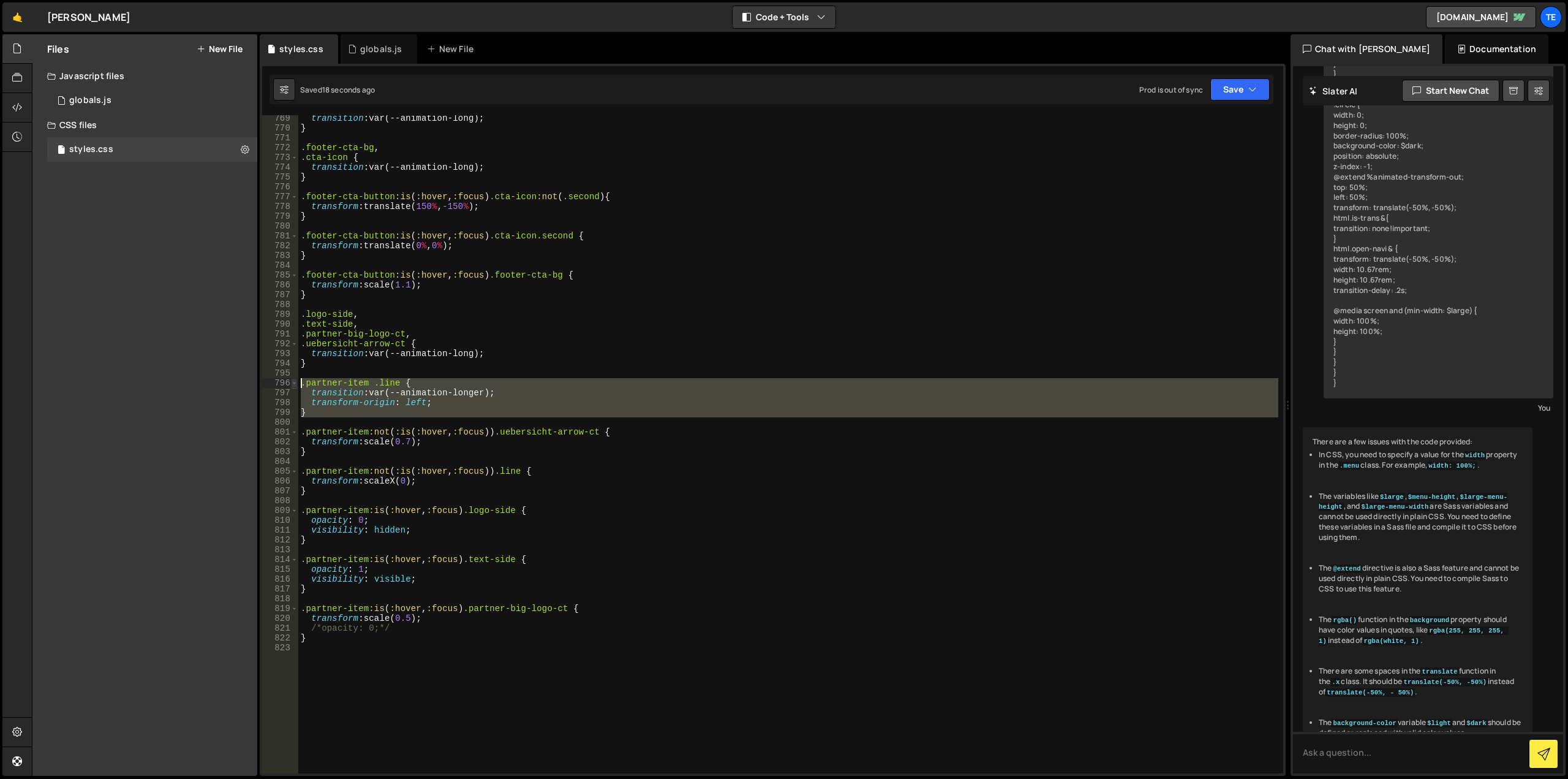
drag, startPoint x: 316, startPoint y: 412, endPoint x: 297, endPoint y: 384, distance: 33.8
click at [297, 384] on div "} 769 770 771 772 773 774 775 776 777 778 779 780 781 782 783 784 785 786 787 7…" at bounding box center [772, 444] width 1021 height 658
type textarea ".partner-item .line { transition: var(--animation-longer);"
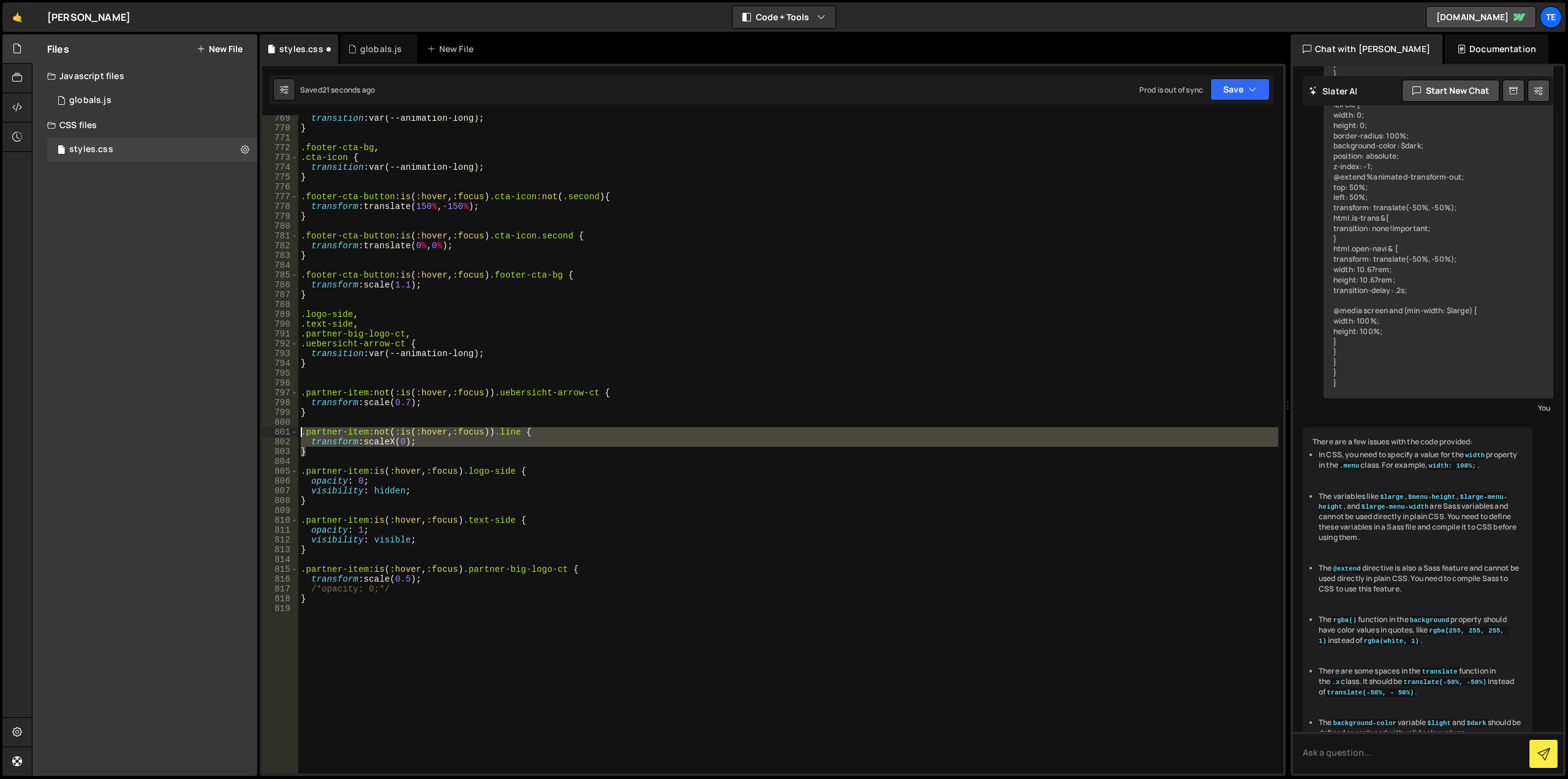
drag, startPoint x: 307, startPoint y: 456, endPoint x: 277, endPoint y: 430, distance: 39.7
click at [277, 430] on div "769 770 771 772 773 774 775 776 777 778 779 780 781 782 783 784 785 786 787 788…" at bounding box center [772, 444] width 1021 height 658
type textarea ".partner-item:not(:is(:hover, :focus)) .line { transform: scaleX(0);"
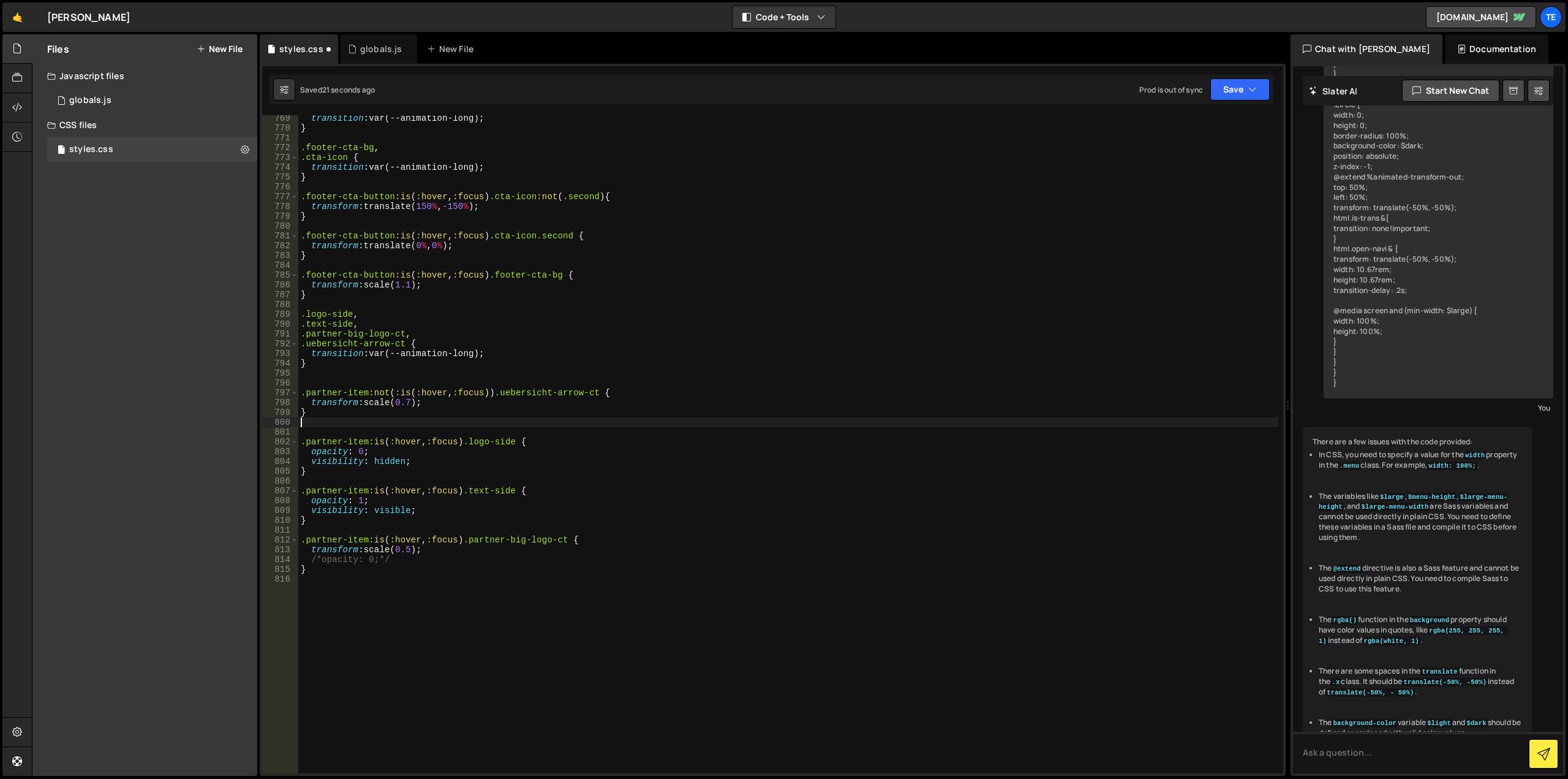
click at [782, 425] on div "transition : var(--animation-long) ; } .footer-cta-bg , .cta-icon { transition …" at bounding box center [789, 452] width 980 height 678
type textarea ".partner-item:is(:hover, :focus) .logo-side {"
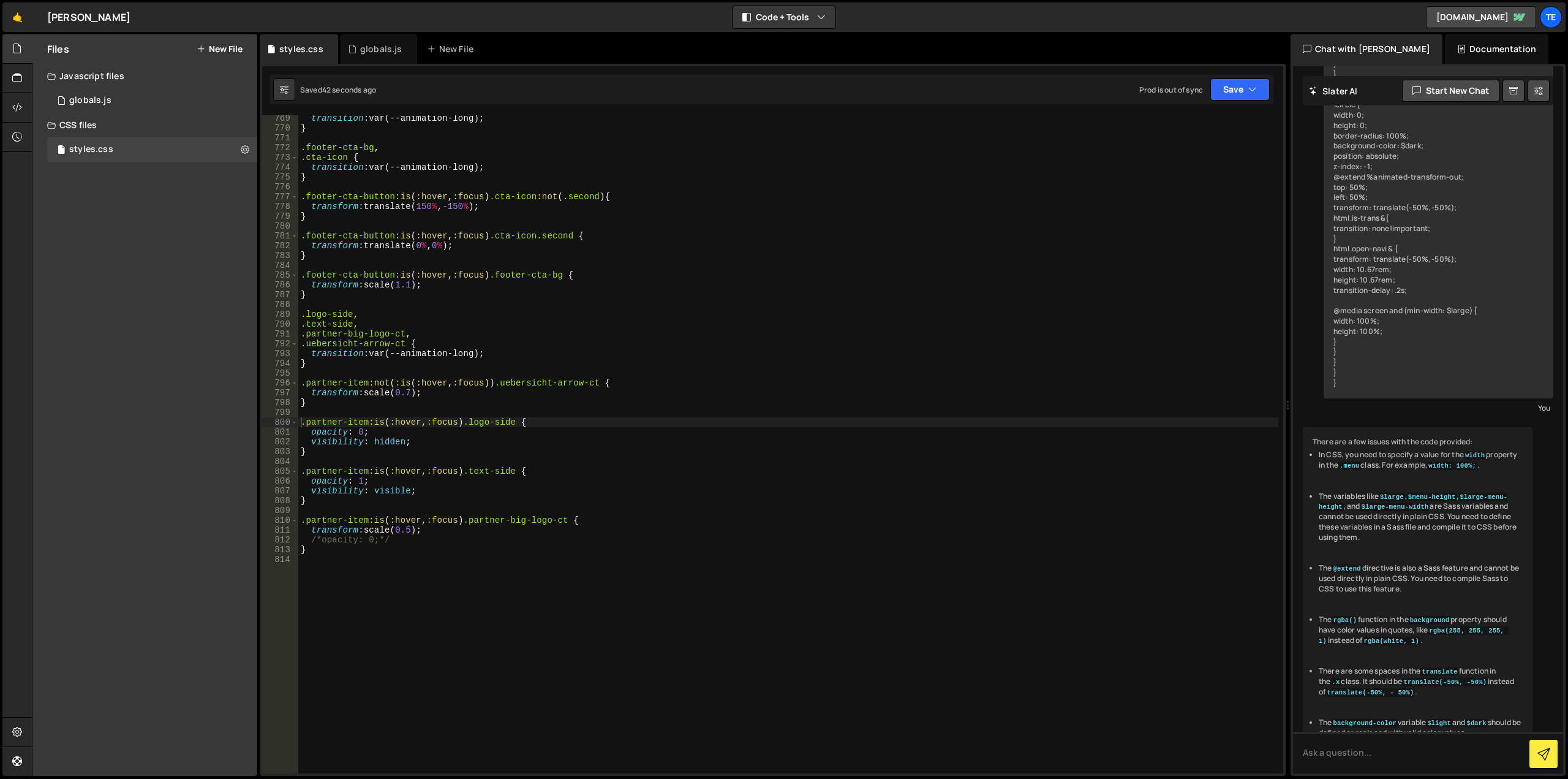
scroll to position [7478, 0]
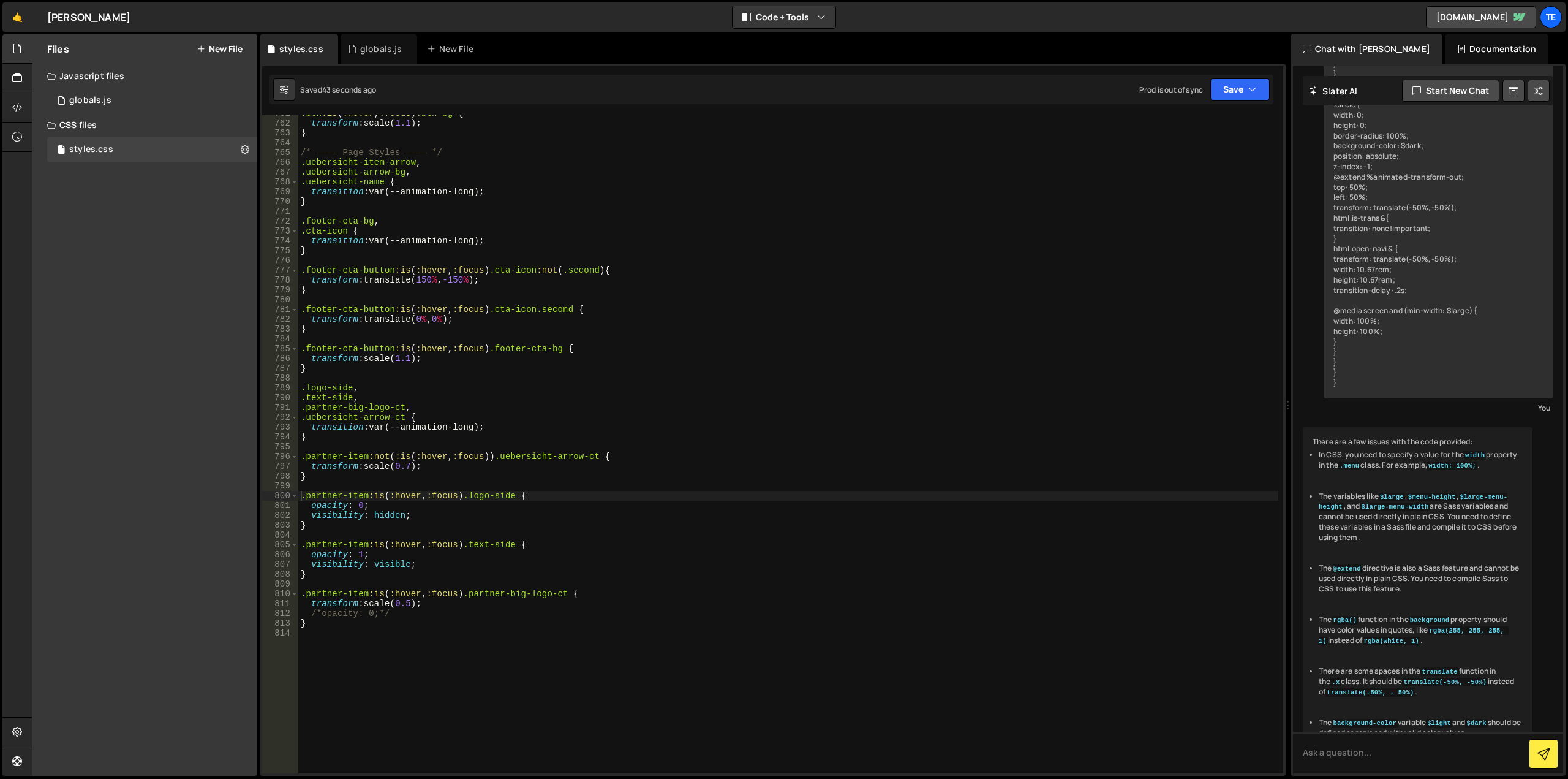
click at [333, 375] on div ".btn :is ( :hover , :focus ) .btn-bg { transform : scale( 1.1 ) ; } /* ———— Pag…" at bounding box center [789, 447] width 980 height 678
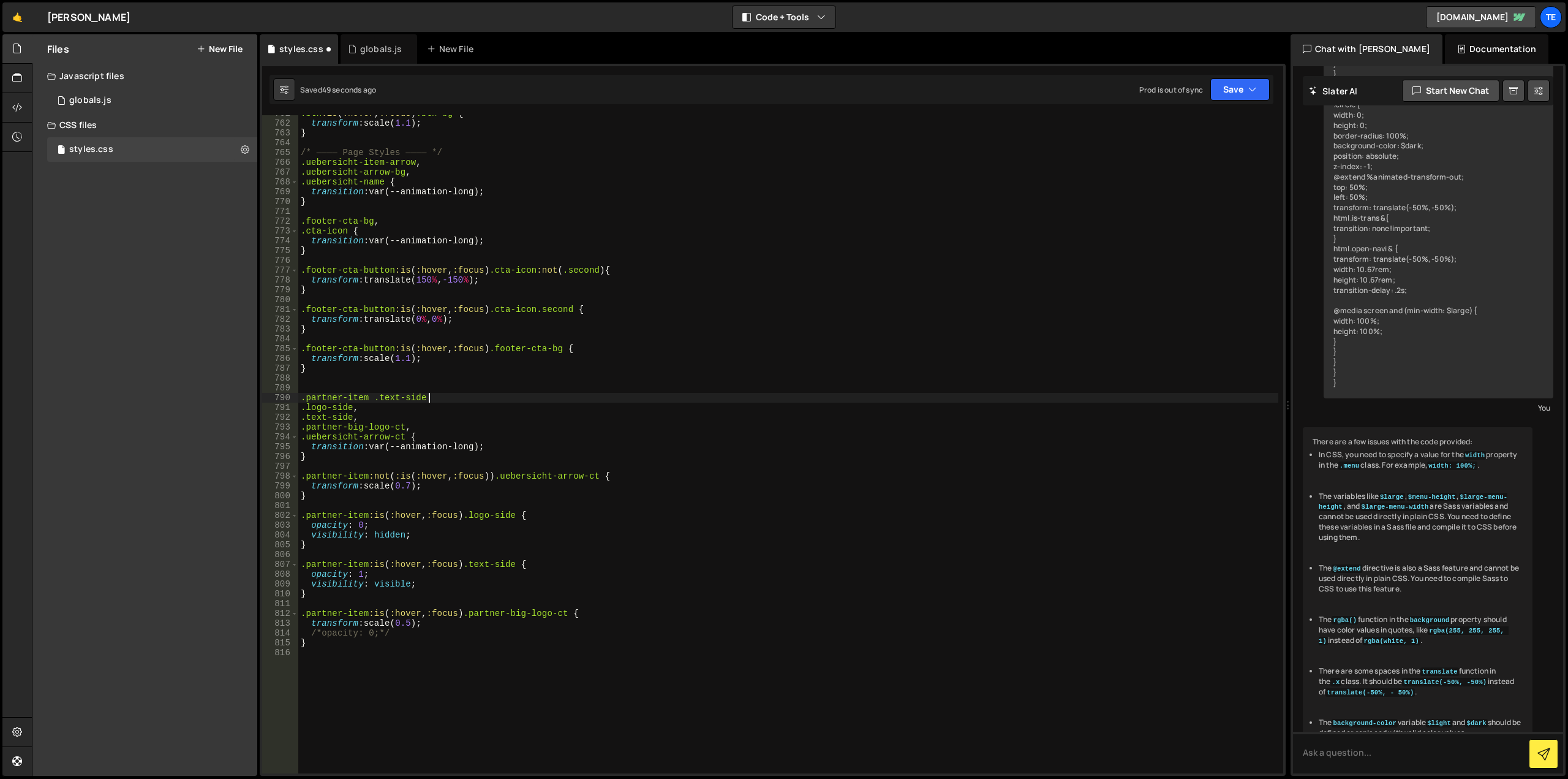
type textarea ".partner-item .text-side {"
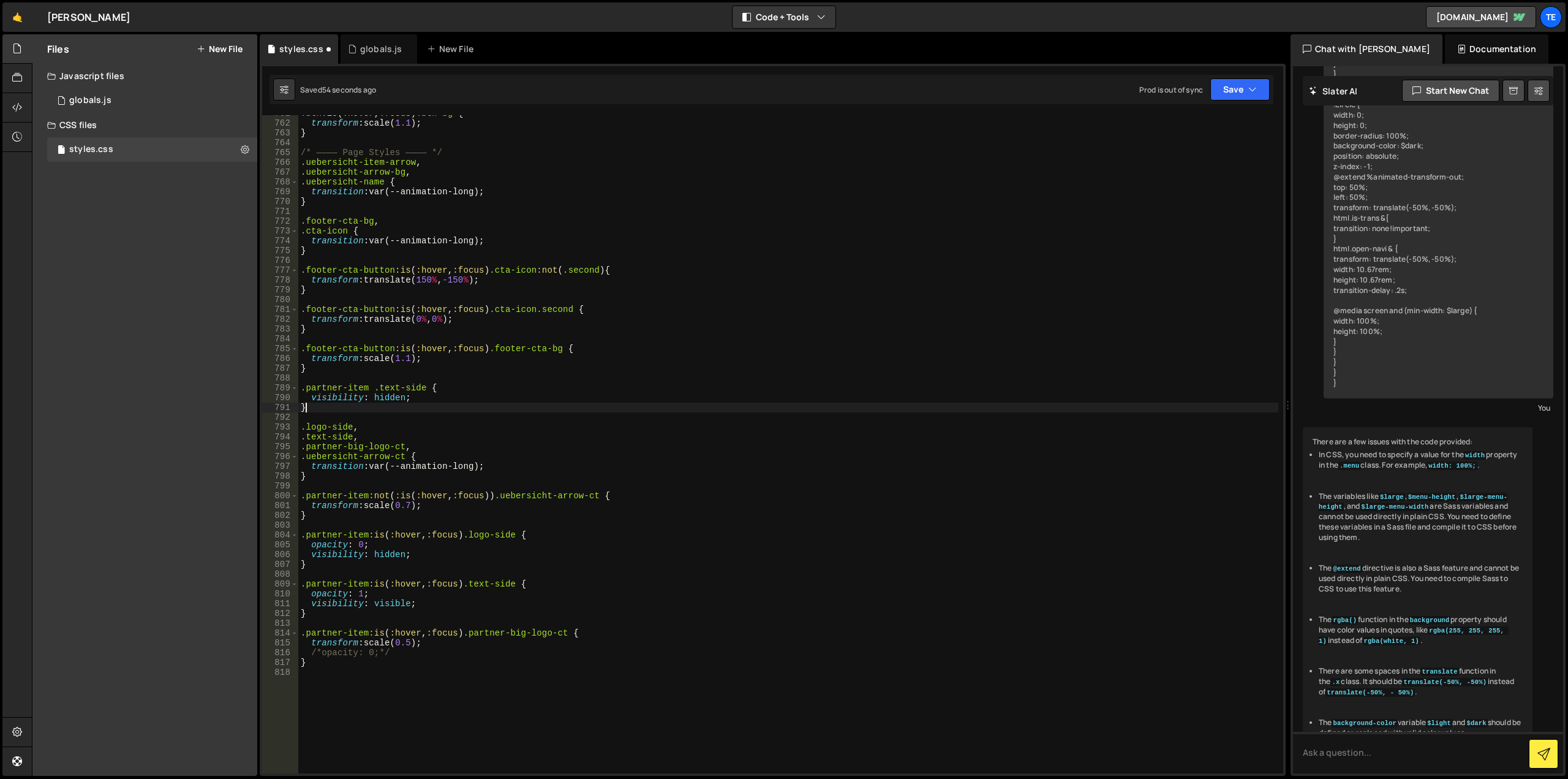
scroll to position [0, 0]
type textarea "}"
